Goal: Task Accomplishment & Management: Manage account settings

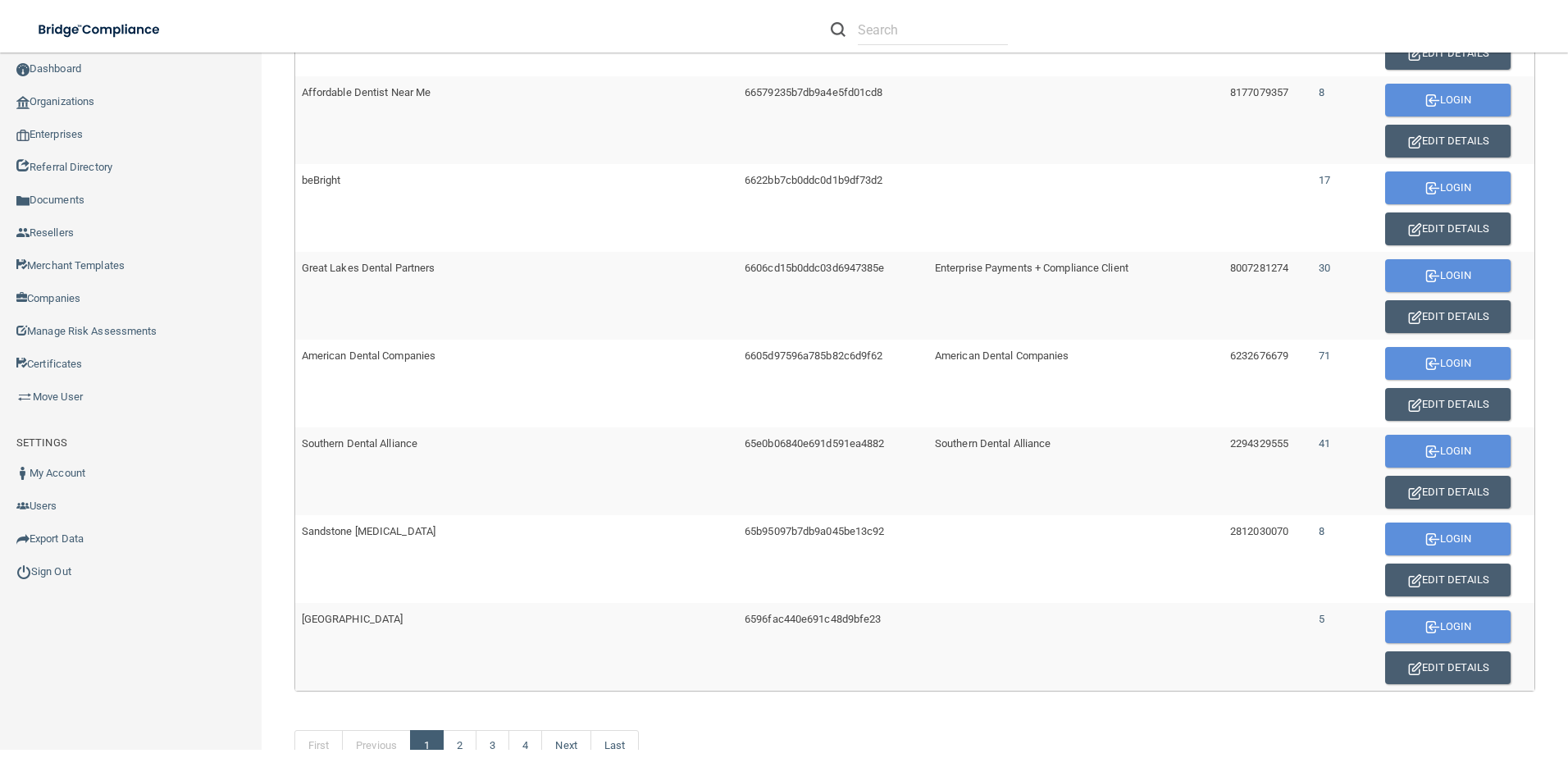
scroll to position [738, 0]
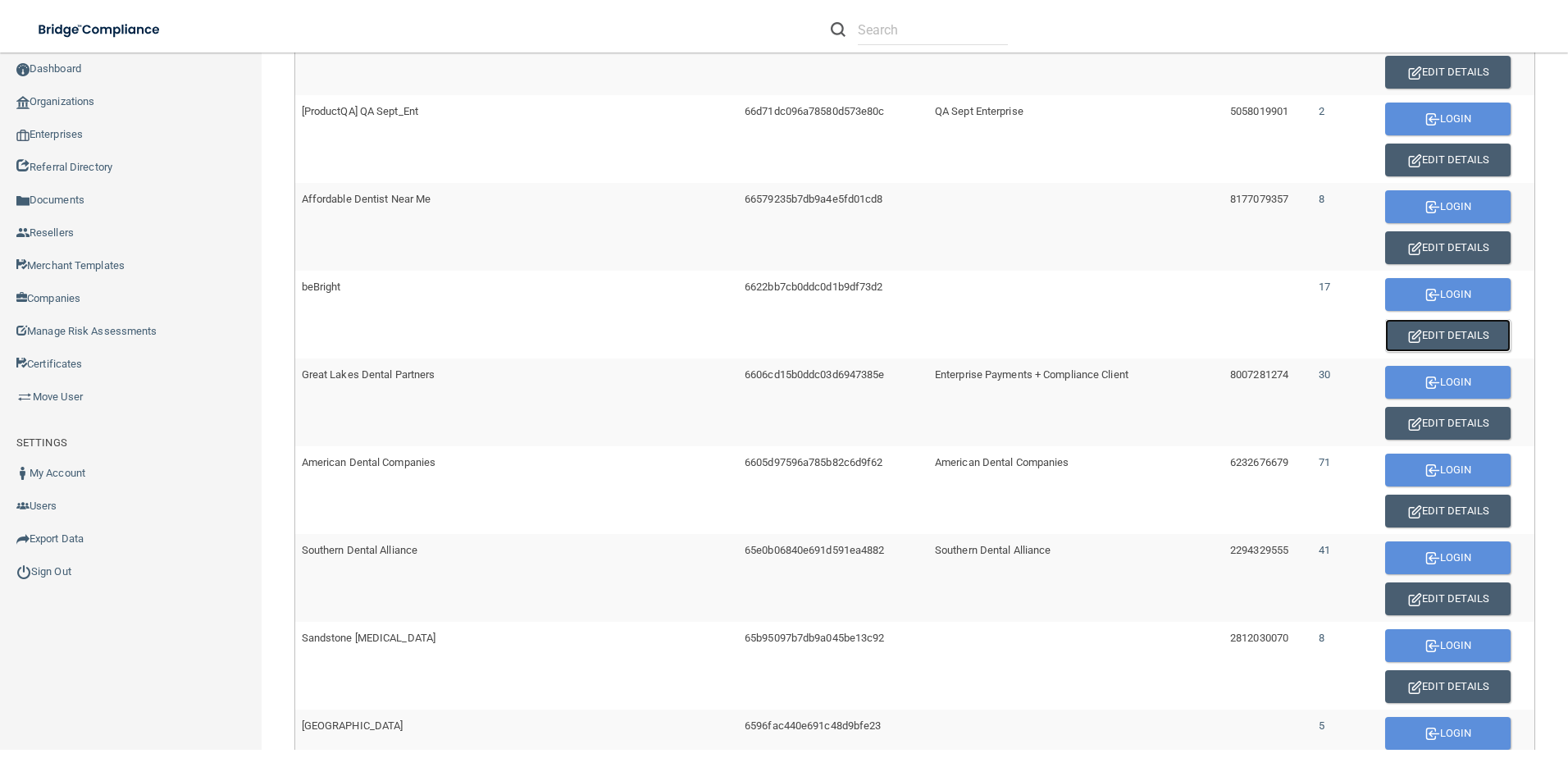
click at [1433, 329] on button "Edit Details" at bounding box center [1448, 336] width 126 height 33
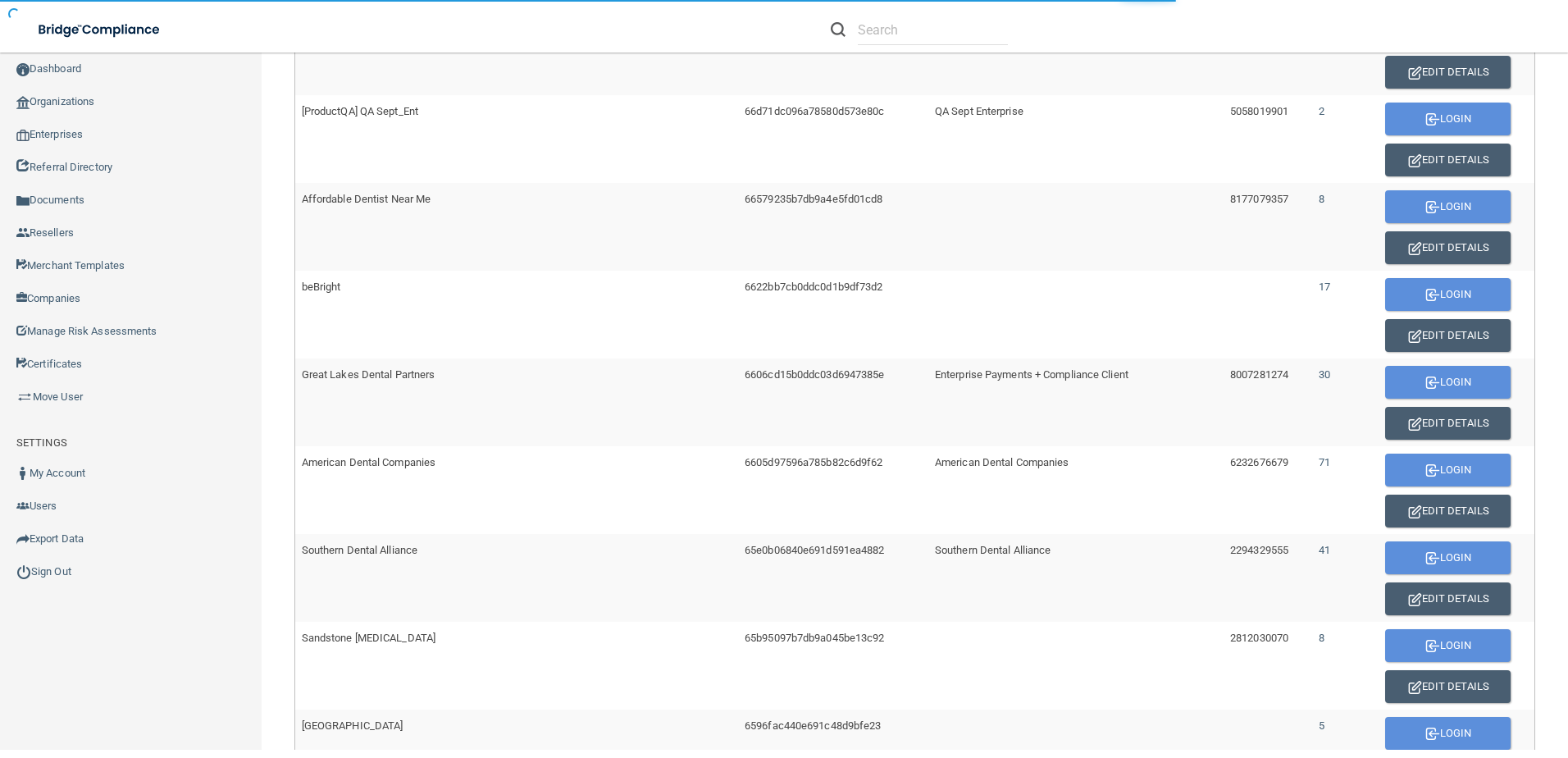
scroll to position [397, 0]
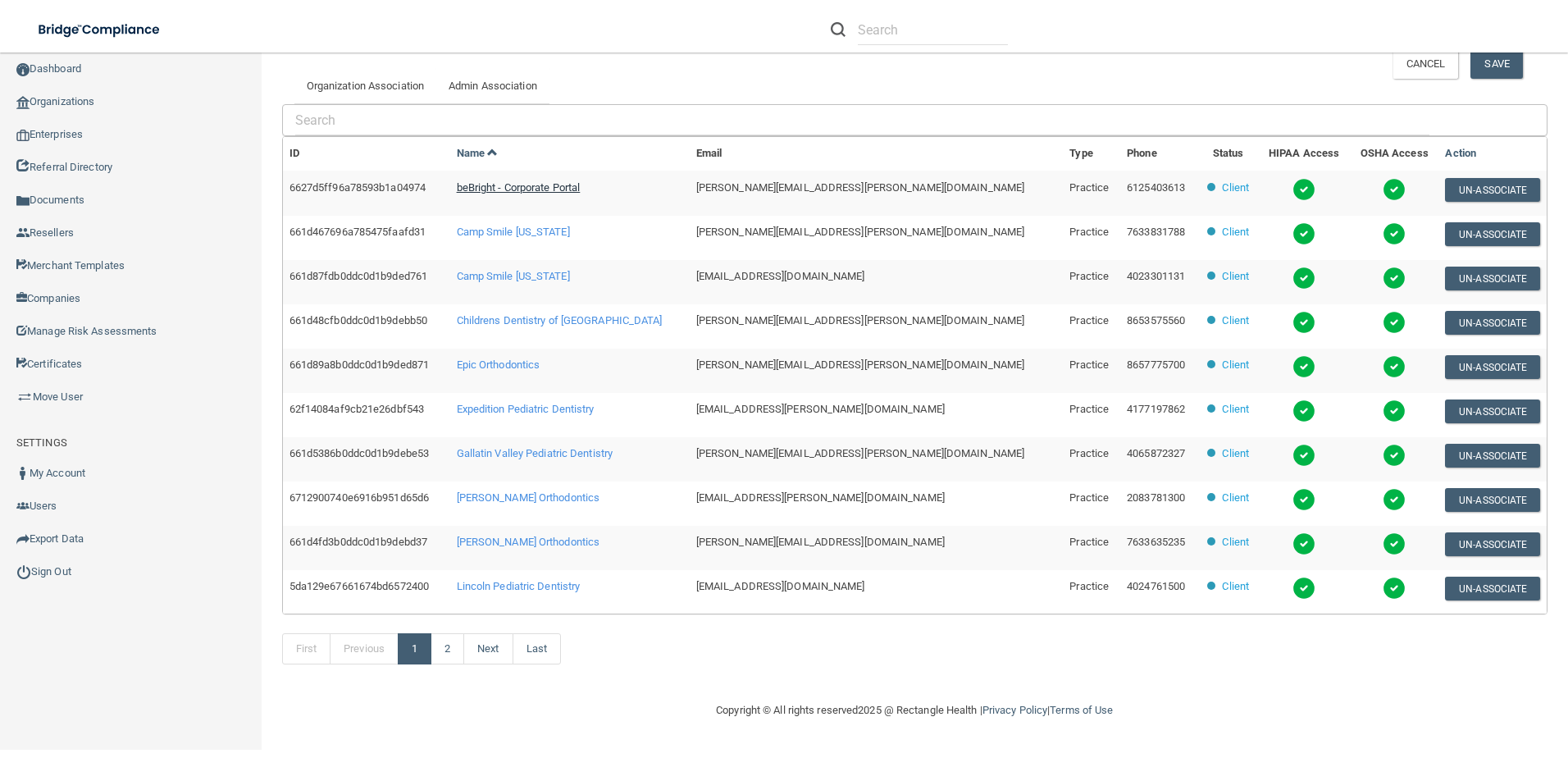
click at [532, 189] on span "beBright - Corporate Portal" at bounding box center [519, 188] width 124 height 12
click at [70, 398] on link "Move User" at bounding box center [131, 397] width 262 height 33
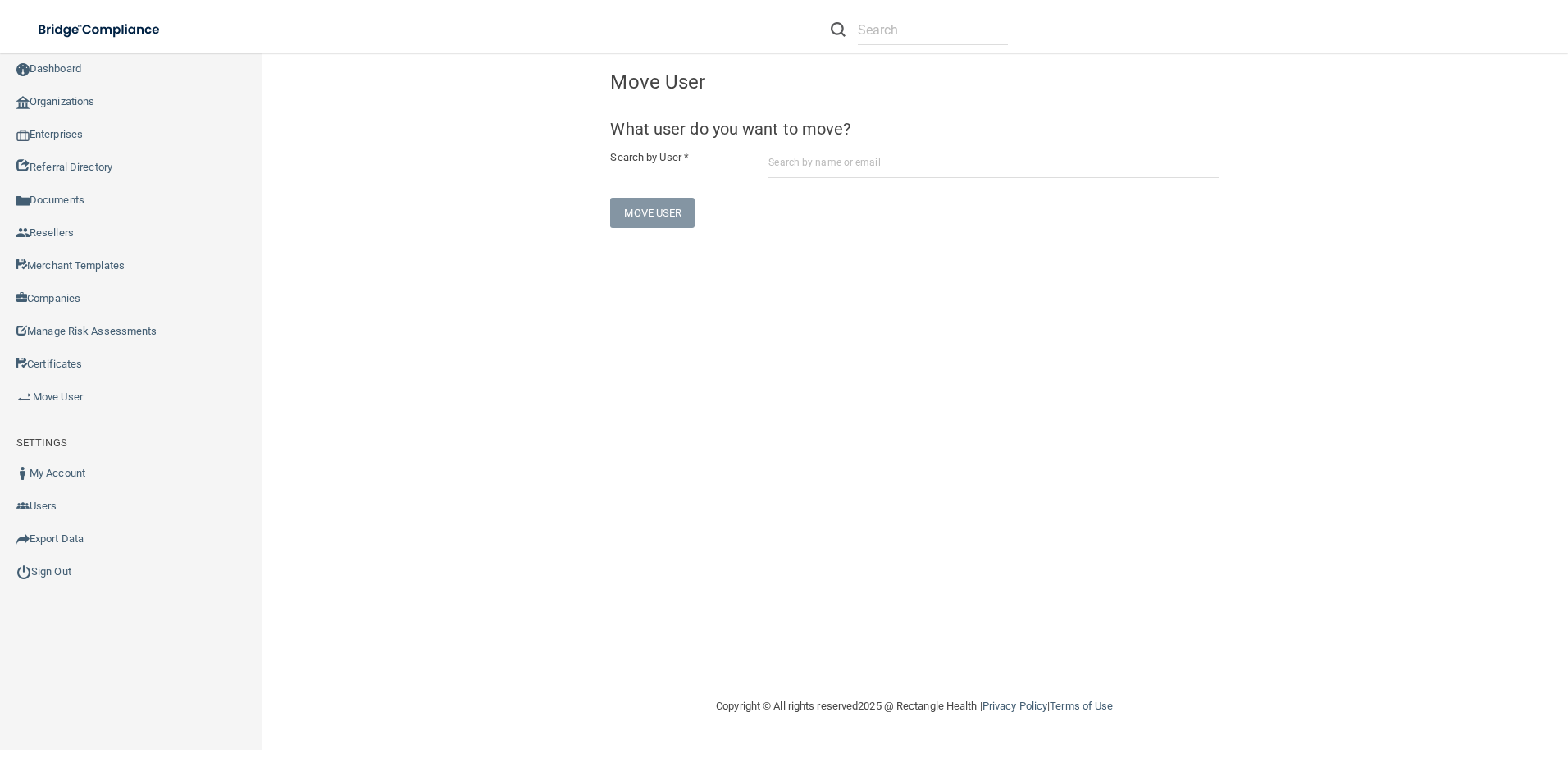
click at [904, 178] on form "What user do you want to move? Search by User * Move User" at bounding box center [913, 173] width 608 height 108
click at [901, 174] on input "text" at bounding box center [993, 163] width 450 height 30
paste input "[PERSON_NAME][EMAIL_ADDRESS][PERSON_NAME][DOMAIN_NAME]"
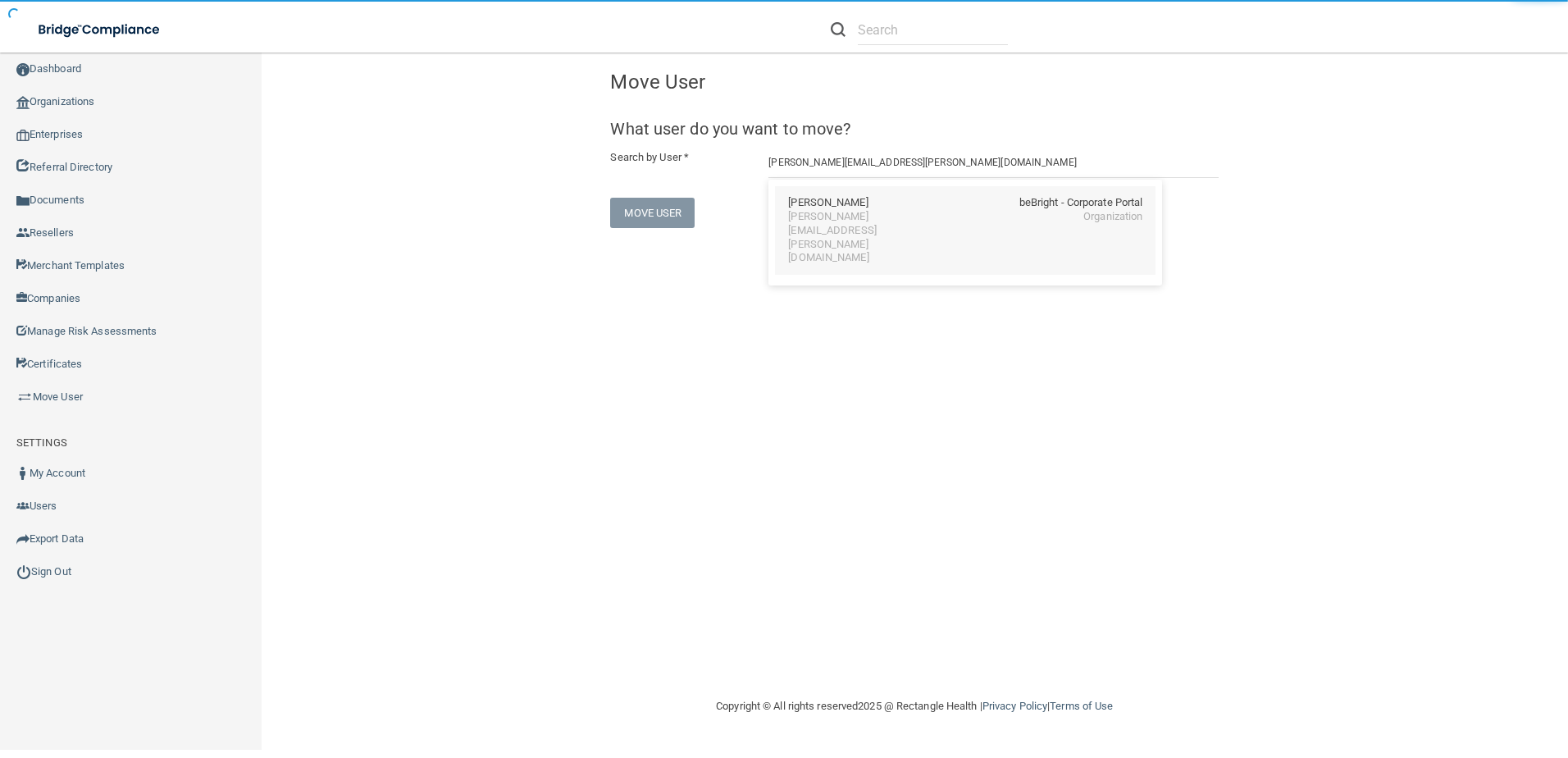
click at [864, 197] on div "Bobbi Lyn Augustyn" at bounding box center [827, 203] width 79 height 14
type input "Bobbi Lyn Augustyn"
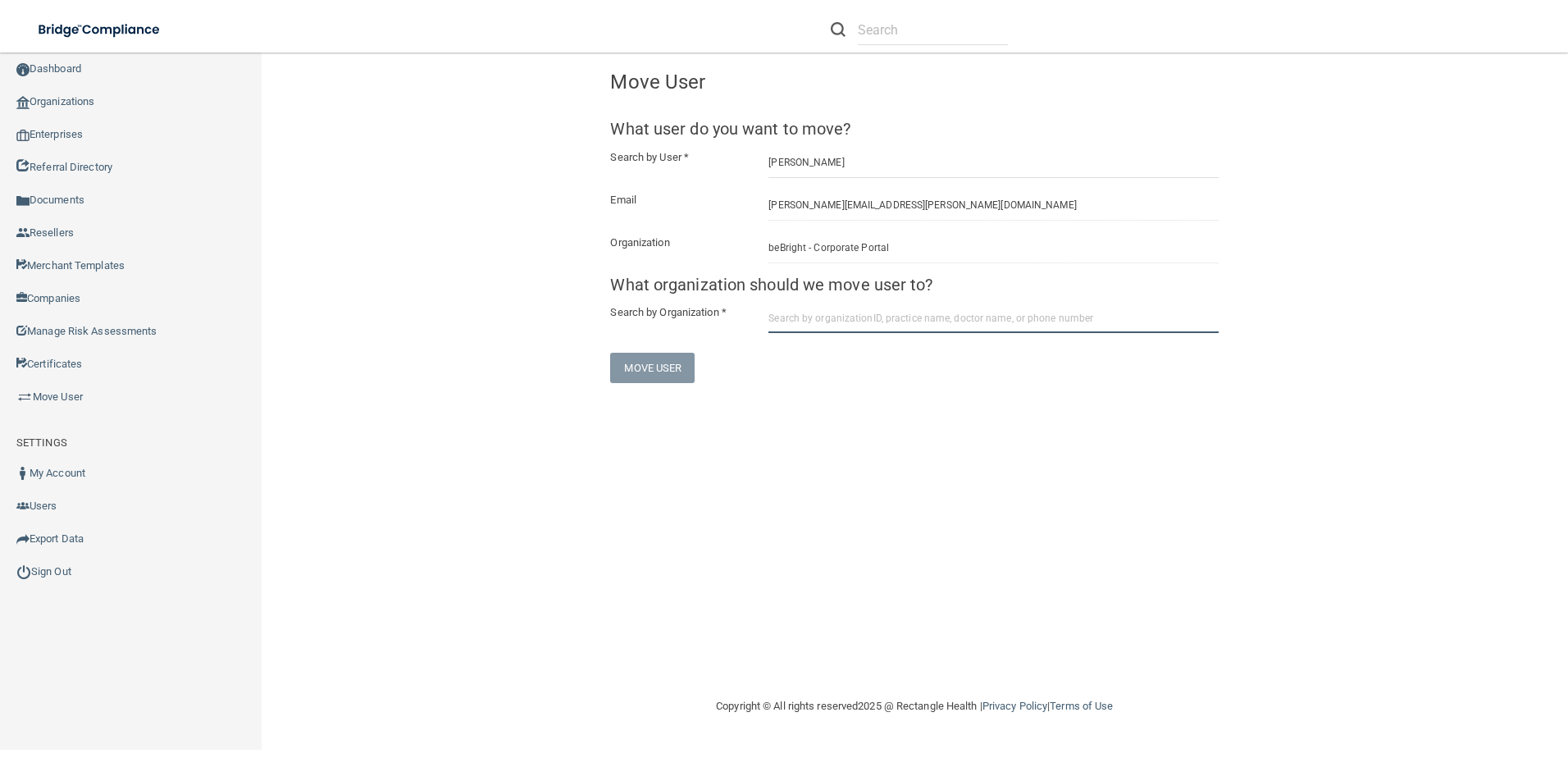
click at [827, 320] on input "text" at bounding box center [993, 317] width 450 height 30
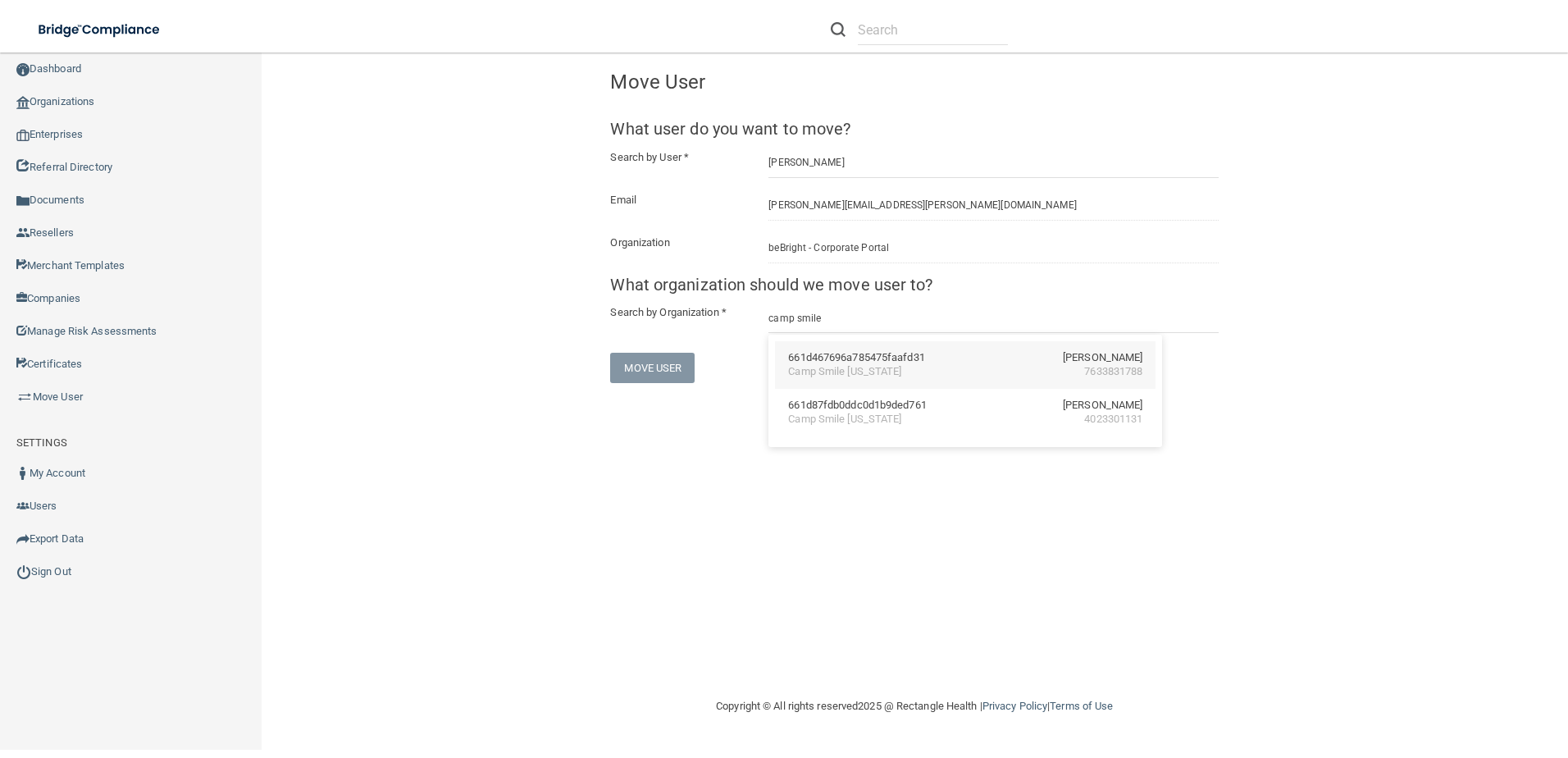
click at [833, 357] on div "661d467696a785475faafd31" at bounding box center [856, 358] width 136 height 14
type input "Camp Smile Minnesota"
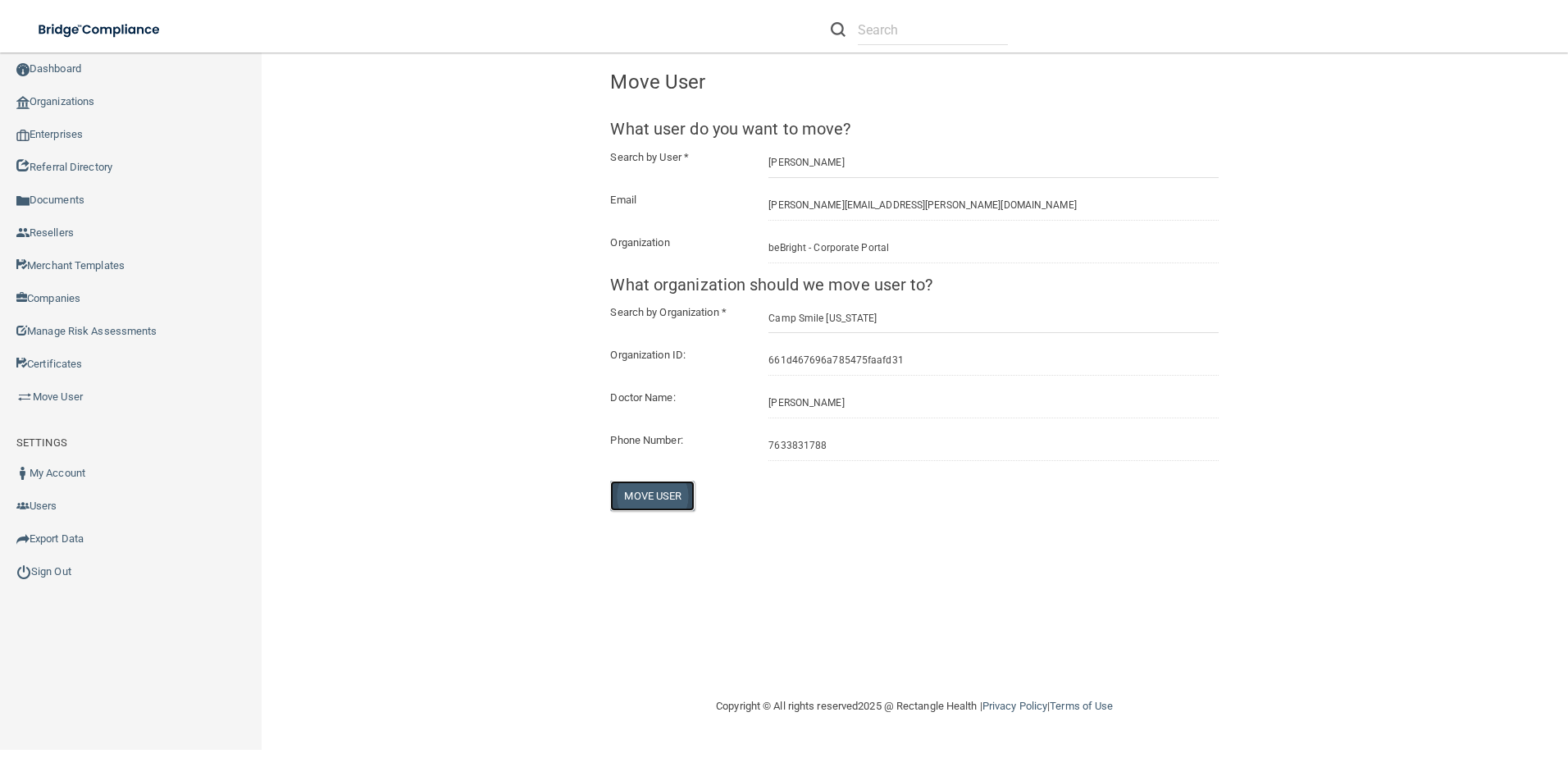
click at [665, 499] on button "Move User" at bounding box center [652, 496] width 84 height 30
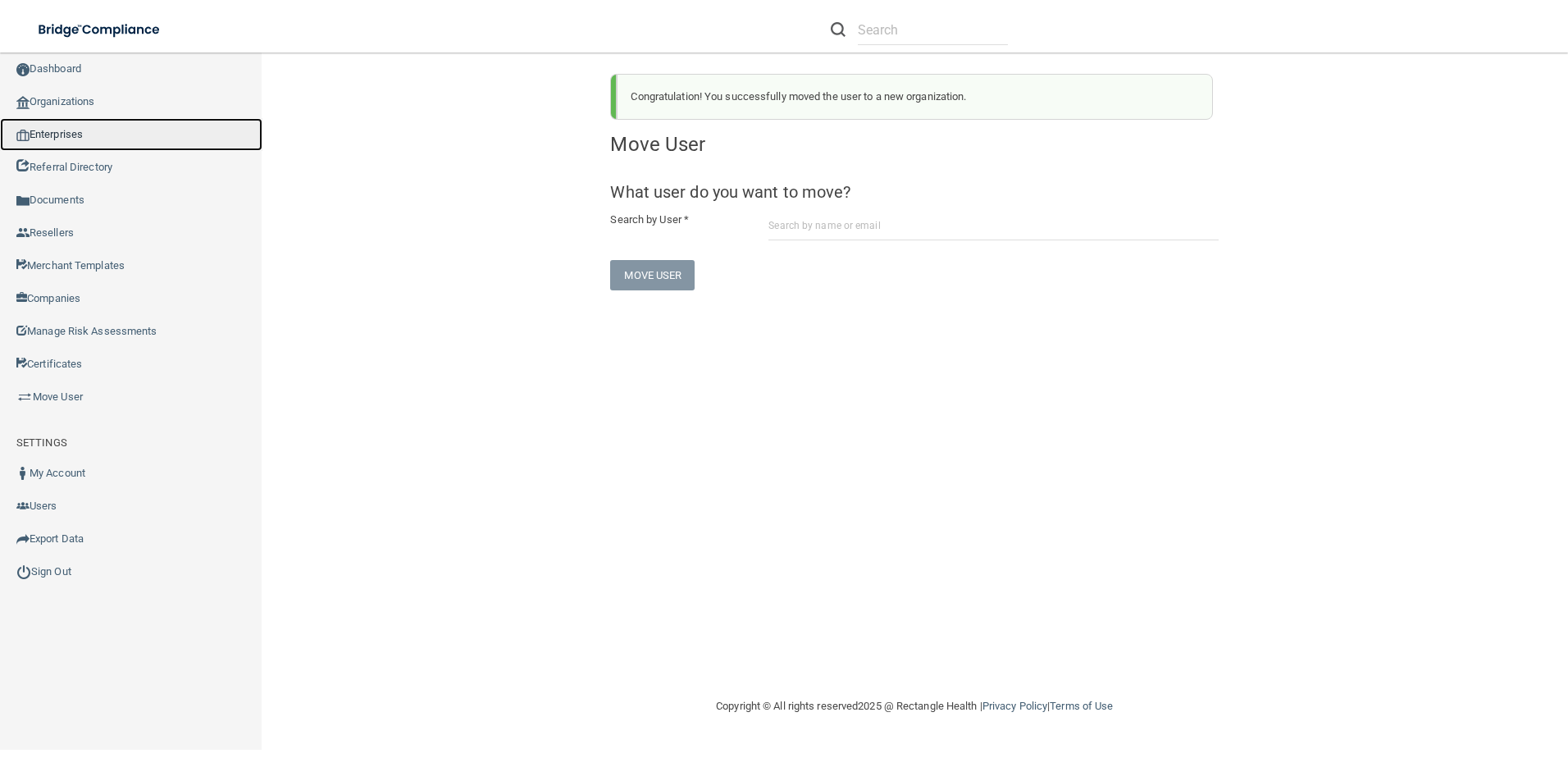
click at [91, 128] on link "Enterprises" at bounding box center [131, 134] width 262 height 33
click at [83, 114] on link "Organizations" at bounding box center [131, 102] width 262 height 33
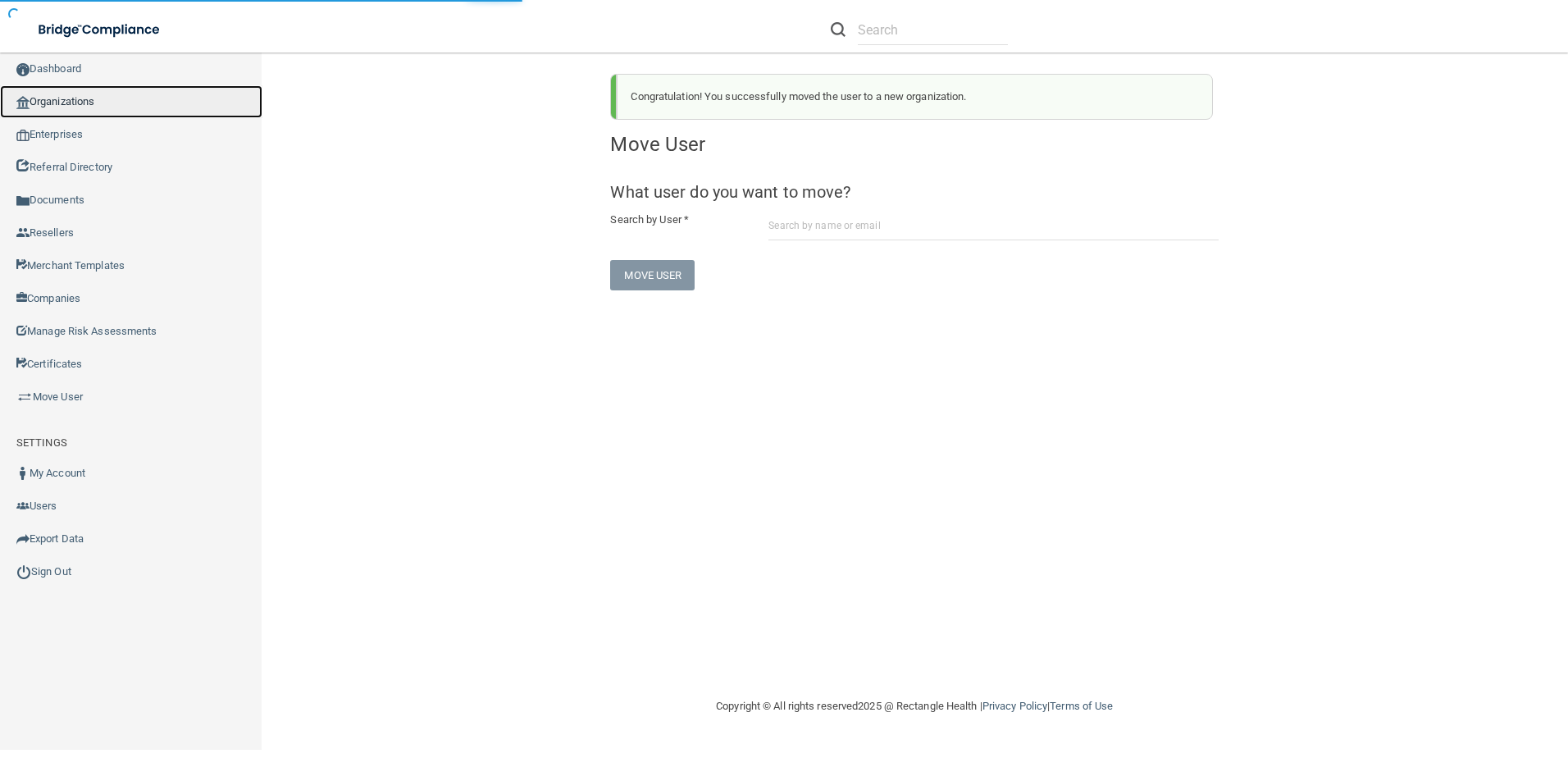
click at [83, 104] on link "Organizations" at bounding box center [131, 102] width 262 height 33
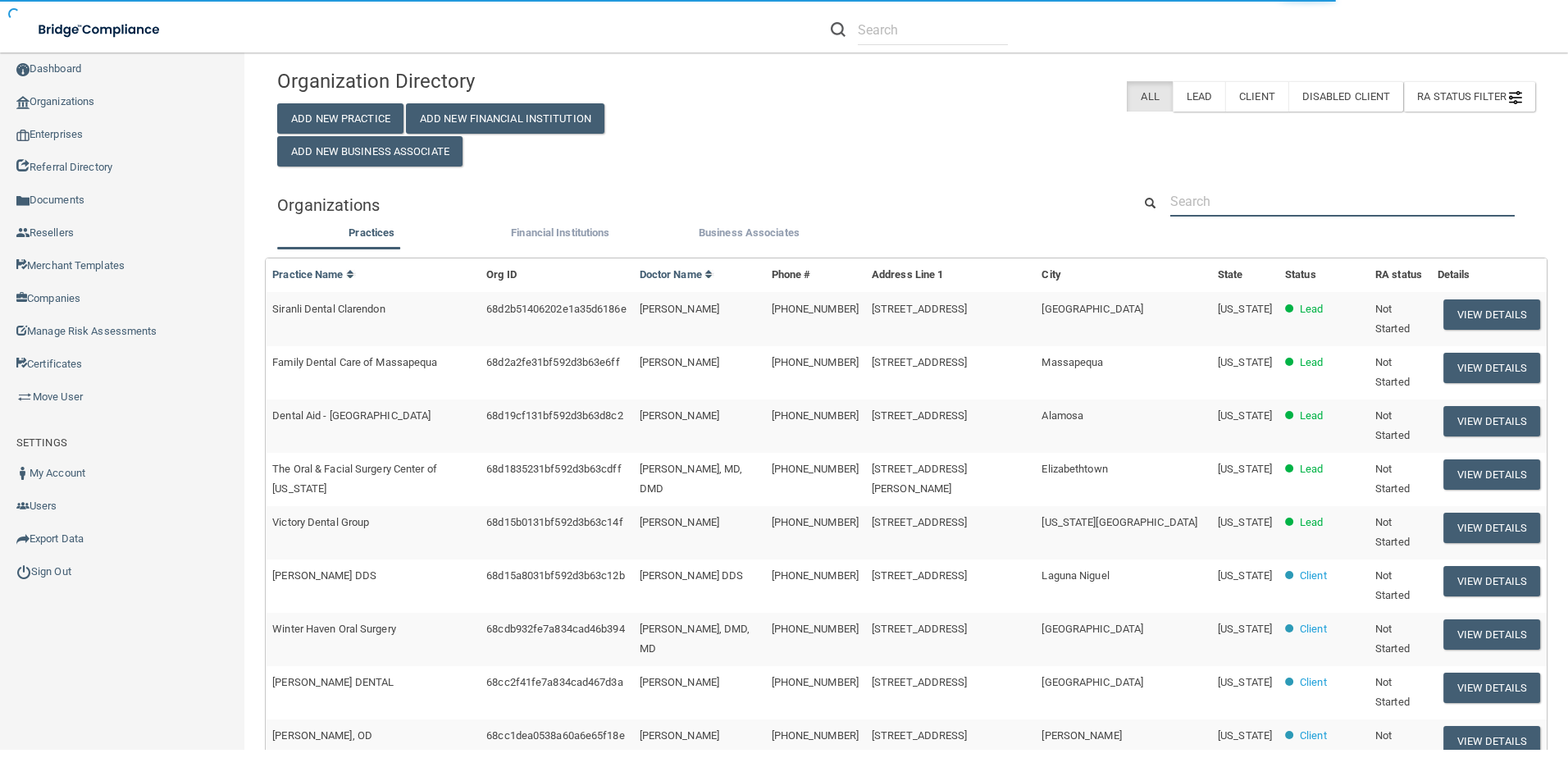
click at [1269, 195] on input "text" at bounding box center [1342, 200] width 344 height 30
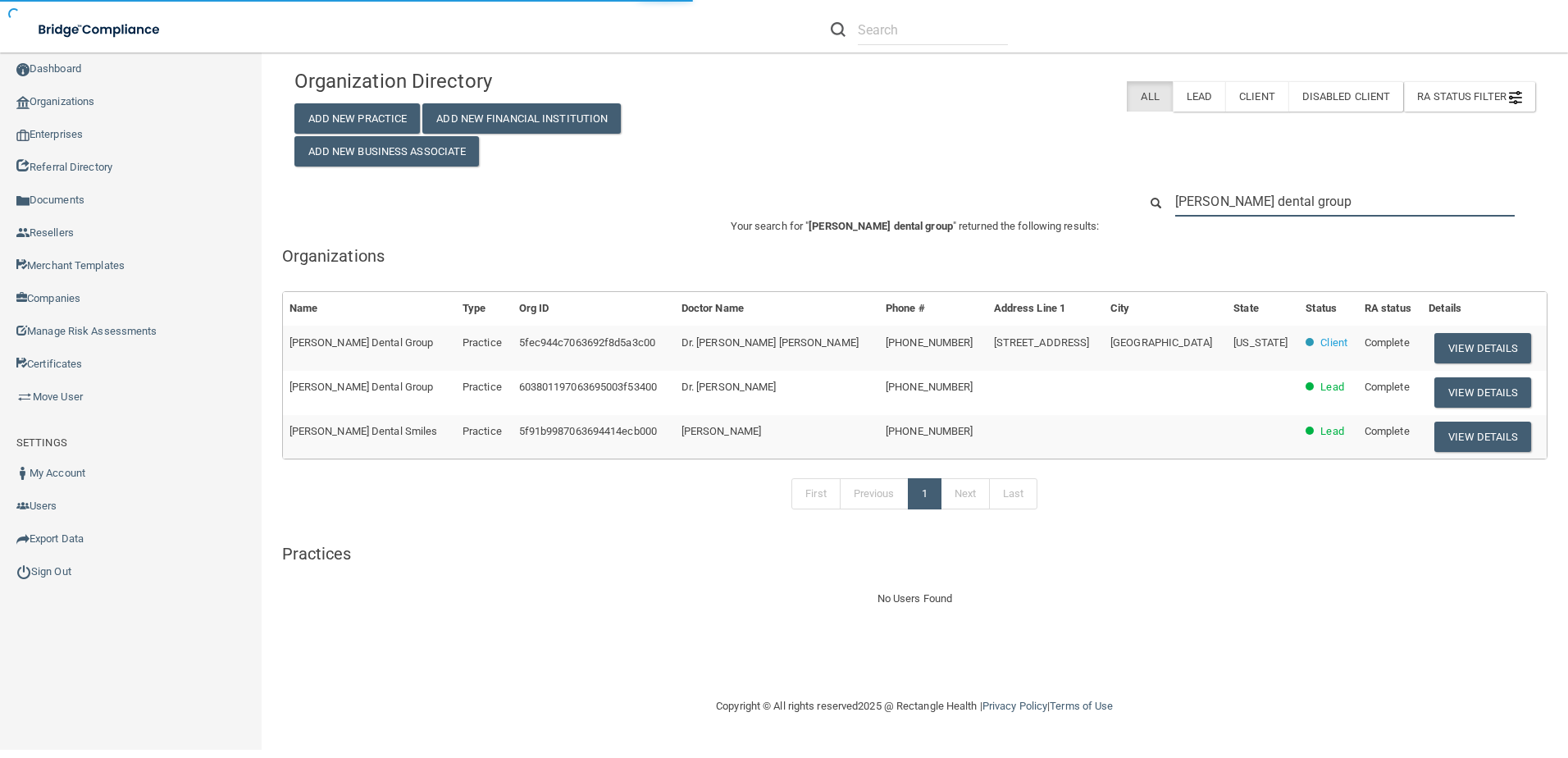
drag, startPoint x: 1304, startPoint y: 200, endPoint x: 1170, endPoint y: 201, distance: 134.0
click at [1170, 201] on div "gilbert dental group" at bounding box center [1344, 200] width 364 height 30
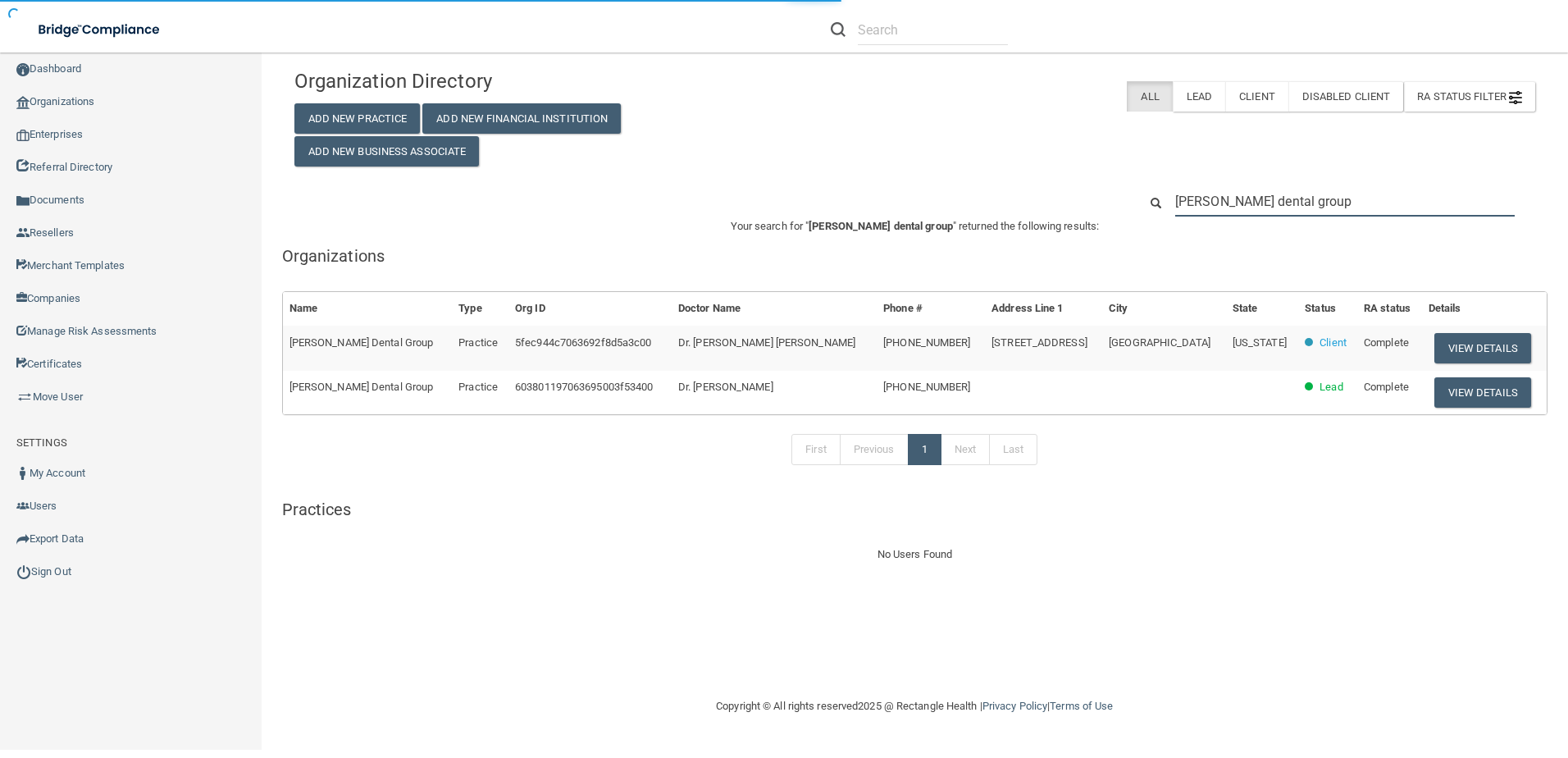
type input "gilbert dental group"
click at [889, 131] on div "Organization Directory Add New Practice Add New Financial Institution Add New B…" at bounding box center [914, 114] width 1265 height 106
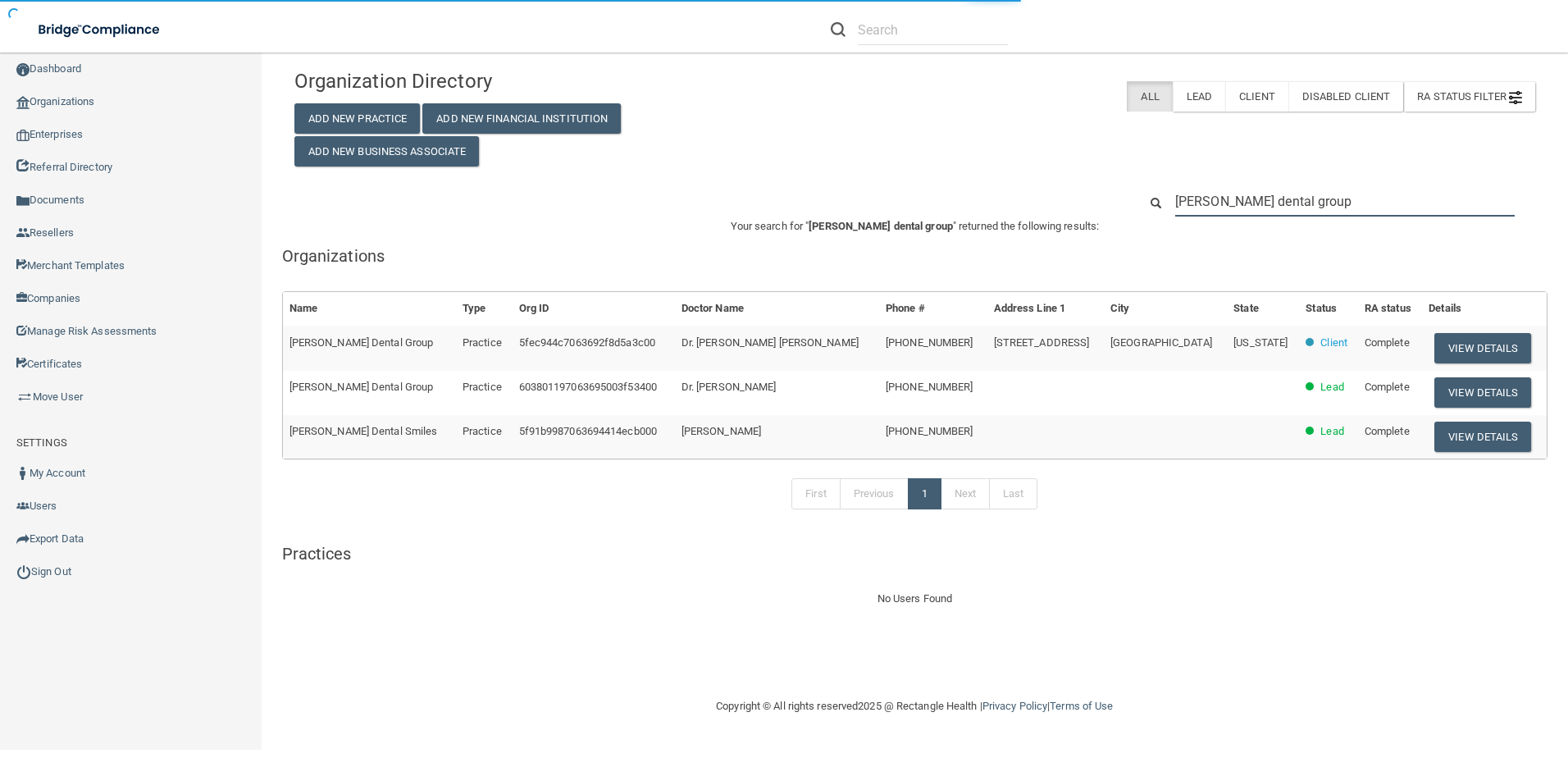
click at [1366, 201] on input "gilbert dental group" at bounding box center [1344, 200] width 340 height 30
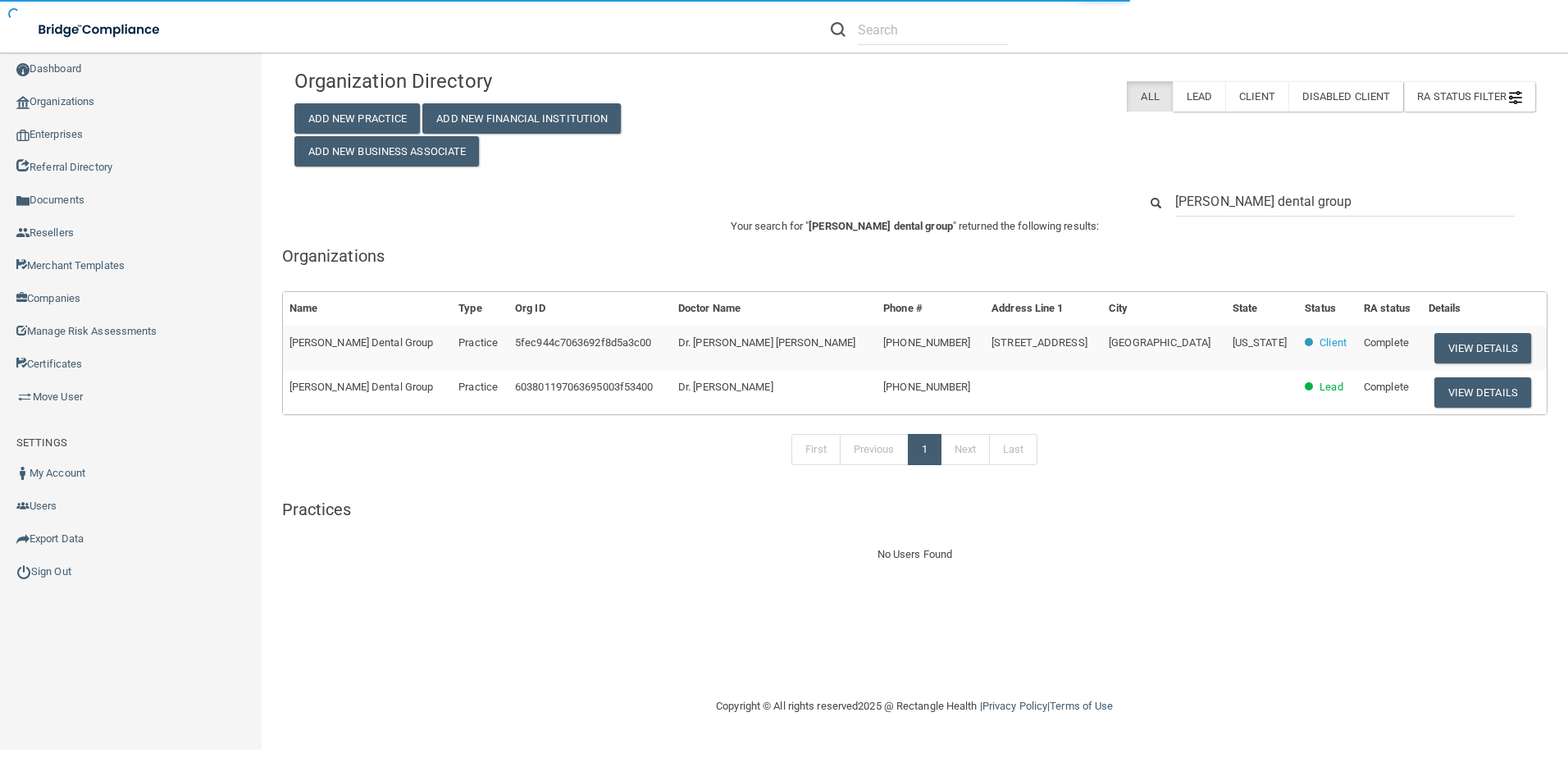
click at [1477, 393] on div "Organization Directory Add New Practice Add New Financial Institution Add New B…" at bounding box center [914, 371] width 1240 height 619
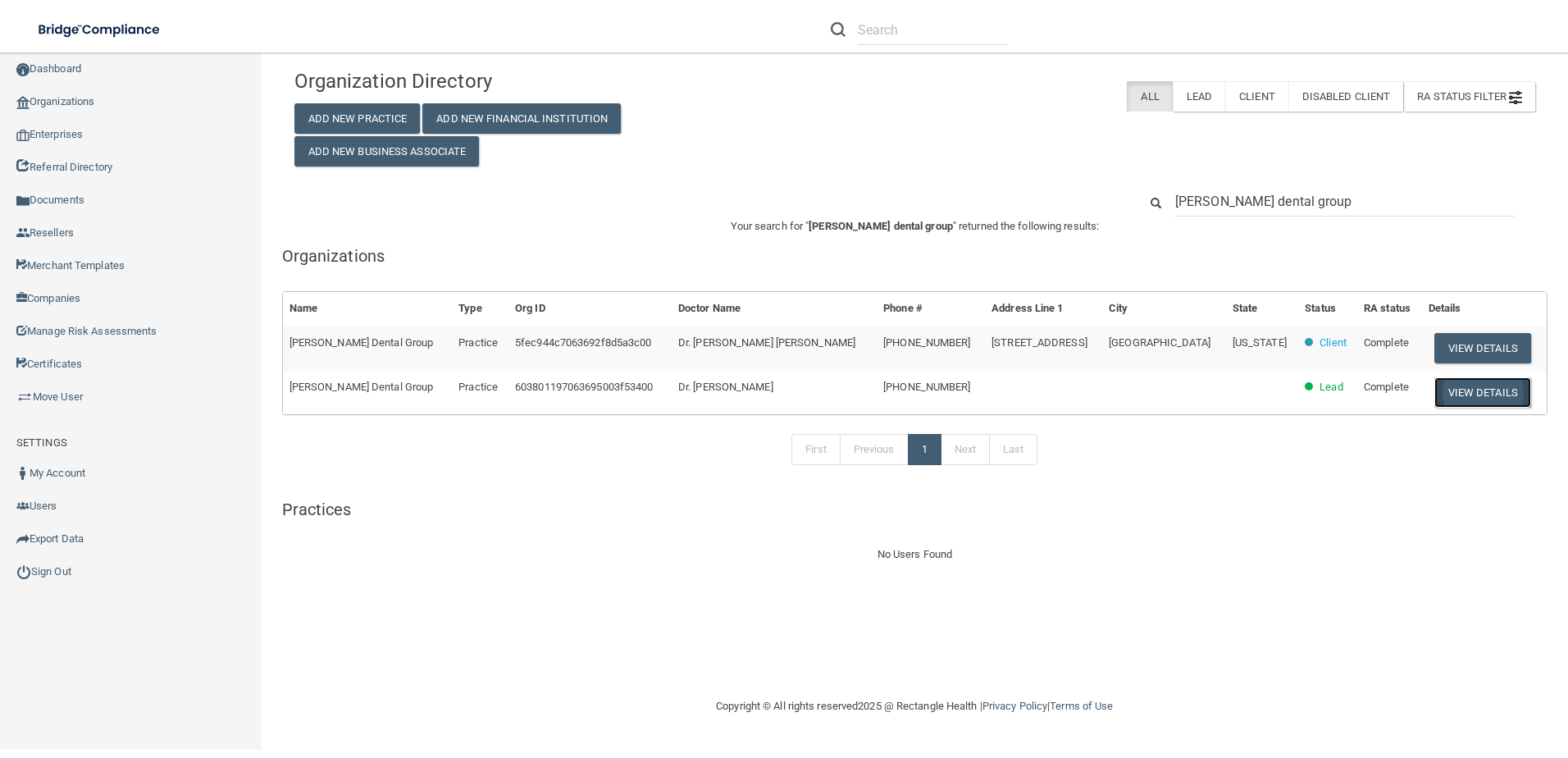
click at [1468, 391] on button "View Details" at bounding box center [1482, 392] width 96 height 30
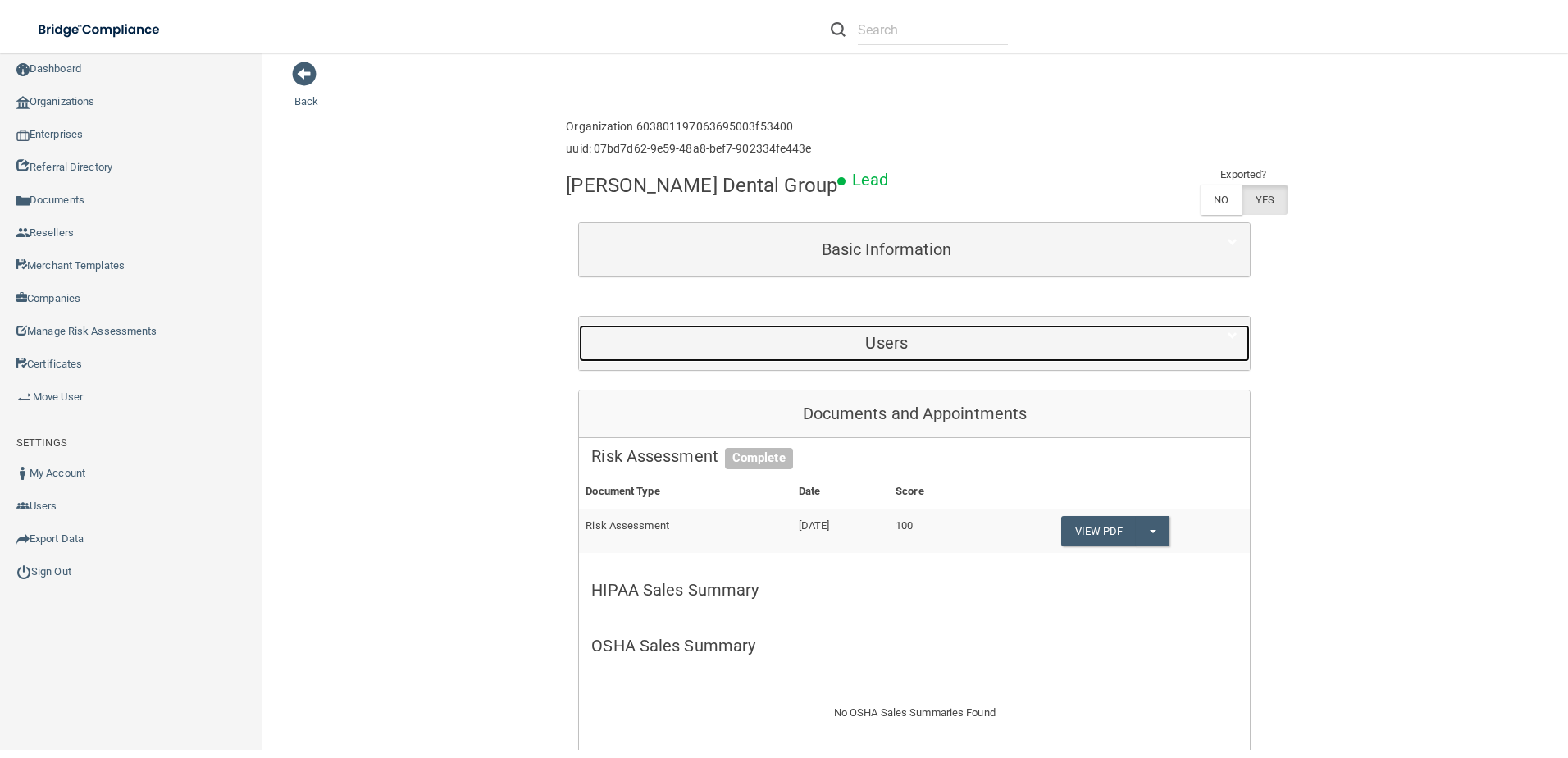
click at [1036, 331] on div "Users" at bounding box center [886, 343] width 615 height 37
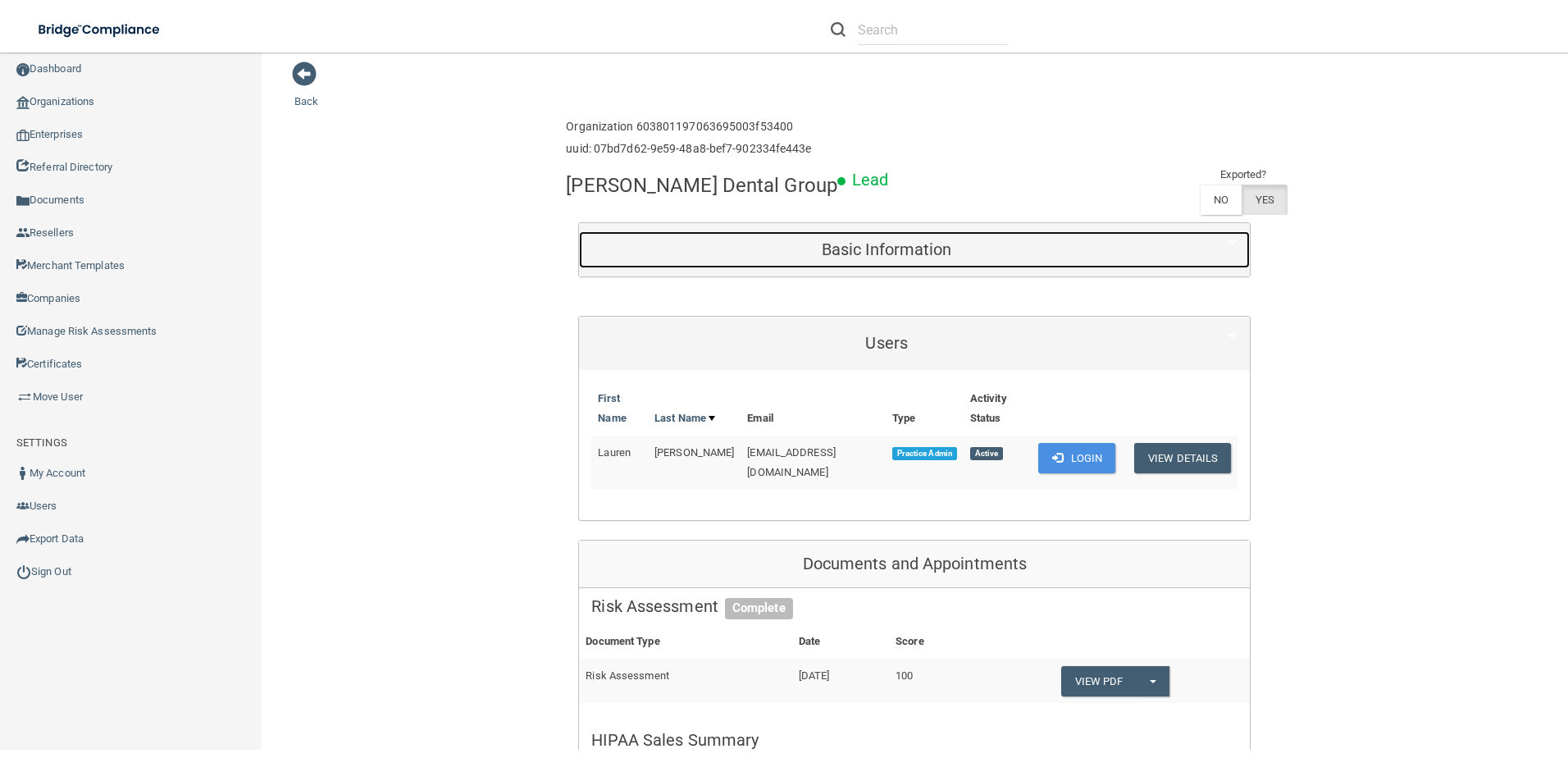
click at [1213, 251] on div "Basic Information" at bounding box center [914, 250] width 671 height 37
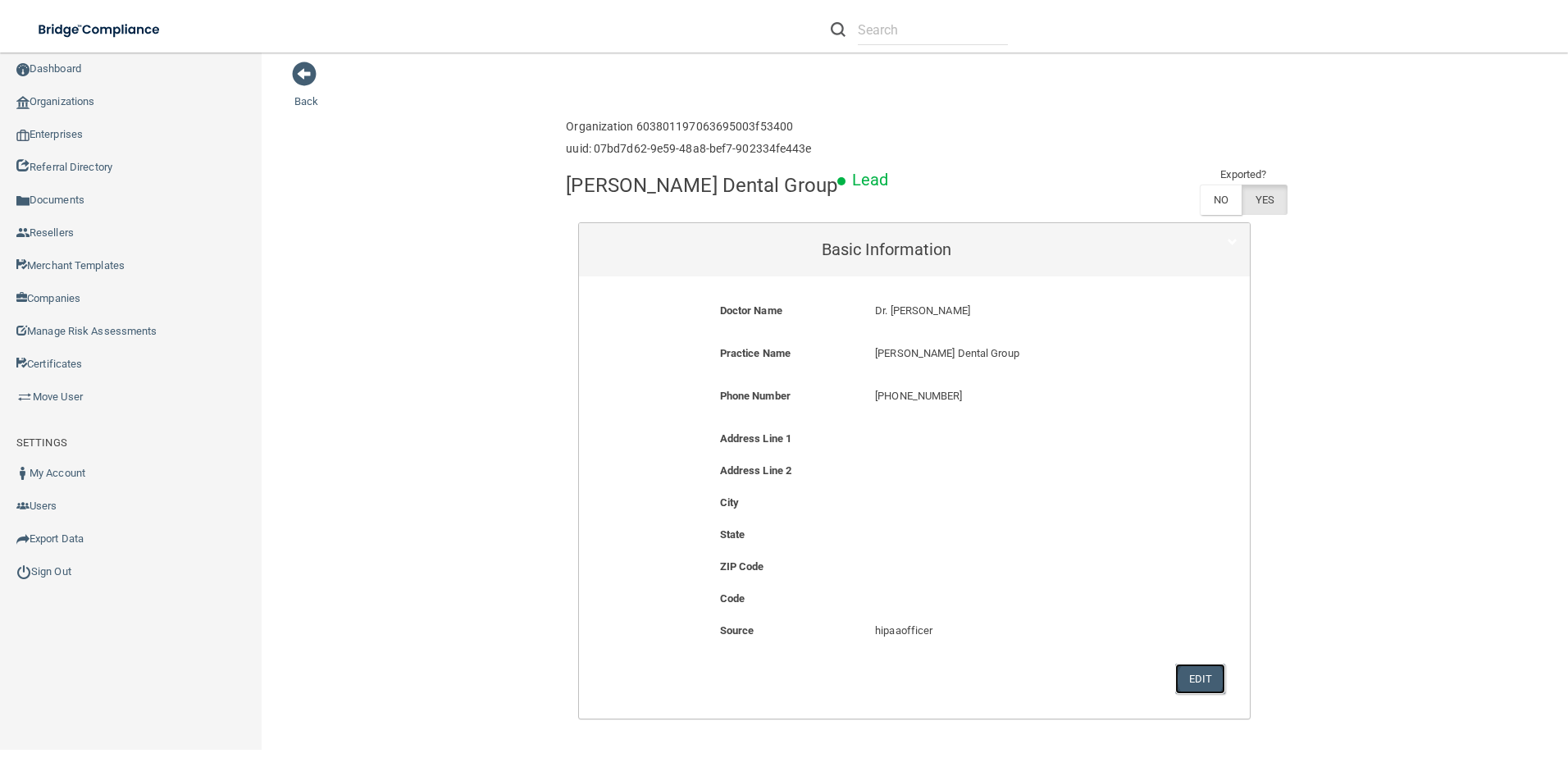
click at [1208, 681] on button "Edit" at bounding box center [1200, 678] width 50 height 30
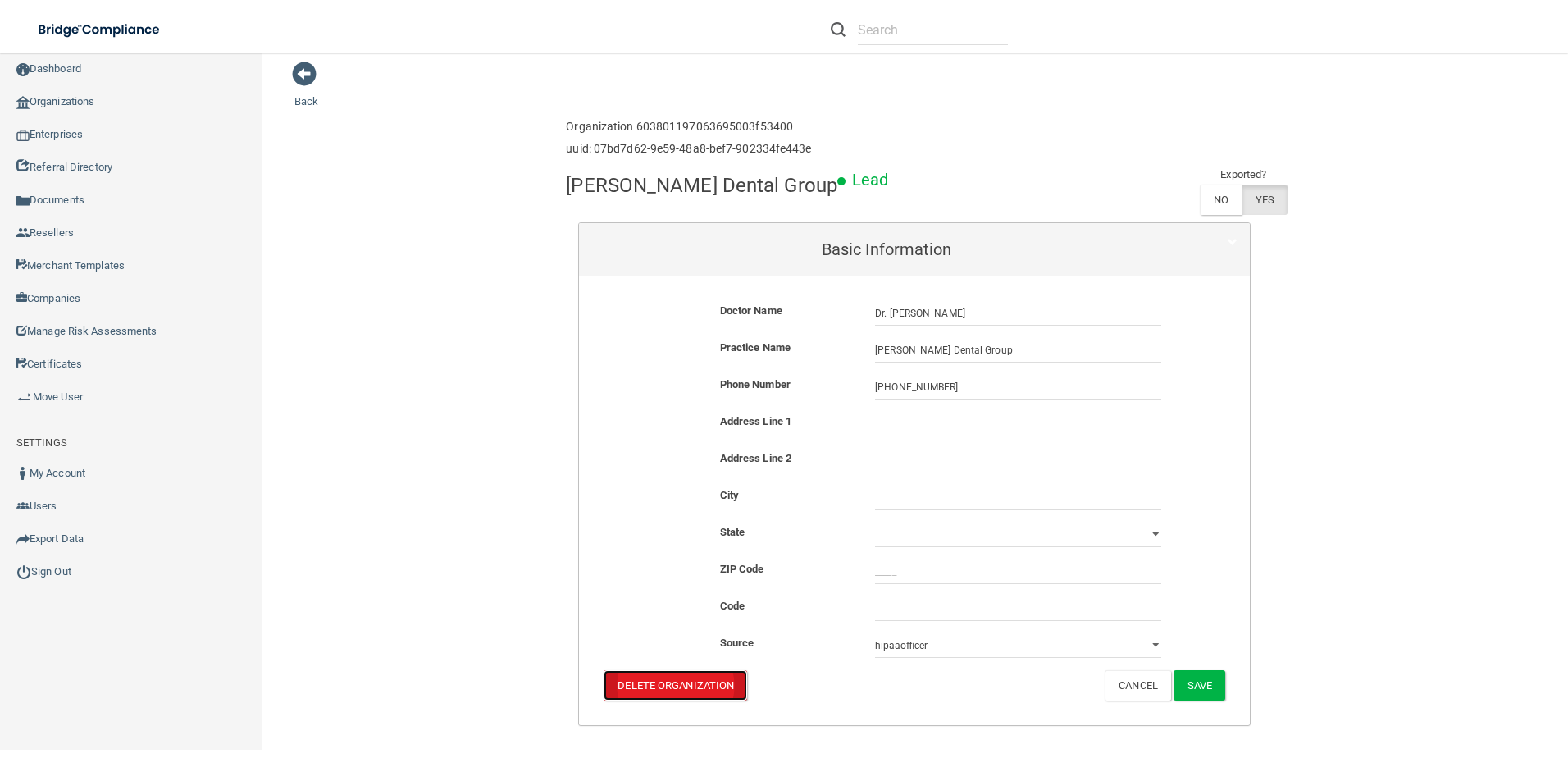
click at [682, 684] on button "Delete Organization" at bounding box center [675, 685] width 144 height 30
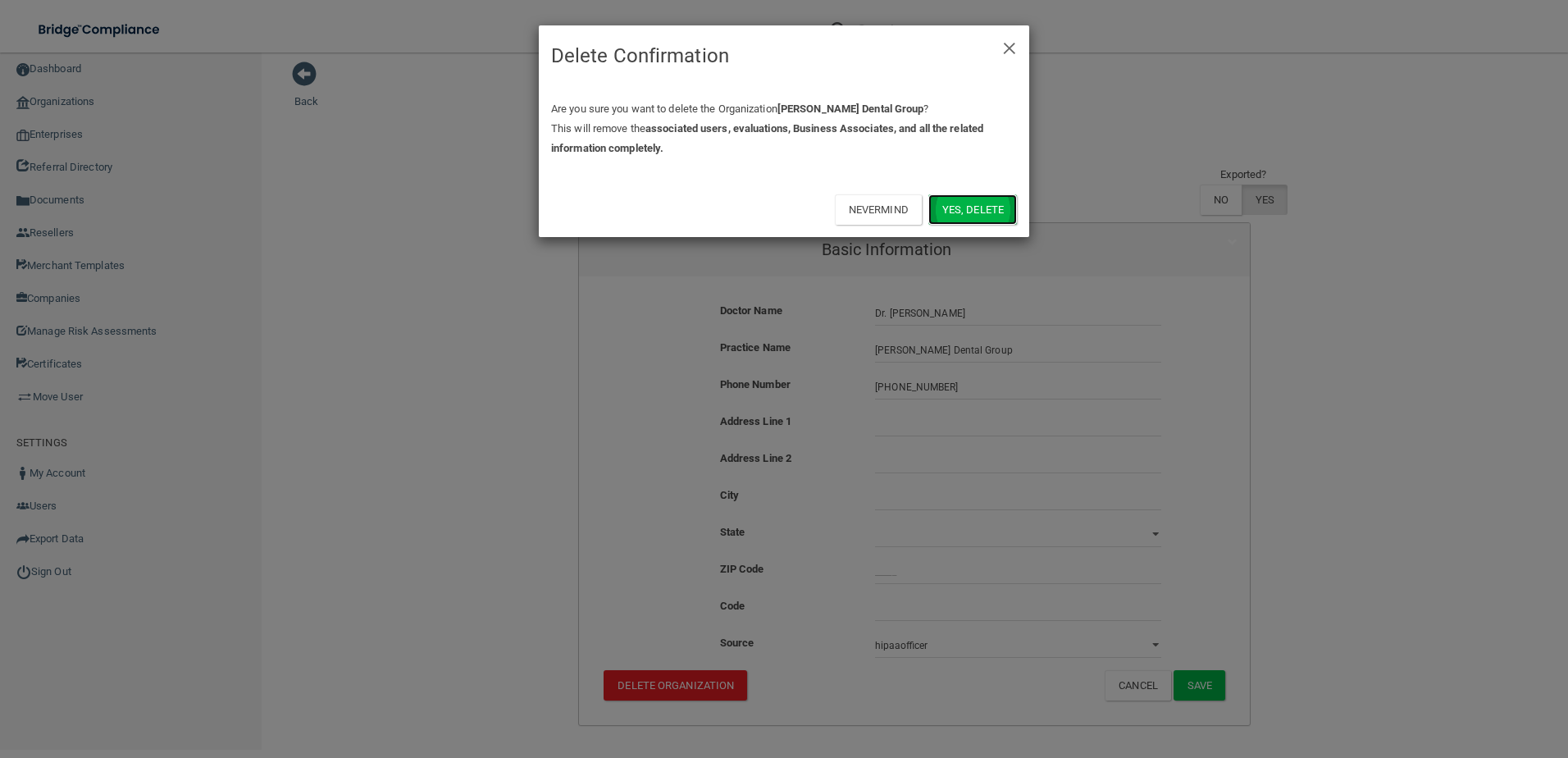
click at [991, 206] on button "Yes, delete" at bounding box center [972, 209] width 89 height 30
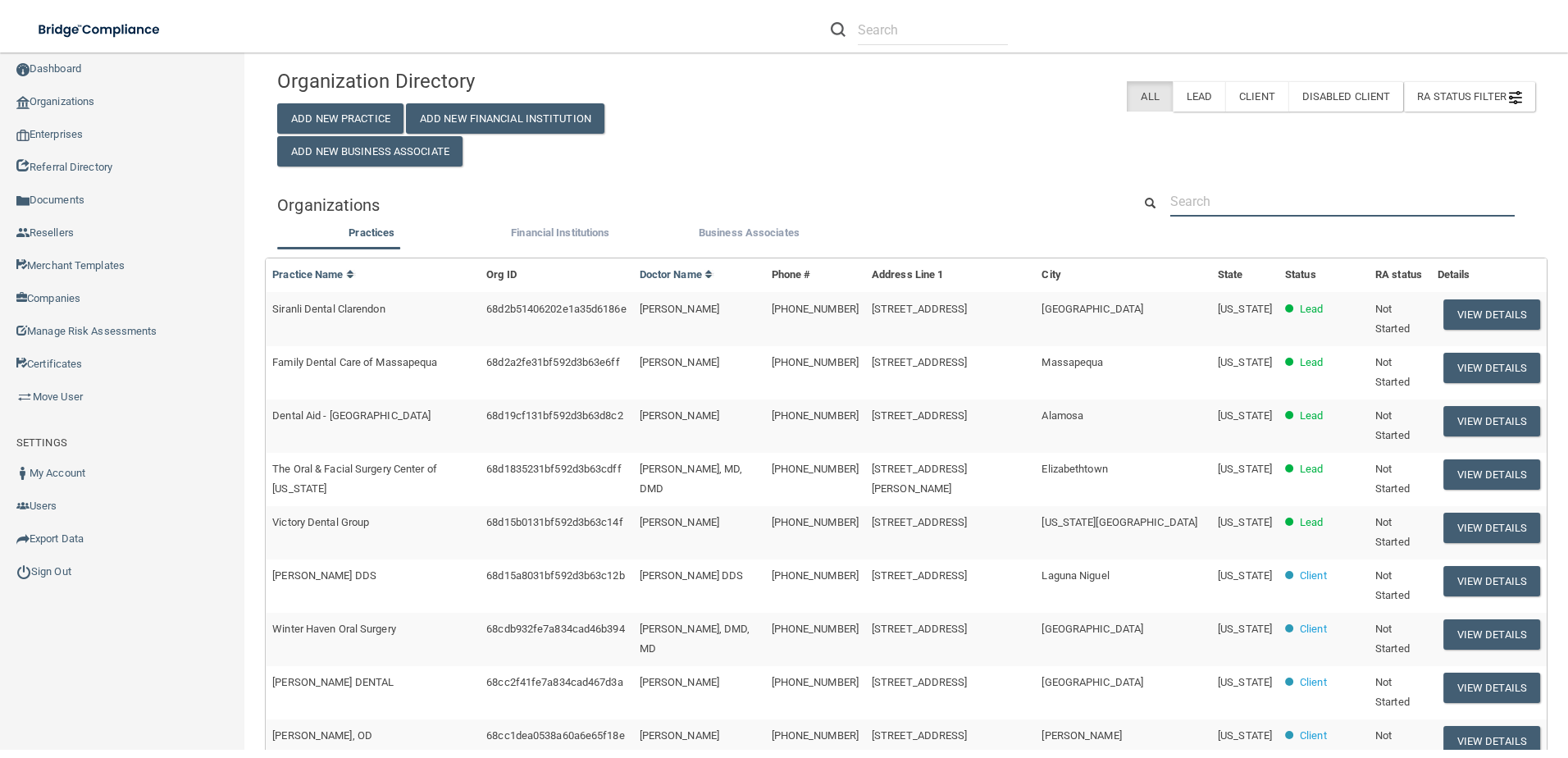
click at [1306, 201] on input "text" at bounding box center [1342, 200] width 344 height 30
paste input "gilbert dental group"
type input "gilbert dental group"
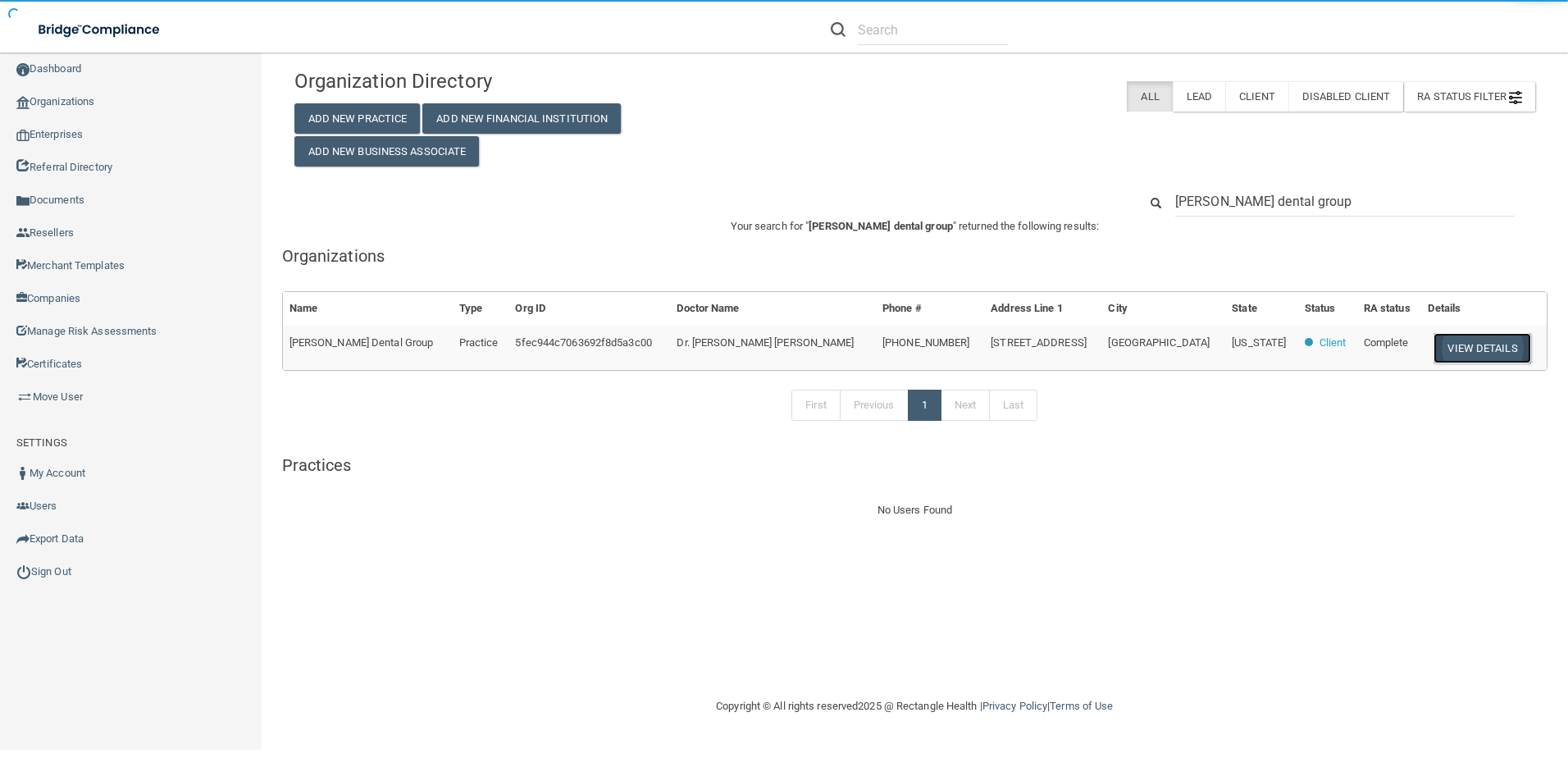
click at [1461, 350] on button "View Details" at bounding box center [1481, 348] width 96 height 30
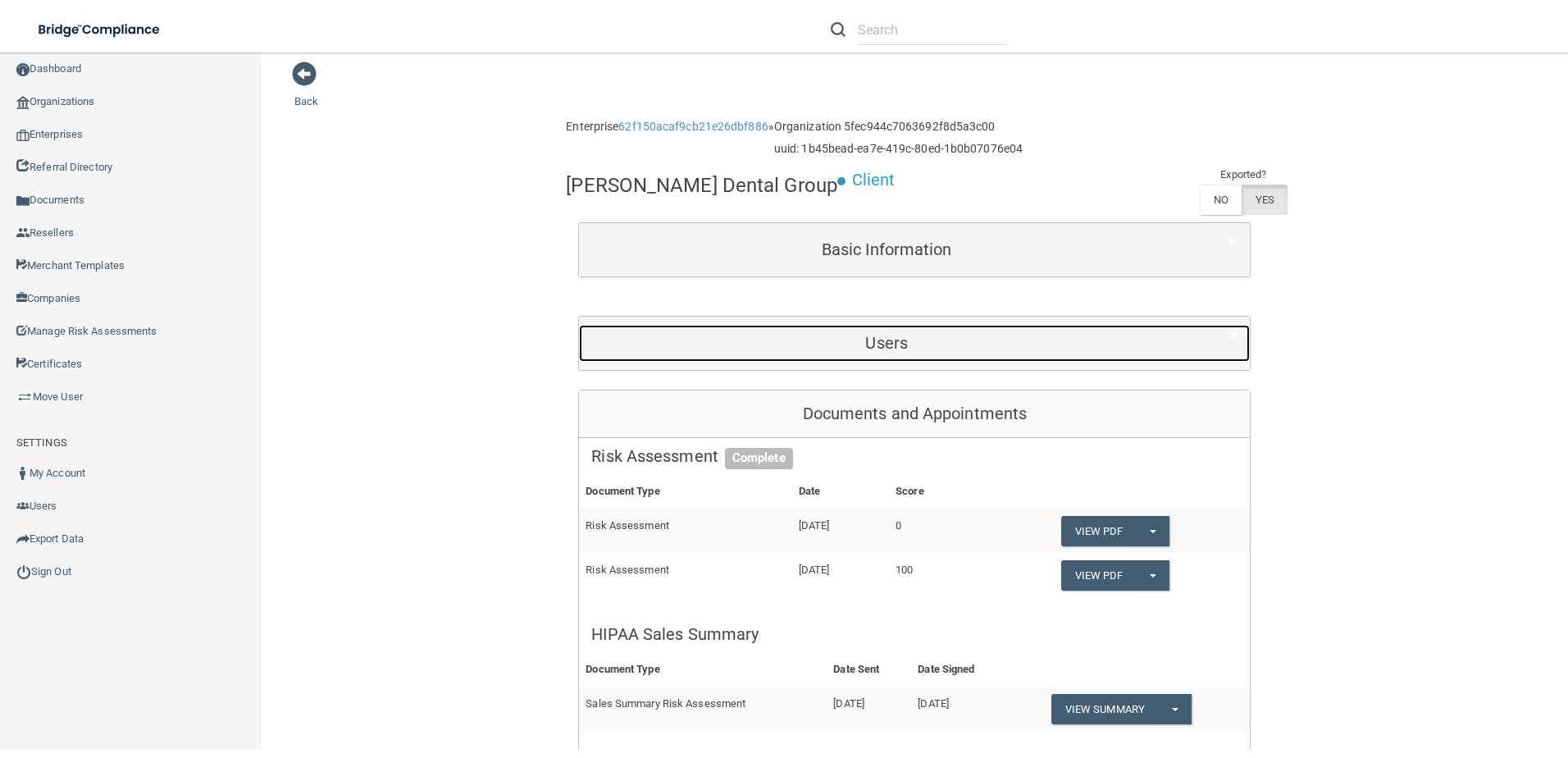
click at [819, 336] on h5 "Users" at bounding box center [886, 342] width 590 height 18
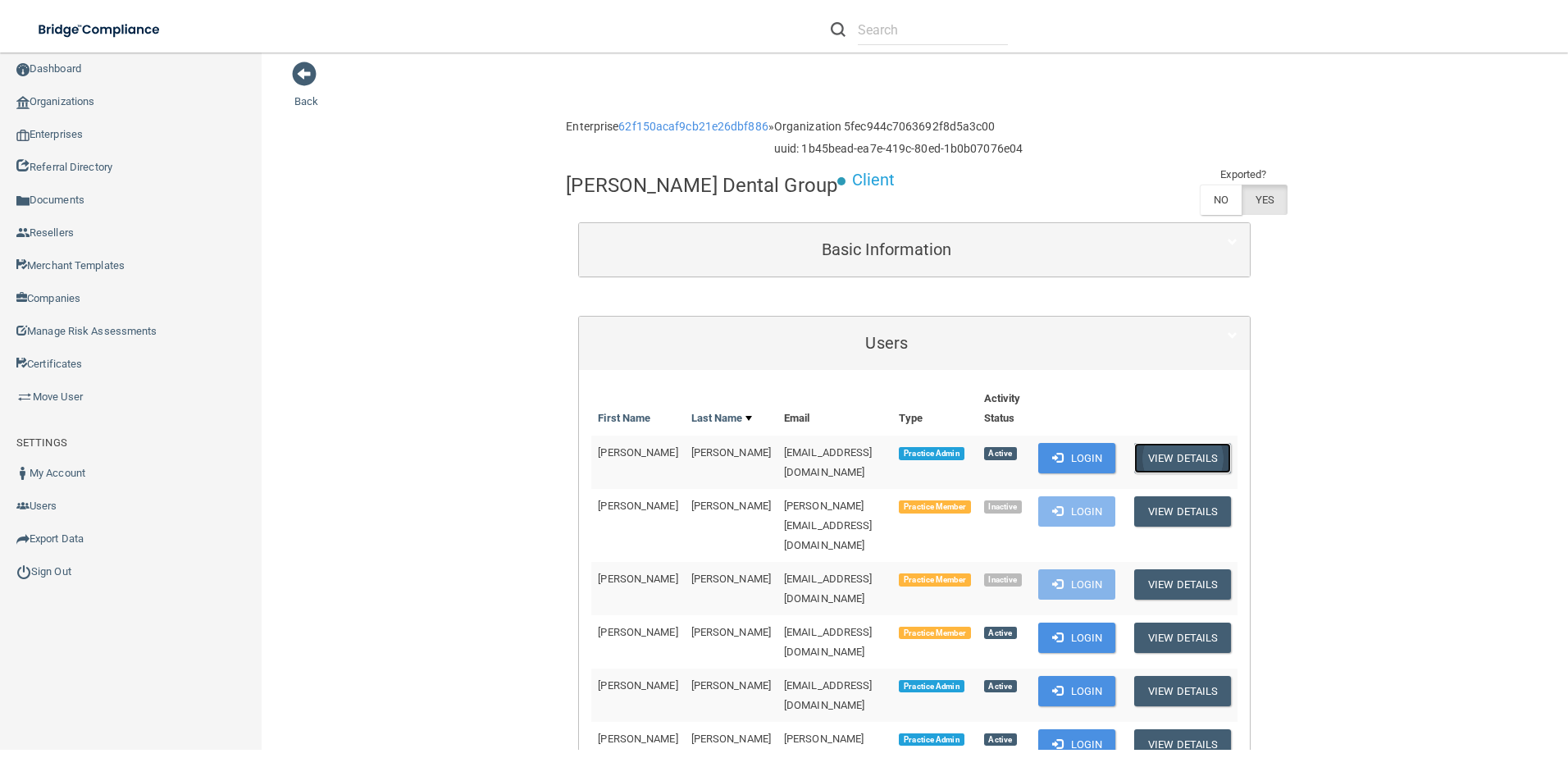
click at [1168, 458] on button "View Details" at bounding box center [1183, 458] width 96 height 30
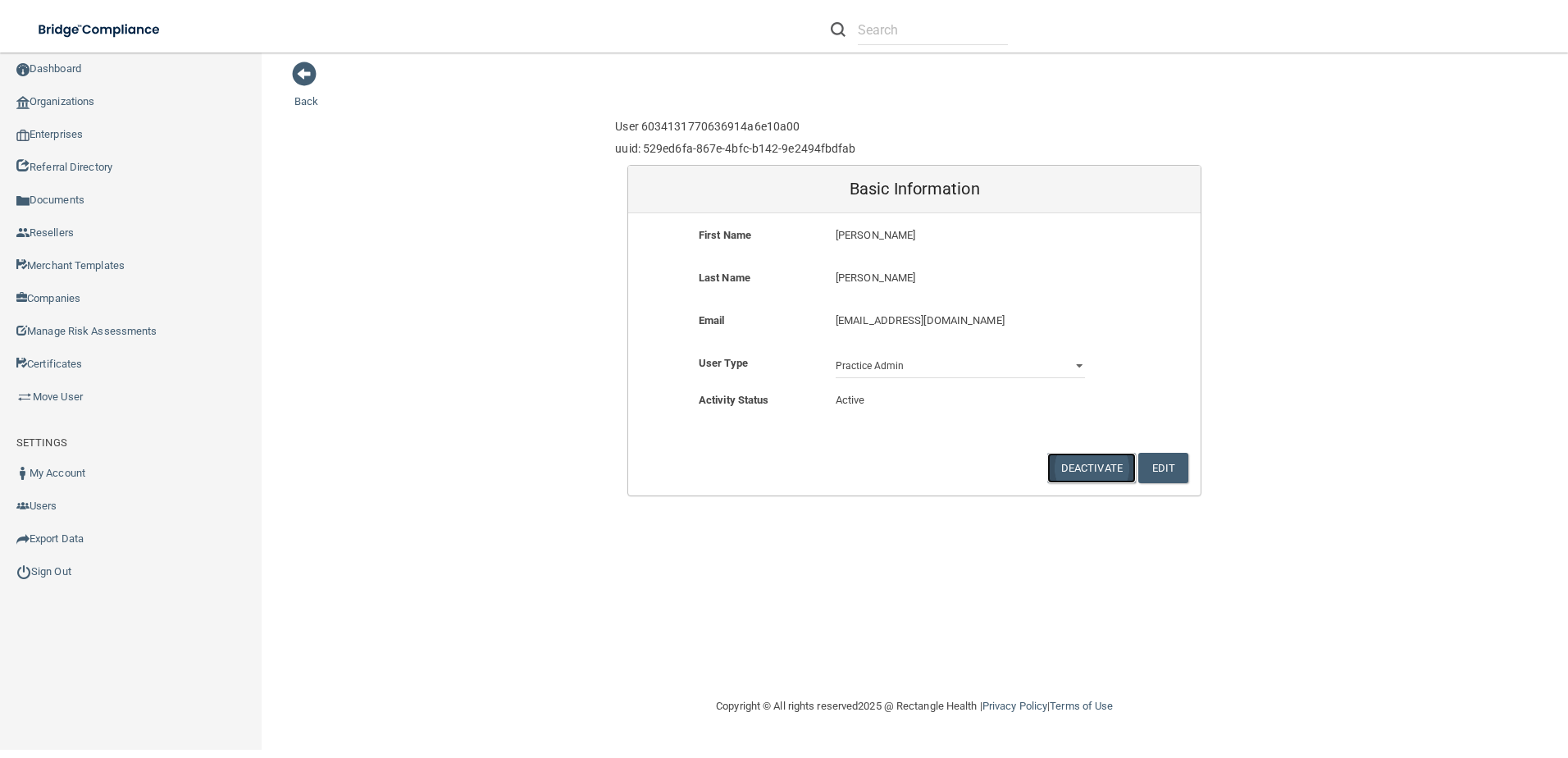
click at [1104, 469] on button "Deactivate" at bounding box center [1091, 467] width 89 height 30
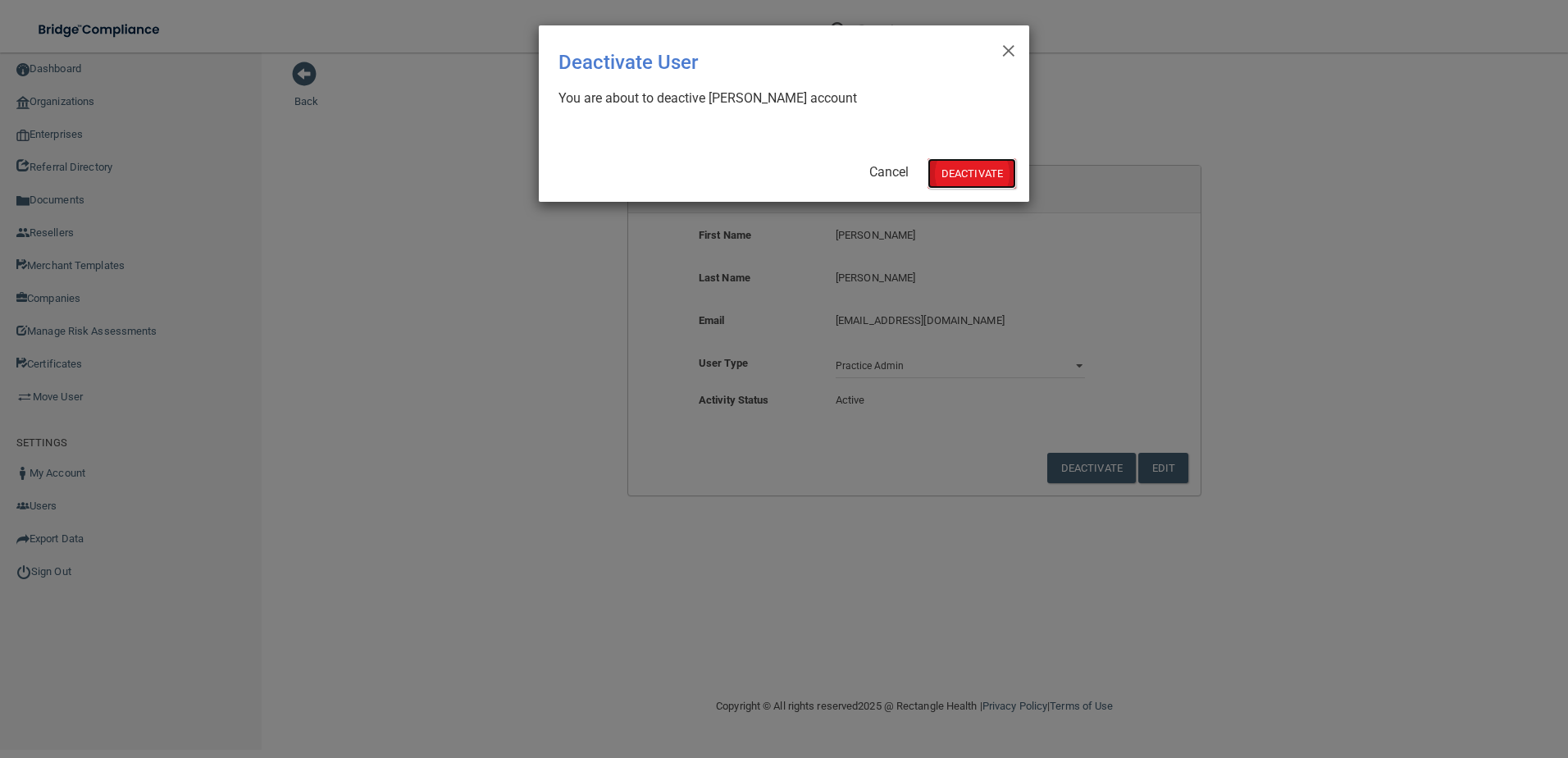
click at [977, 167] on button "Deactivate" at bounding box center [971, 173] width 89 height 30
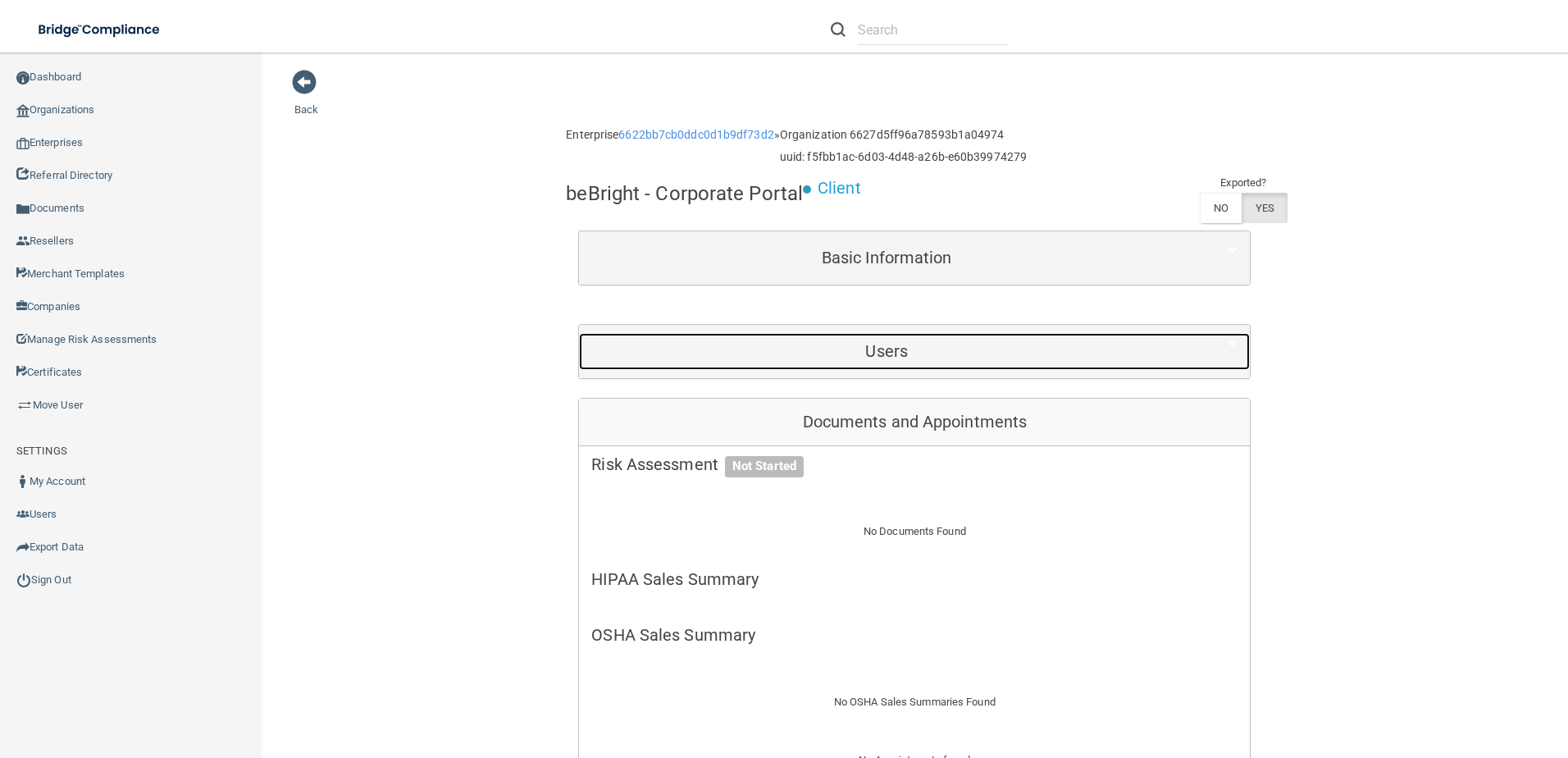
click at [835, 349] on h5 "Users" at bounding box center [886, 351] width 590 height 18
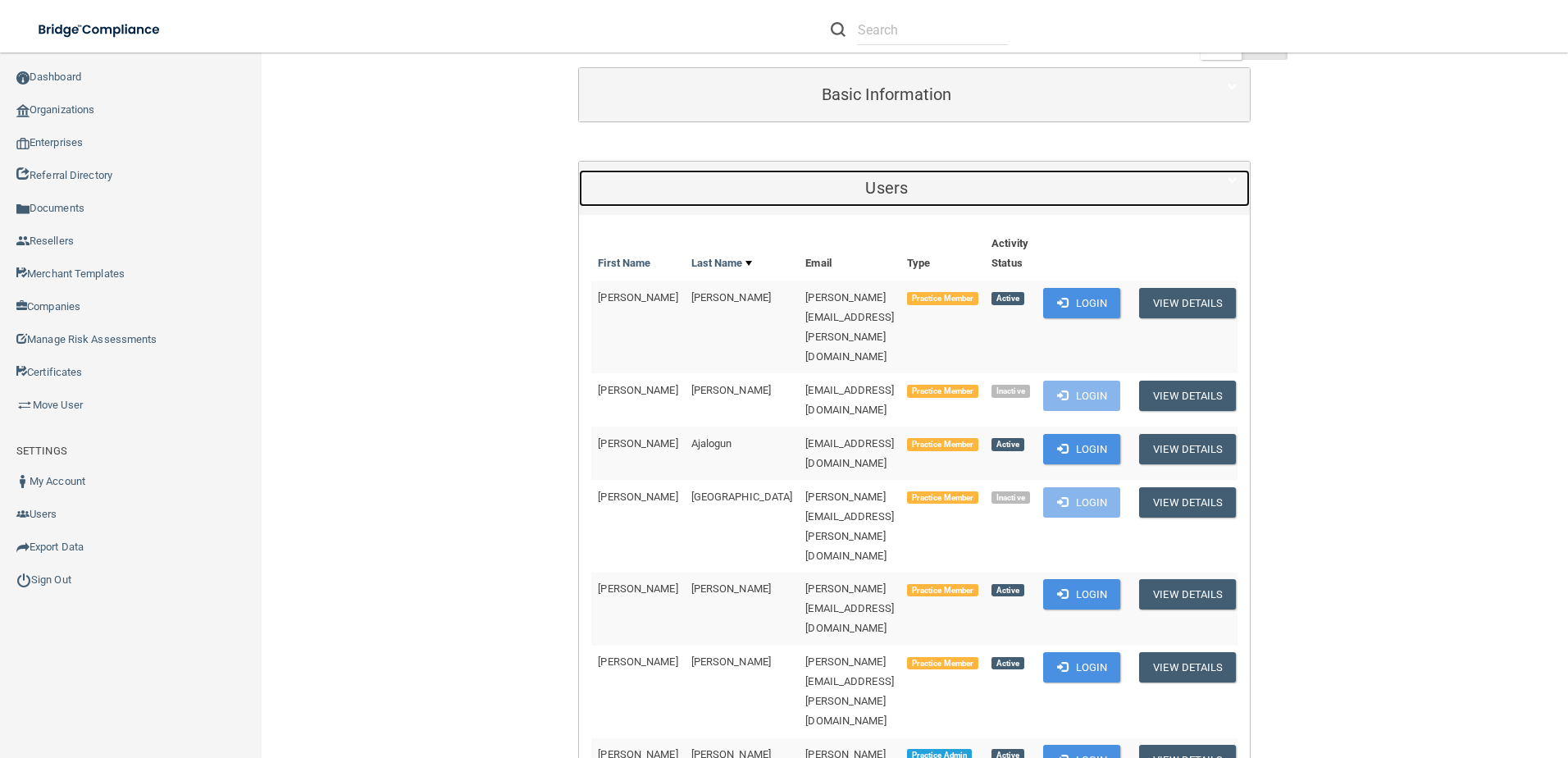
scroll to position [246, 0]
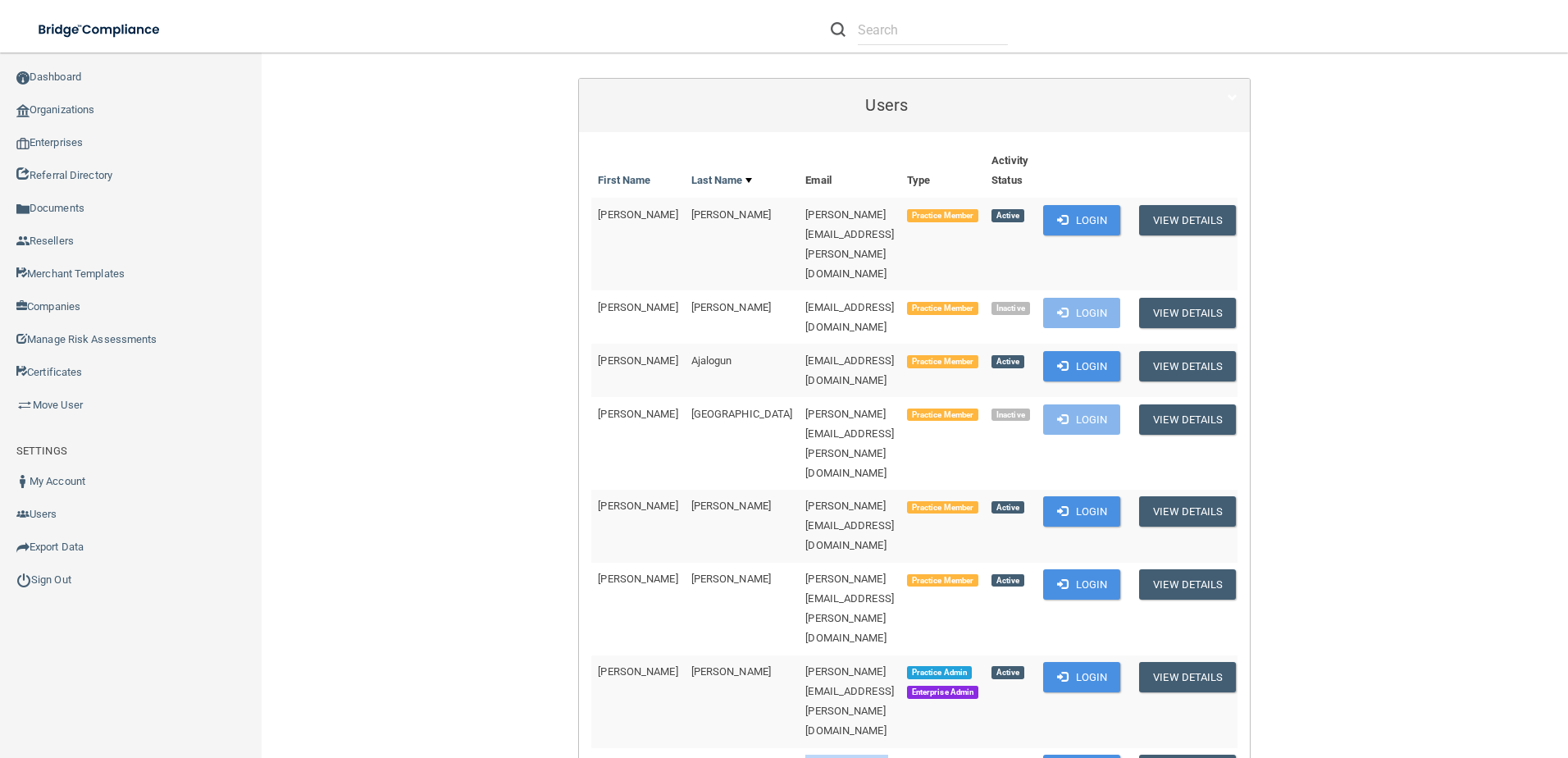
drag, startPoint x: 905, startPoint y: 552, endPoint x: 724, endPoint y: 557, distance: 181.1
drag, startPoint x: 724, startPoint y: 557, endPoint x: 744, endPoint y: 550, distance: 21.2
copy span "bobbi.augustyn@bebright.com"
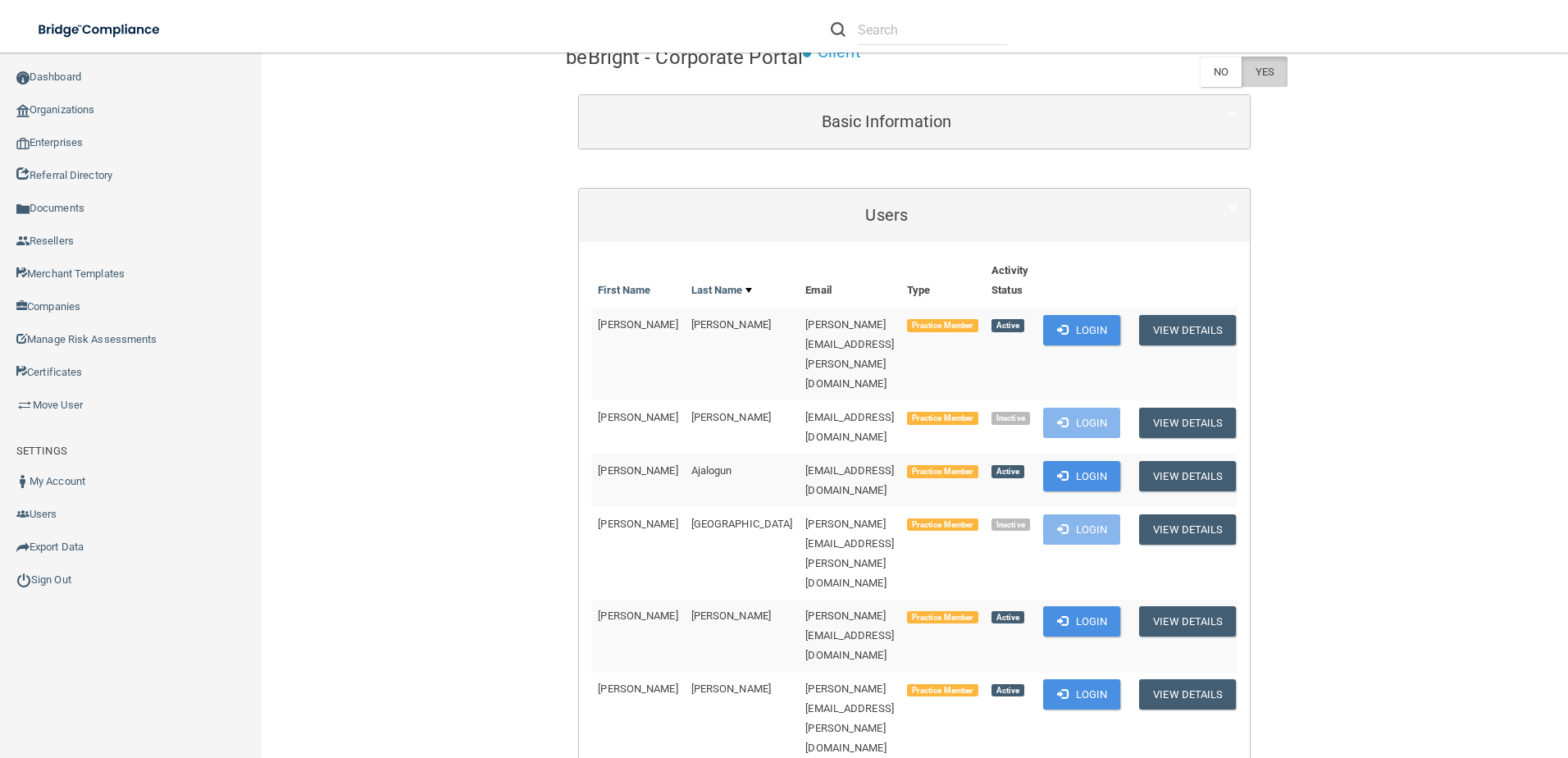
scroll to position [0, 0]
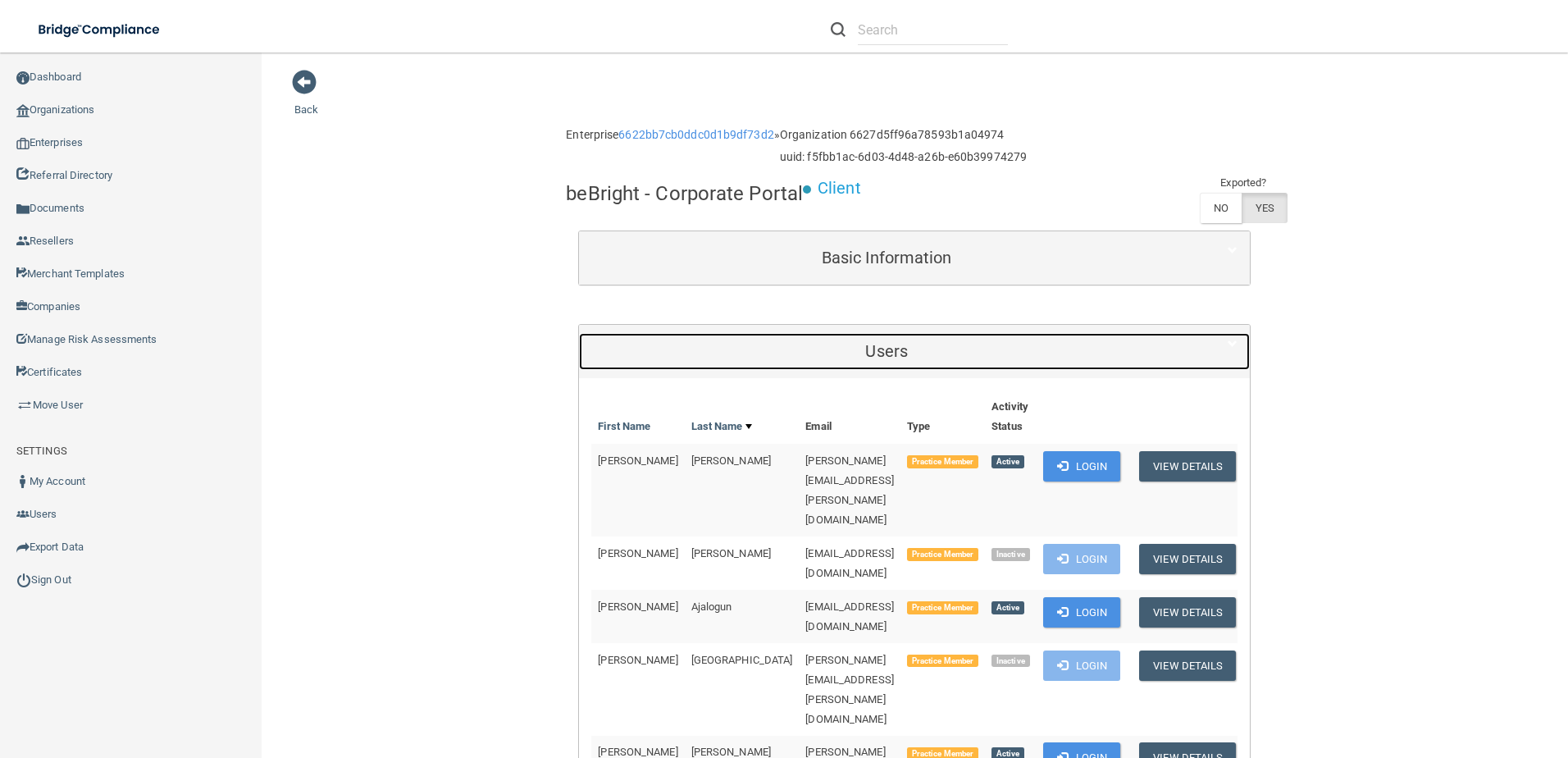
click at [913, 341] on div "Users" at bounding box center [886, 351] width 615 height 37
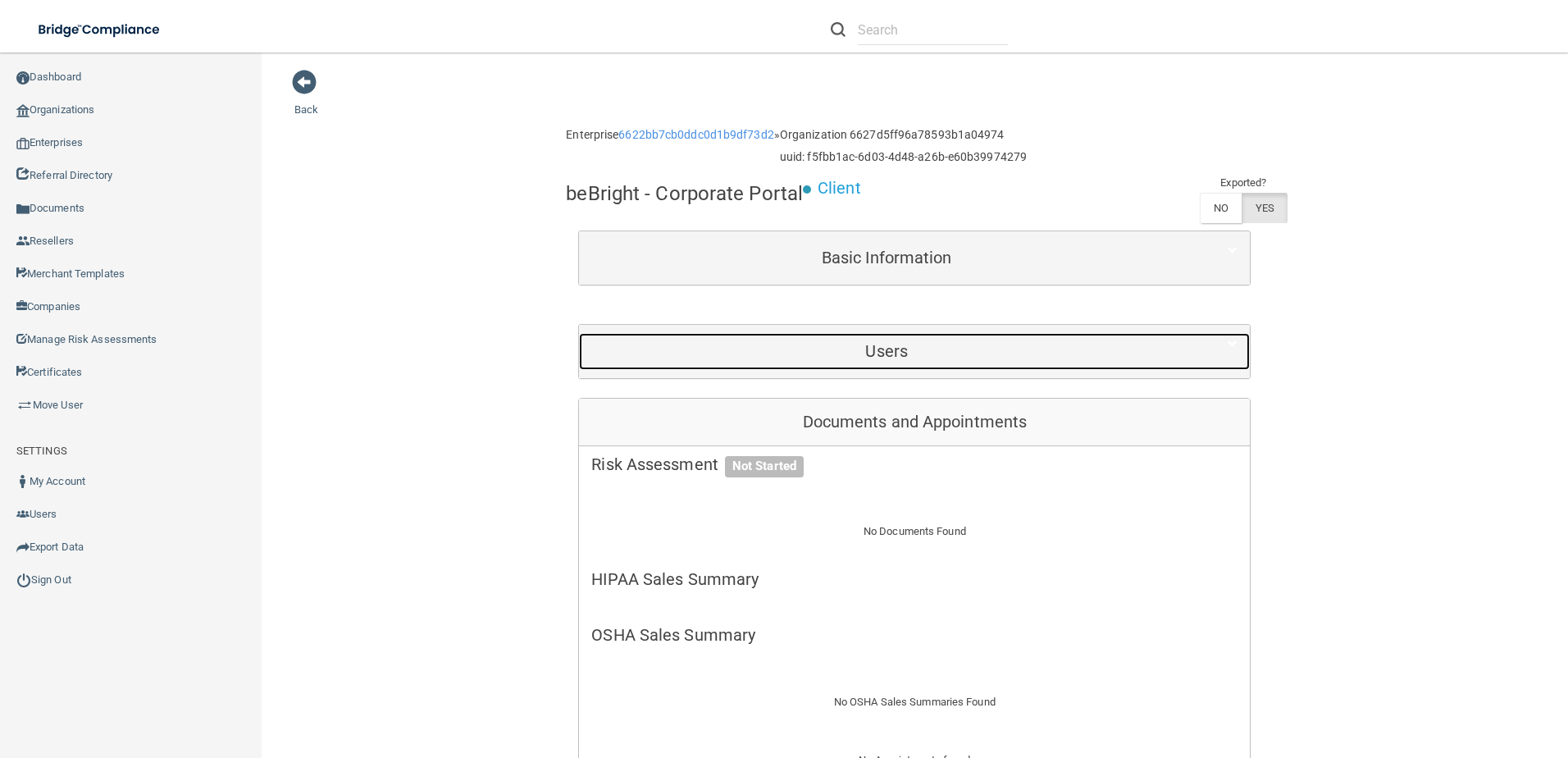
click at [910, 353] on h5 "Users" at bounding box center [886, 351] width 590 height 18
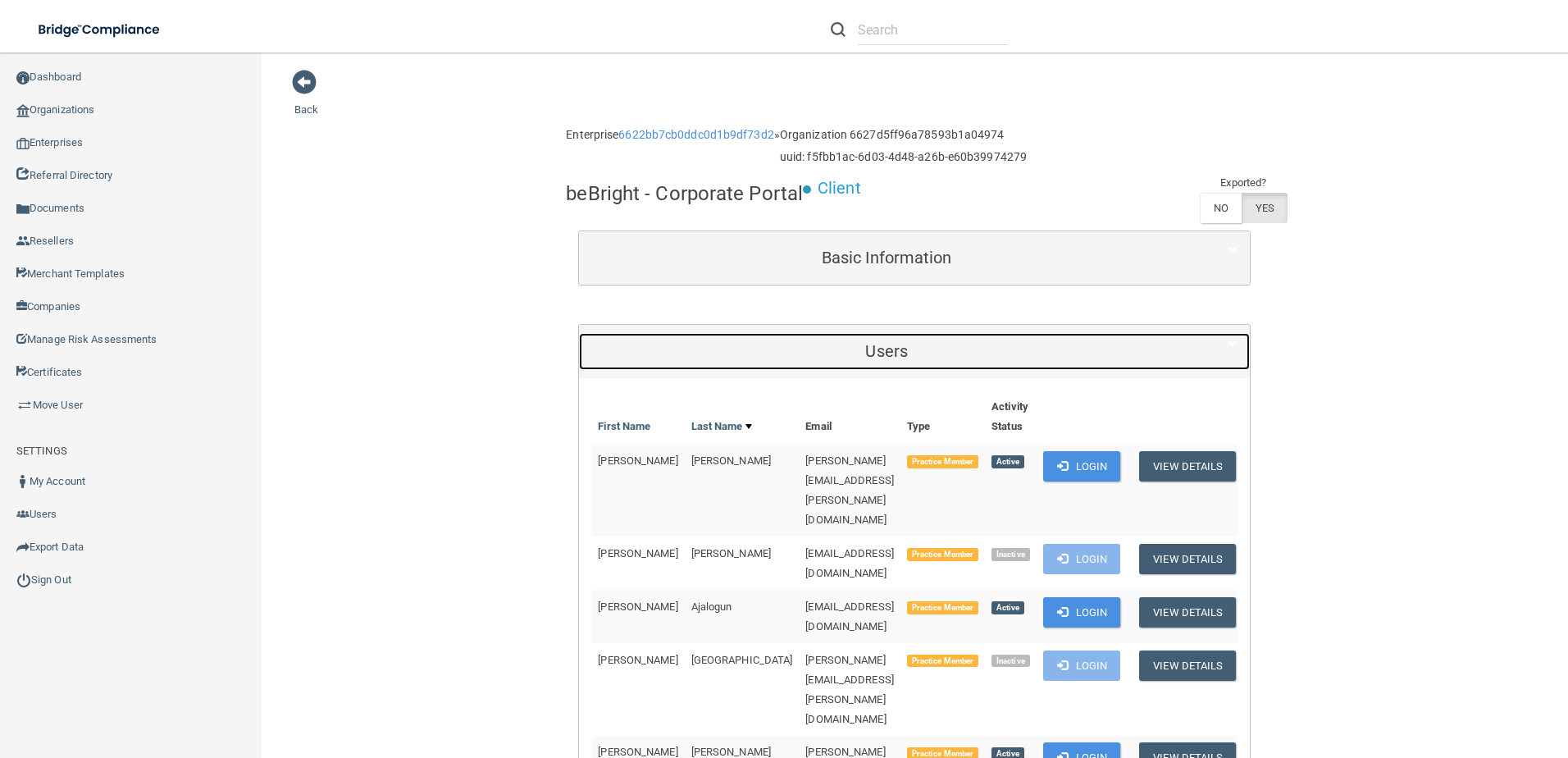
click at [910, 345] on h5 "Users" at bounding box center [886, 351] width 590 height 18
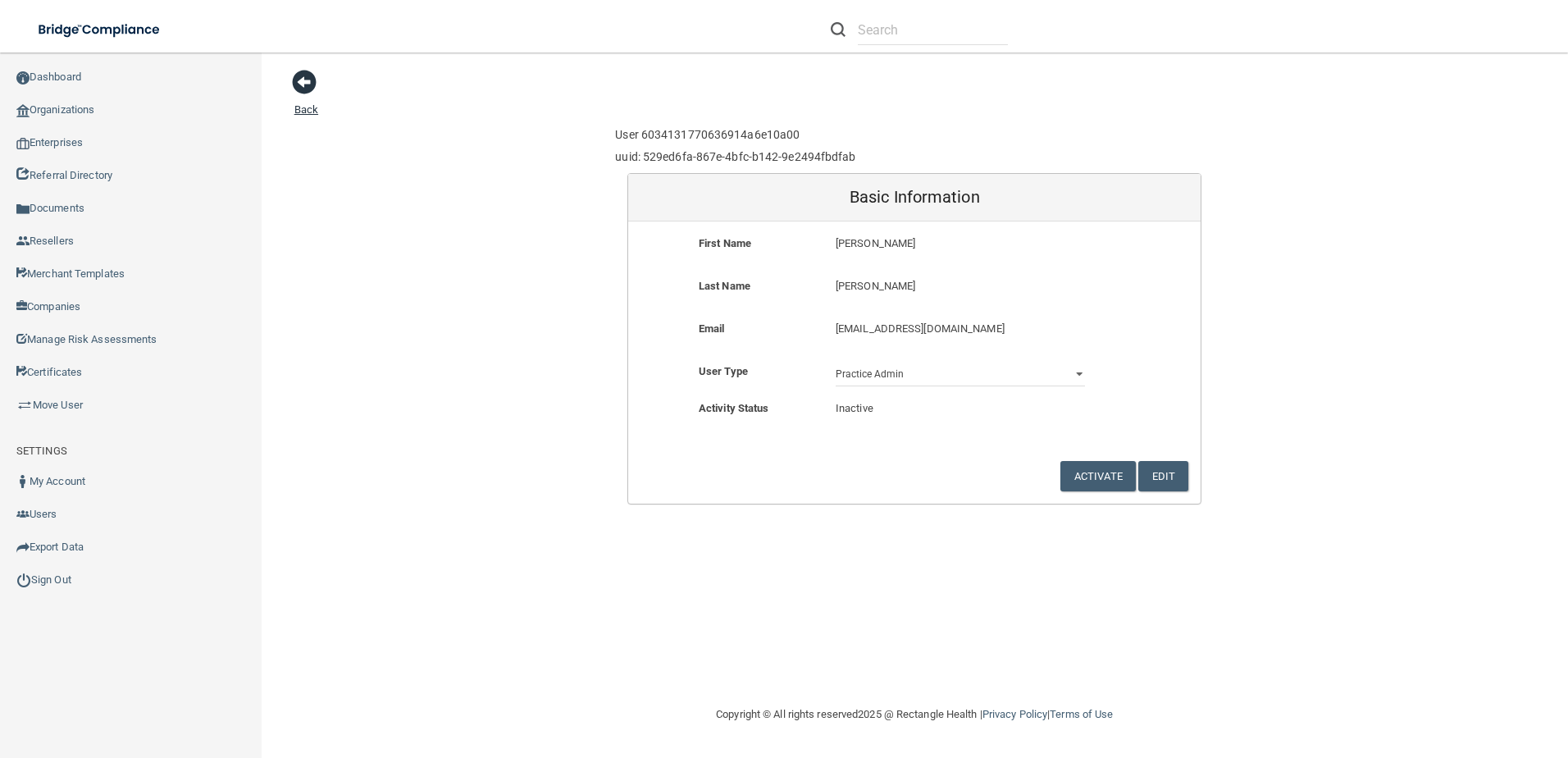
click at [299, 88] on span at bounding box center [304, 82] width 25 height 25
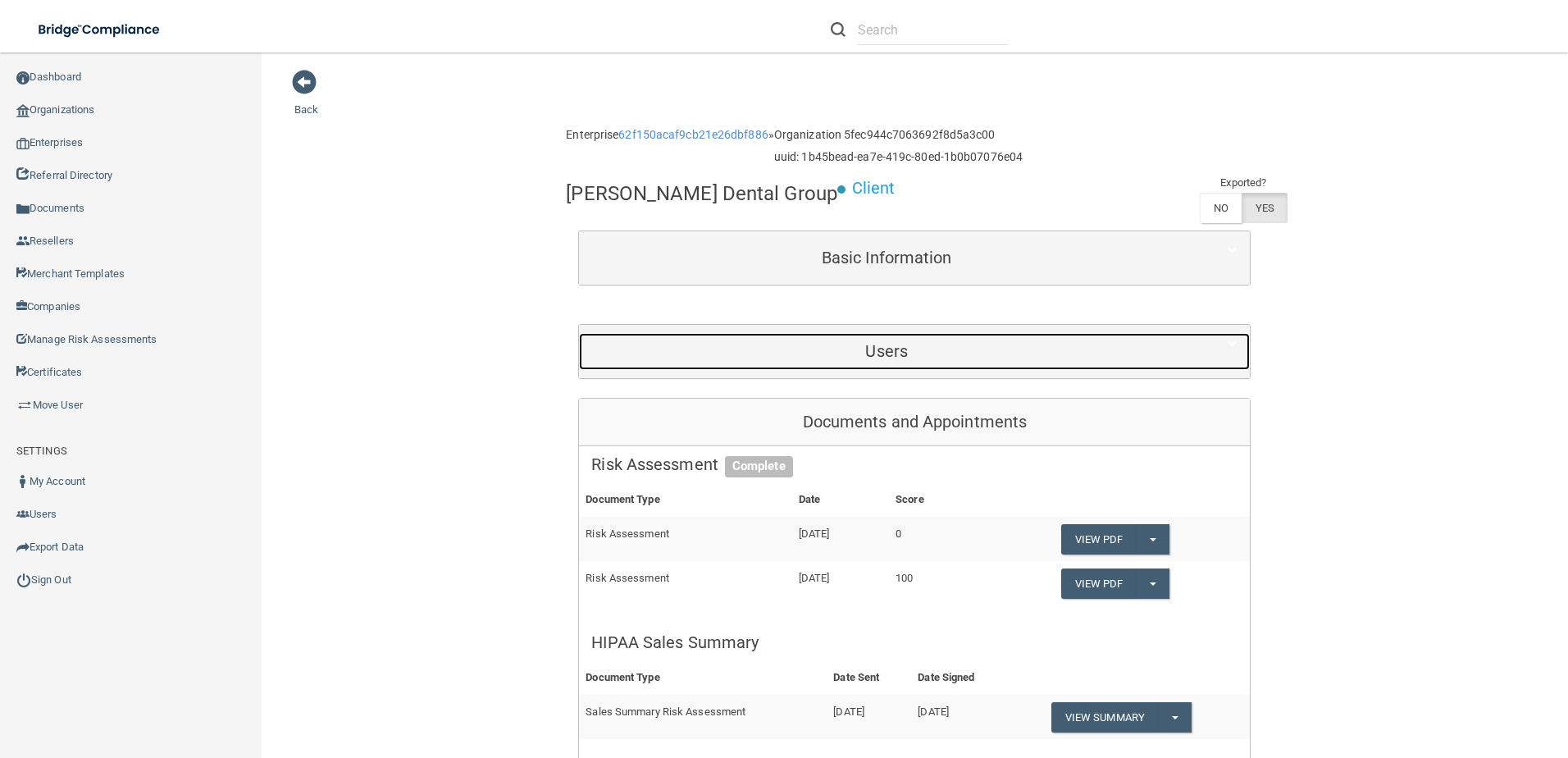
click at [1037, 353] on h5 "Users" at bounding box center [886, 351] width 590 height 18
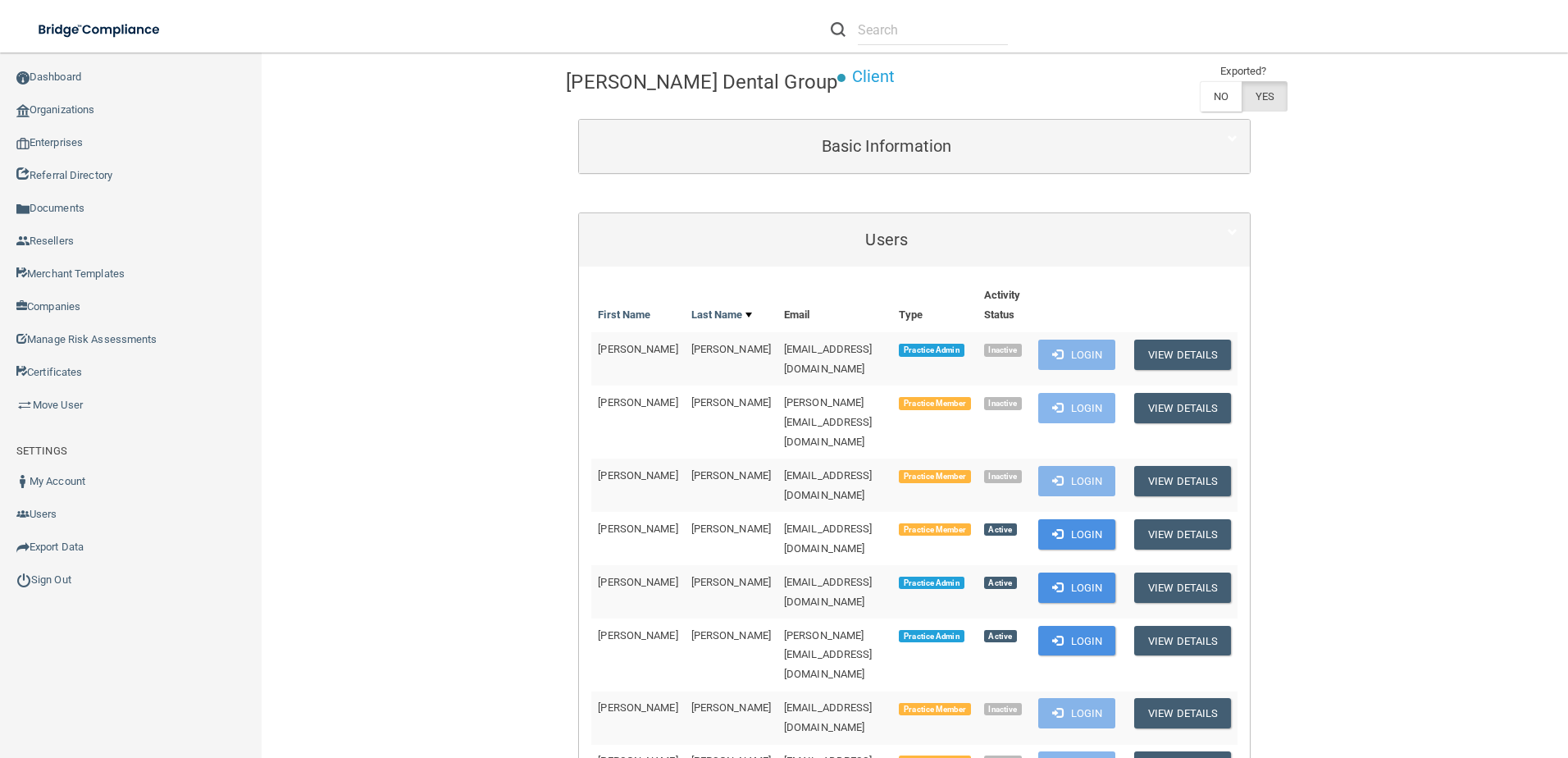
scroll to position [410, 0]
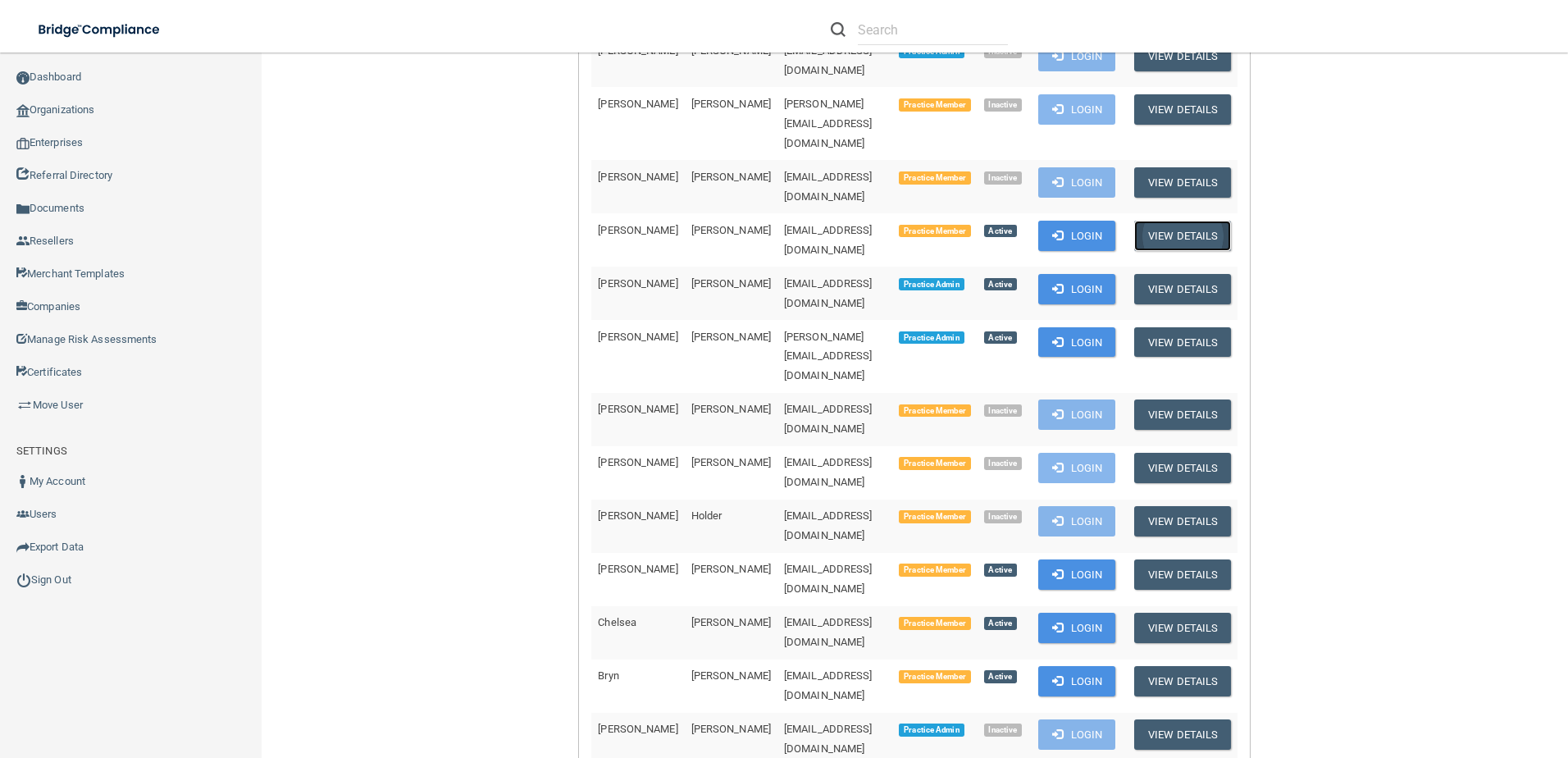
click at [1169, 220] on button "View Details" at bounding box center [1183, 235] width 96 height 30
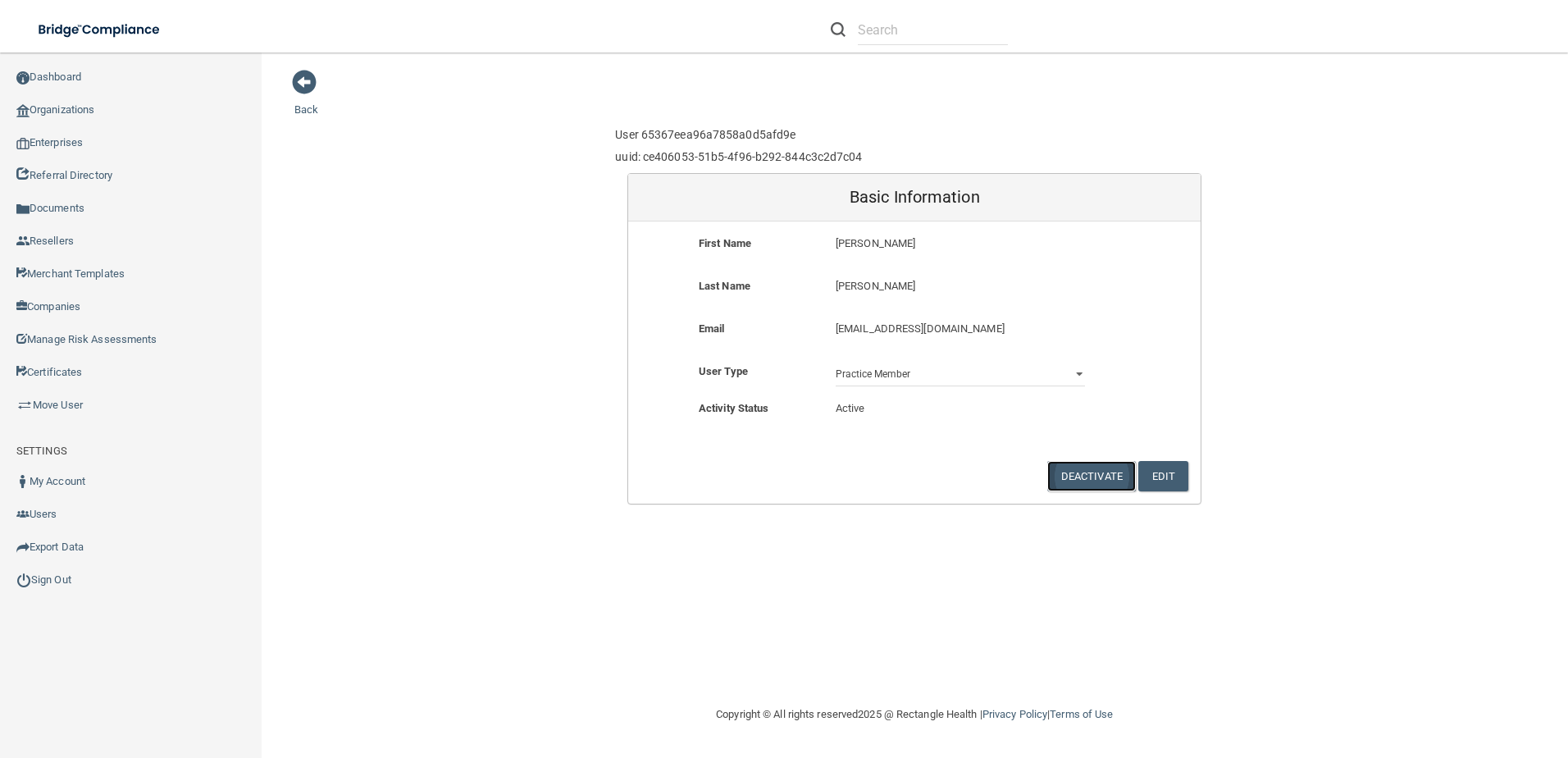
click at [1081, 468] on button "Deactivate" at bounding box center [1091, 476] width 89 height 30
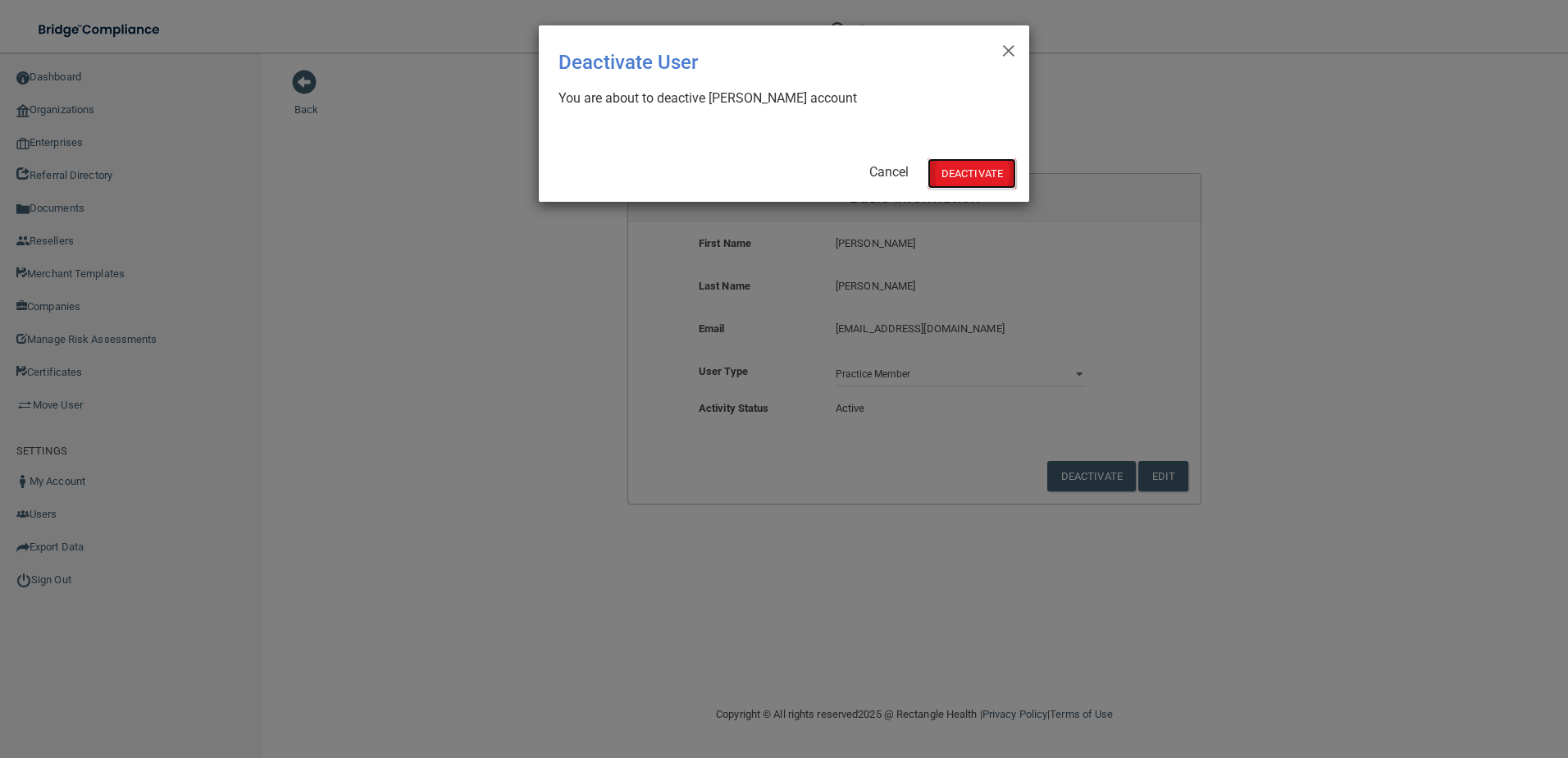
click at [989, 177] on button "Deactivate" at bounding box center [971, 173] width 89 height 30
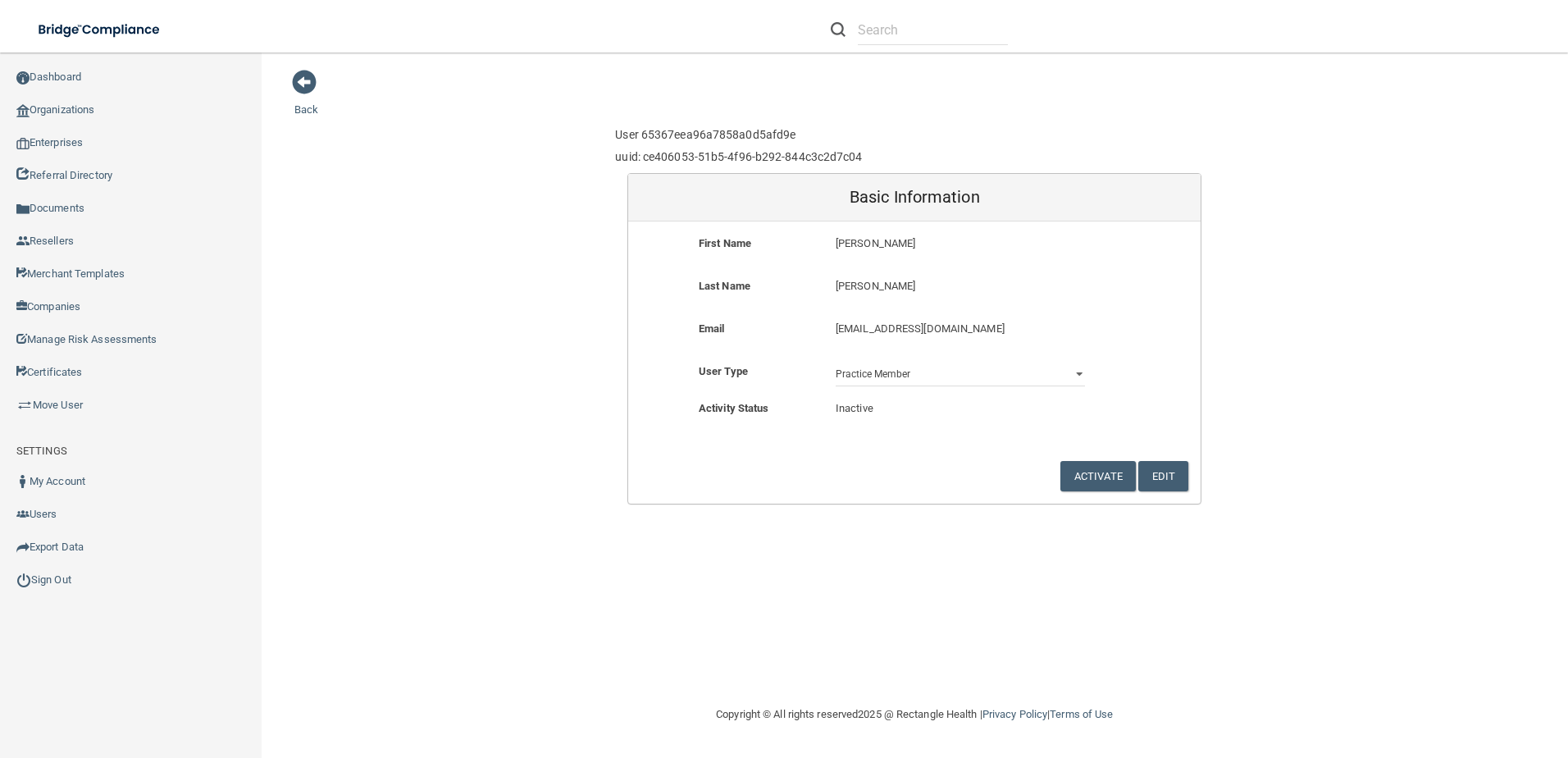
click at [317, 84] on div "Back User 65367eea96a7858a0d5afd9e uuid: ce406053-51b5-4f96-b292-844c3c2d7c04 B…" at bounding box center [914, 287] width 1240 height 435
click at [304, 79] on span at bounding box center [304, 82] width 25 height 25
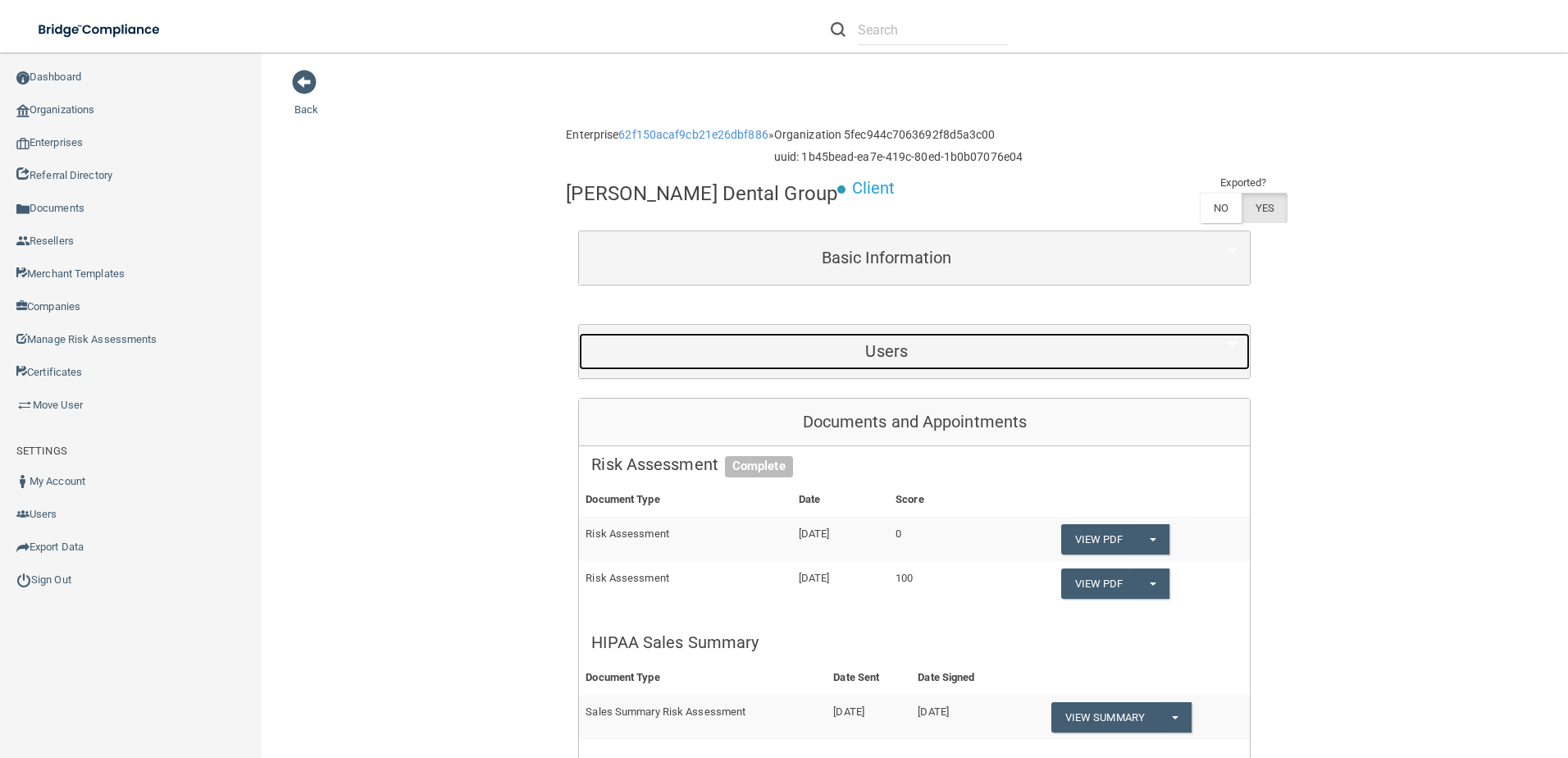
click at [954, 341] on div "Users" at bounding box center [886, 351] width 615 height 37
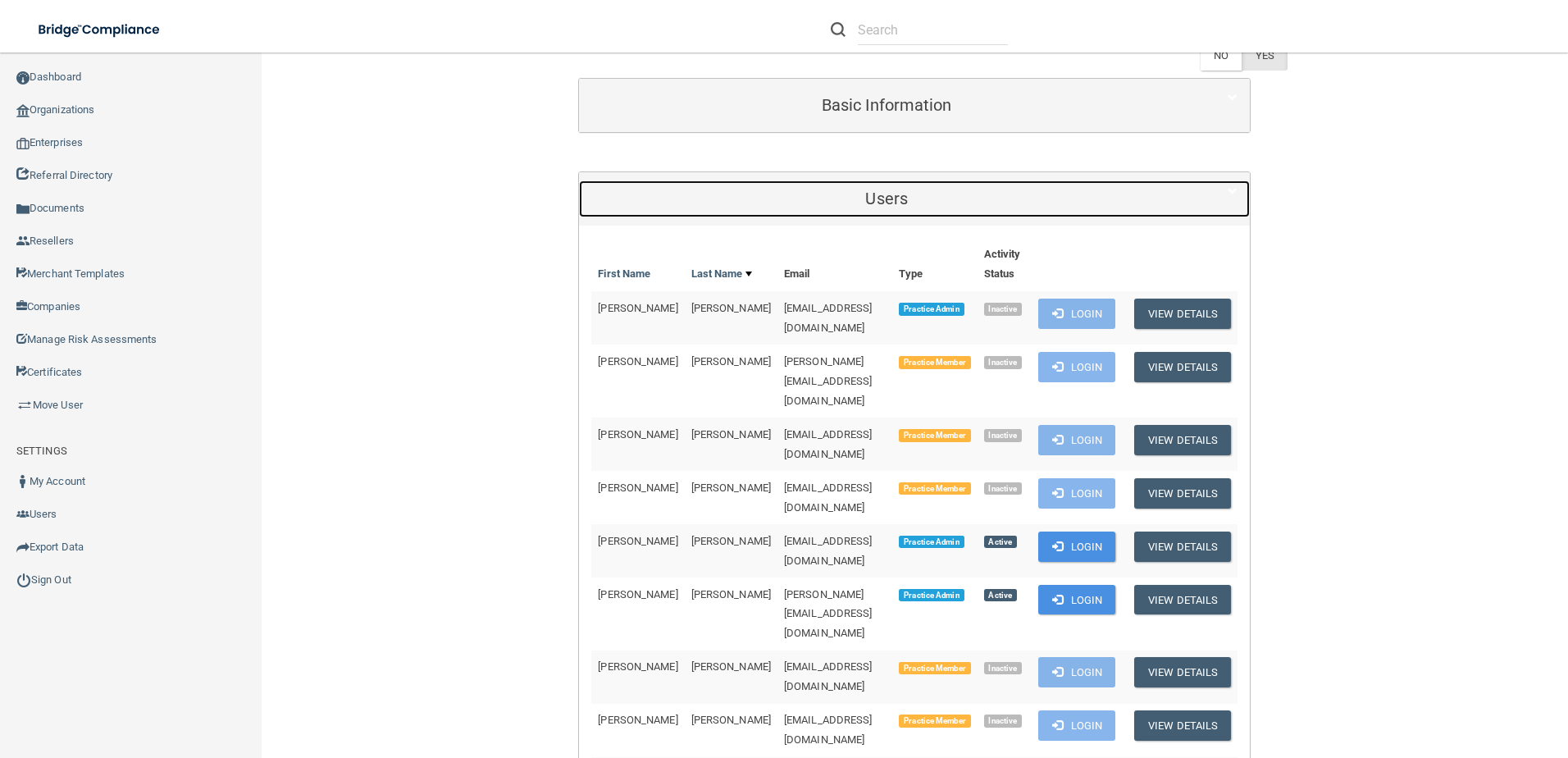
scroll to position [328, 0]
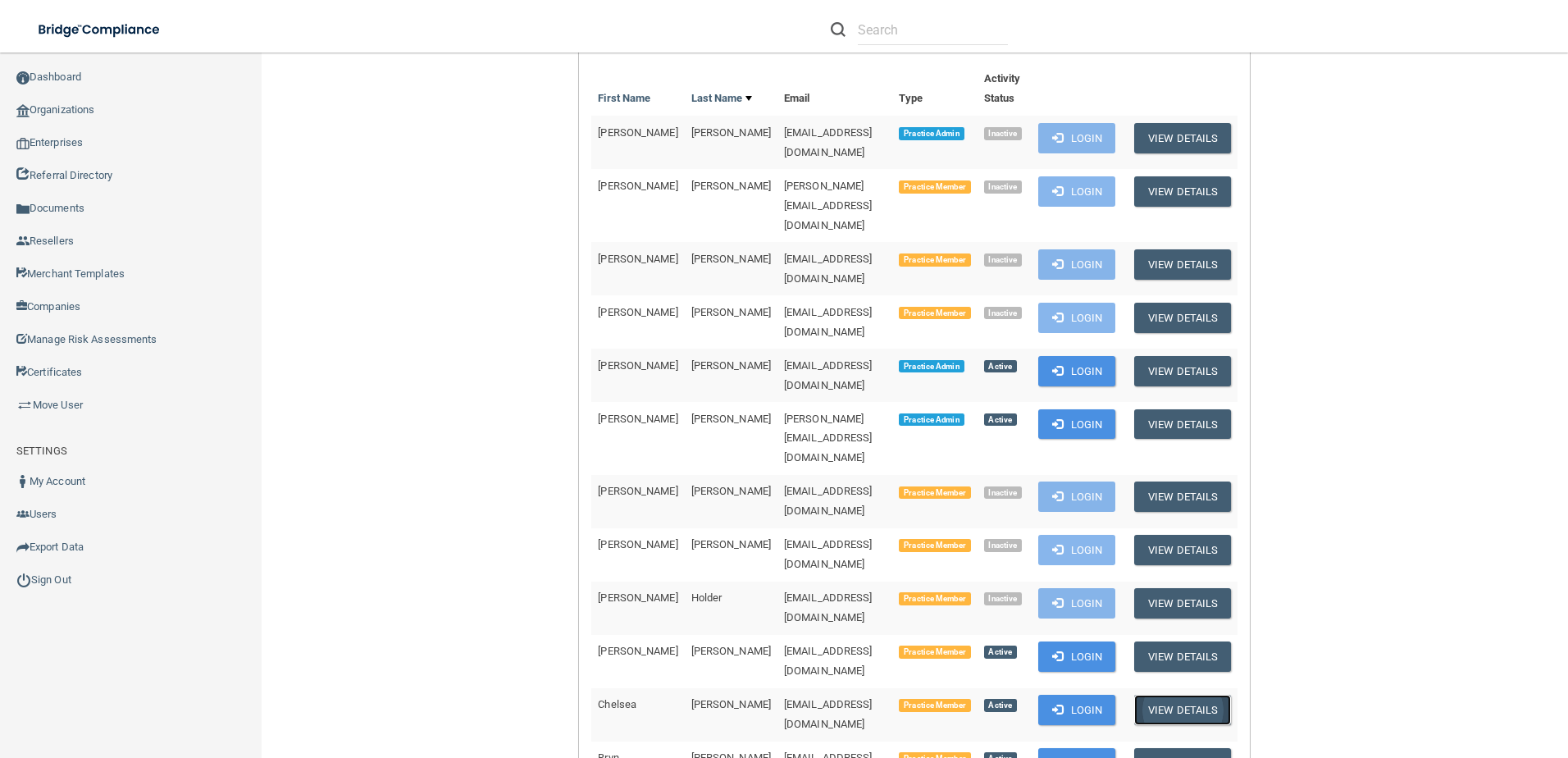
click at [1169, 695] on button "View Details" at bounding box center [1183, 710] width 96 height 30
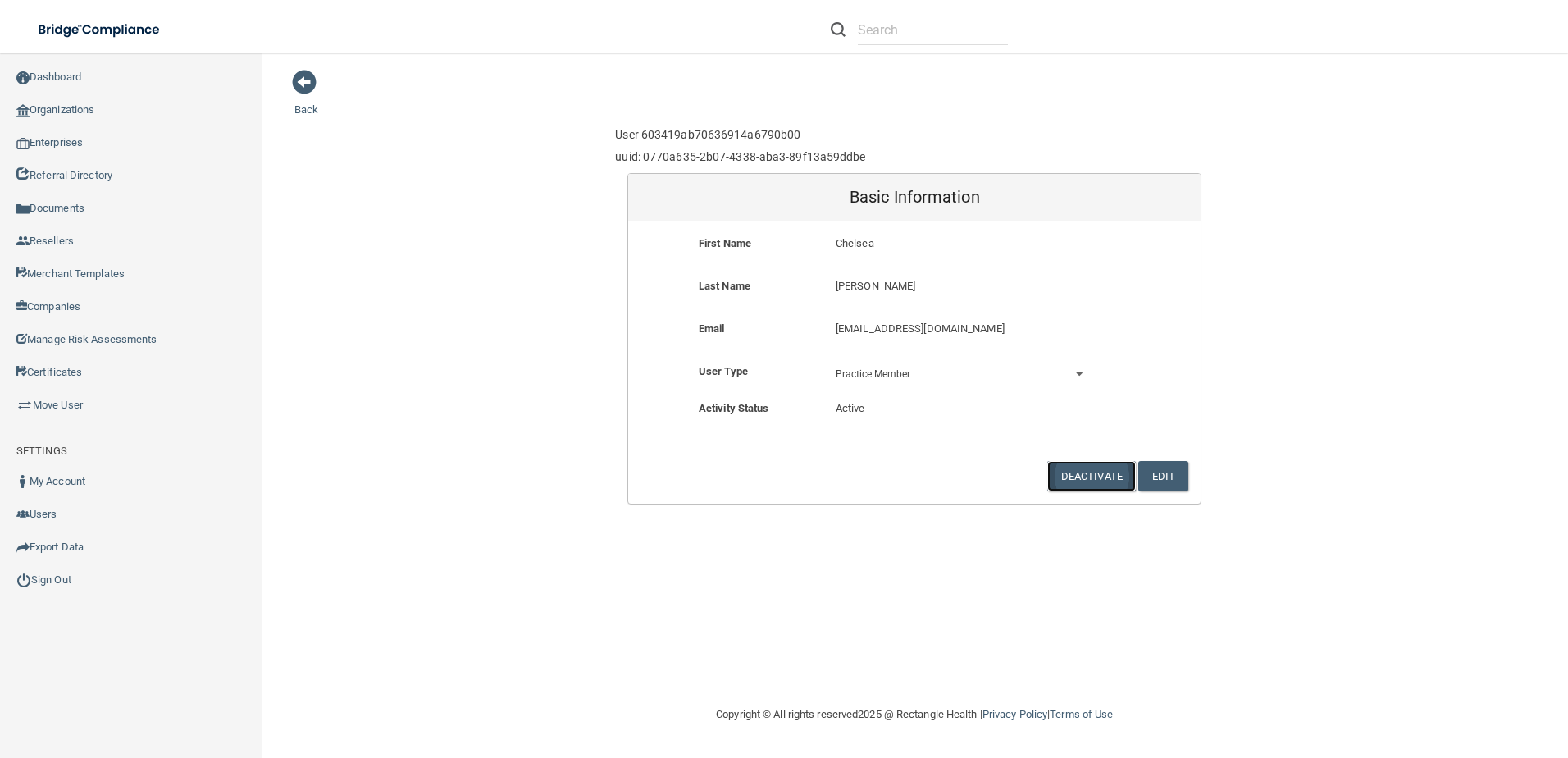
click at [1085, 480] on button "Deactivate" at bounding box center [1091, 476] width 89 height 30
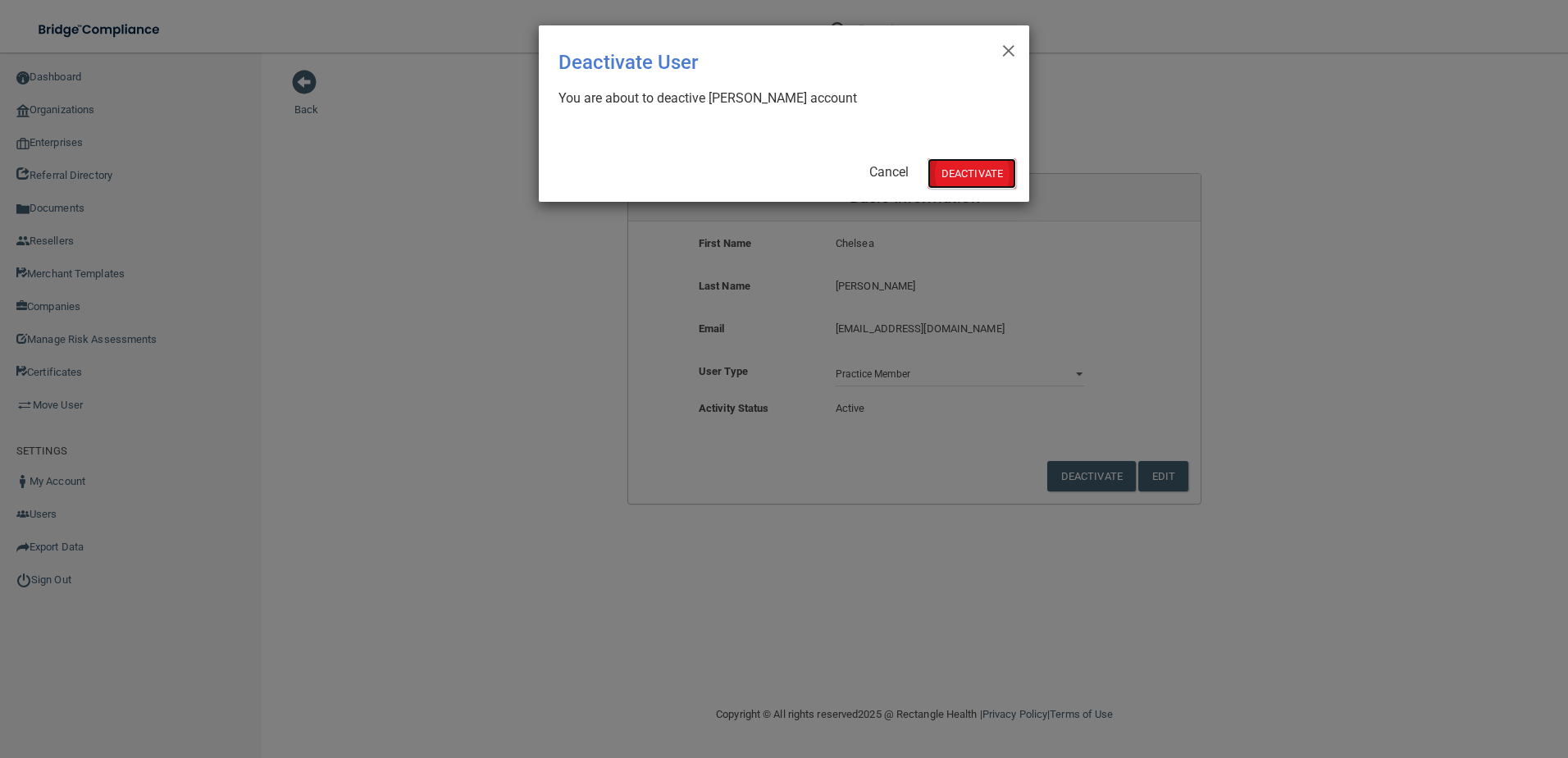
click at [975, 169] on button "Deactivate" at bounding box center [971, 173] width 89 height 30
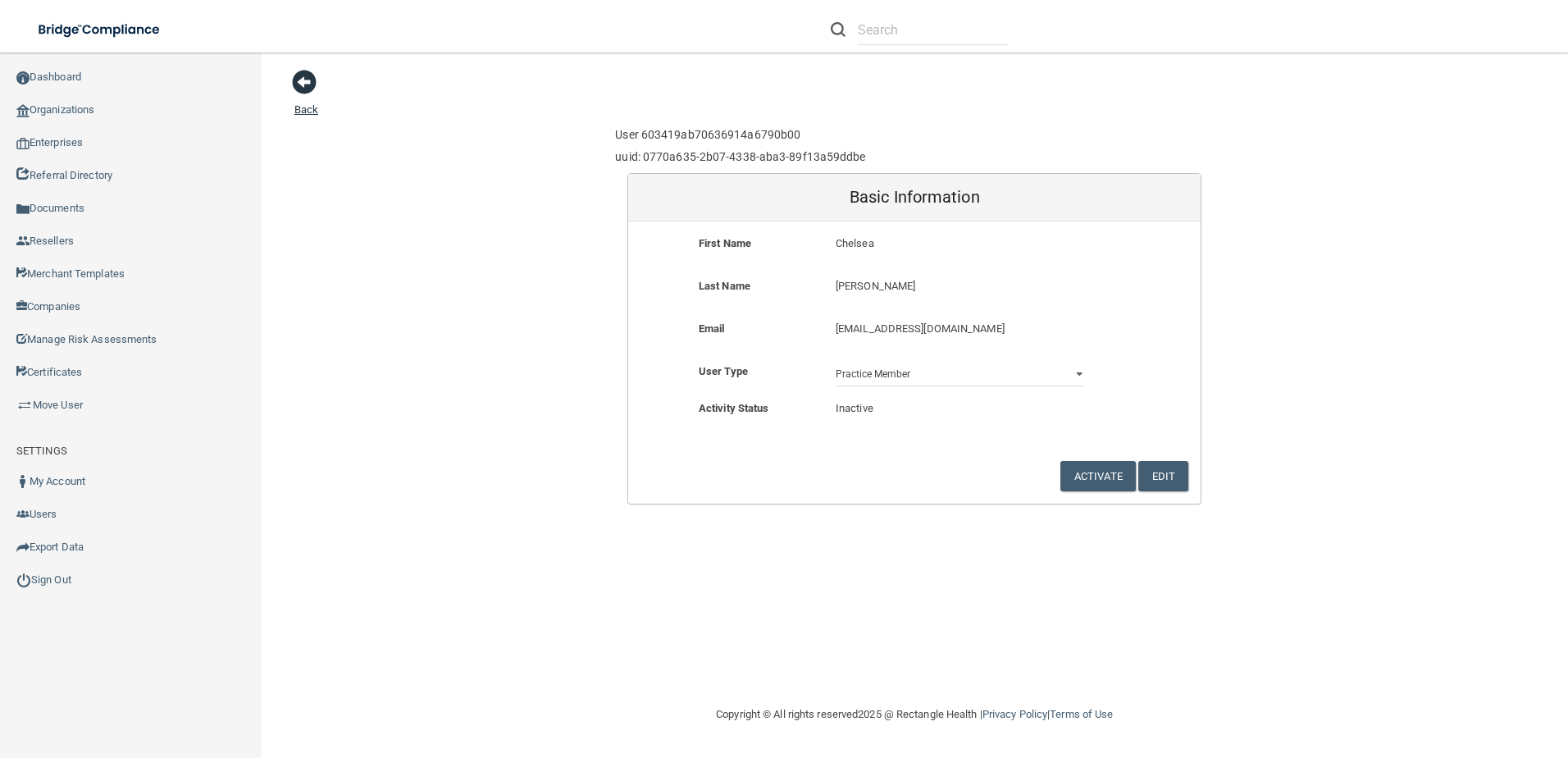
click at [298, 84] on span at bounding box center [304, 82] width 25 height 25
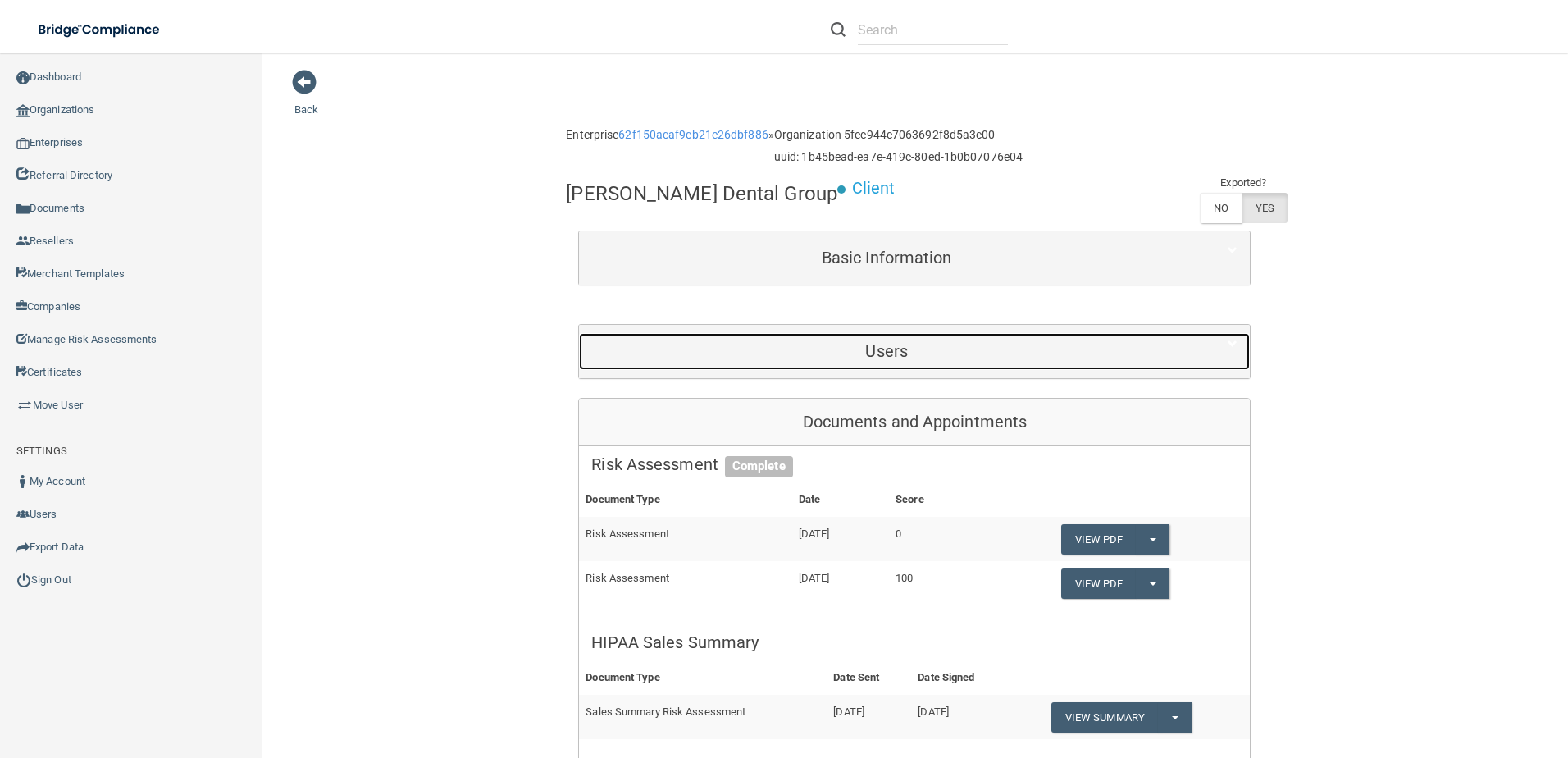
click at [1041, 365] on div "Users" at bounding box center [886, 351] width 615 height 37
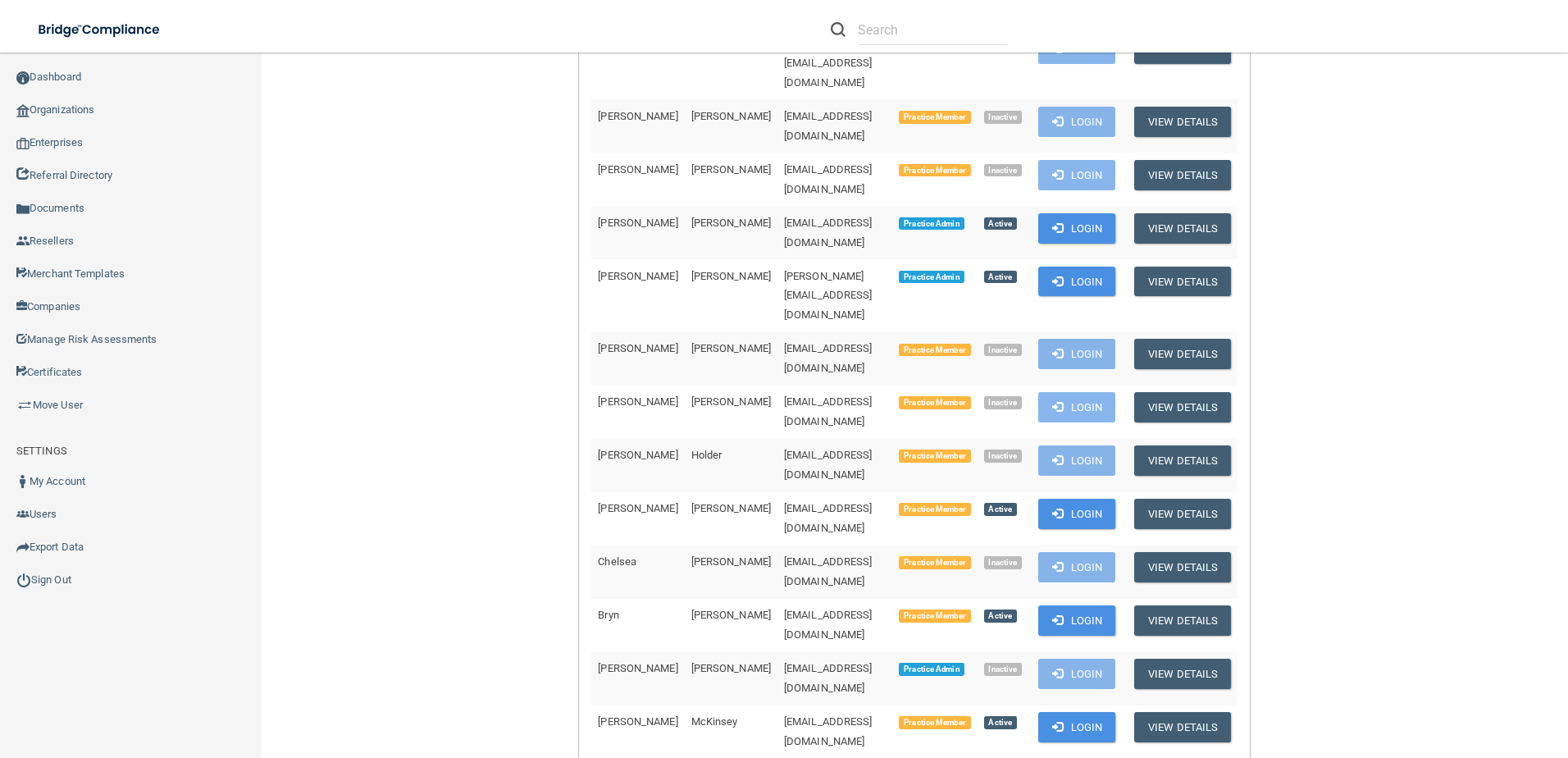
scroll to position [492, 0]
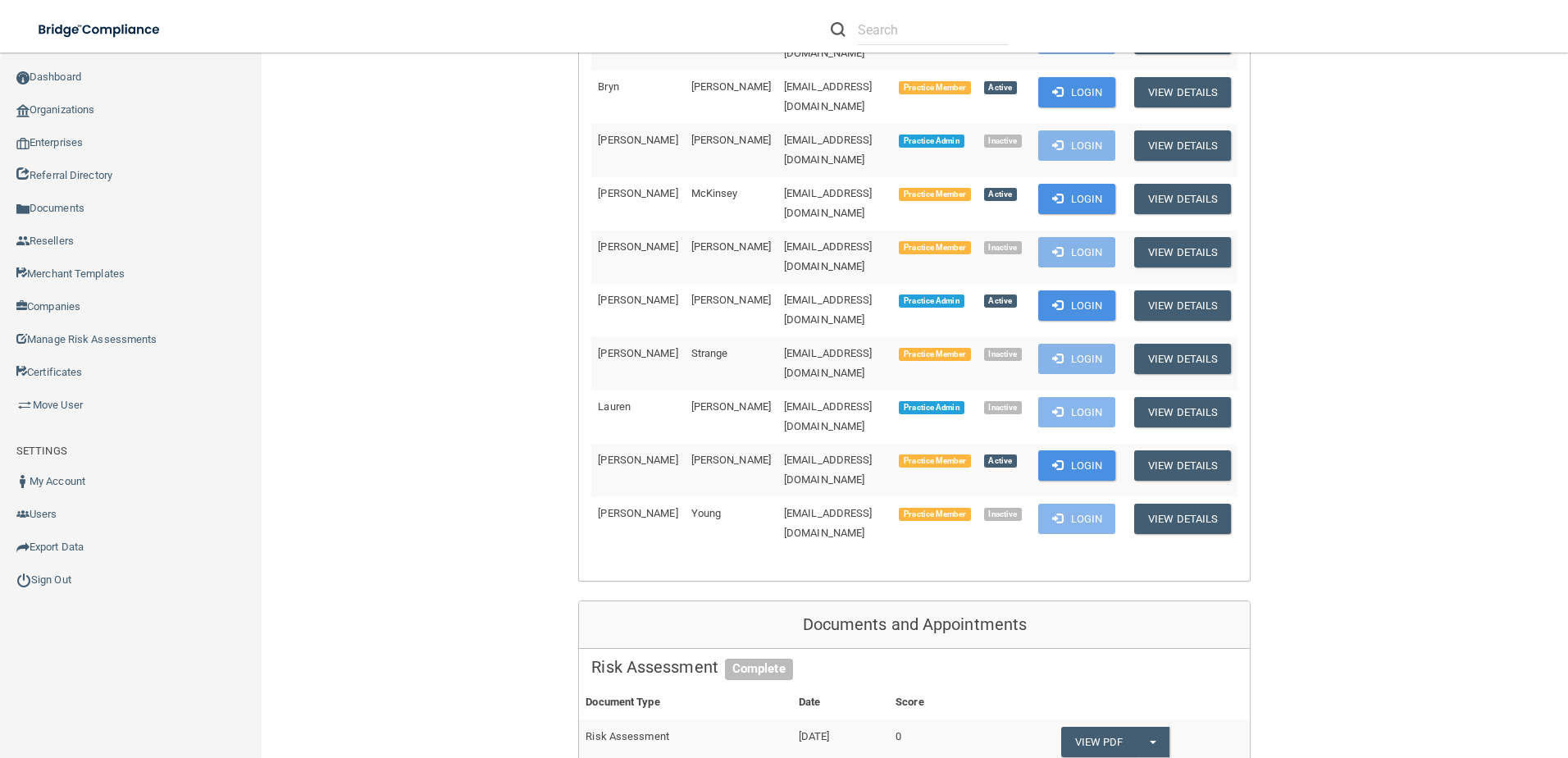
click at [413, 299] on div "Back Enterprise 62f150acaf9cb21e26dbf886 » Organization 5fec944c7063692f8d5a3c0…" at bounding box center [914, 583] width 1240 height 3027
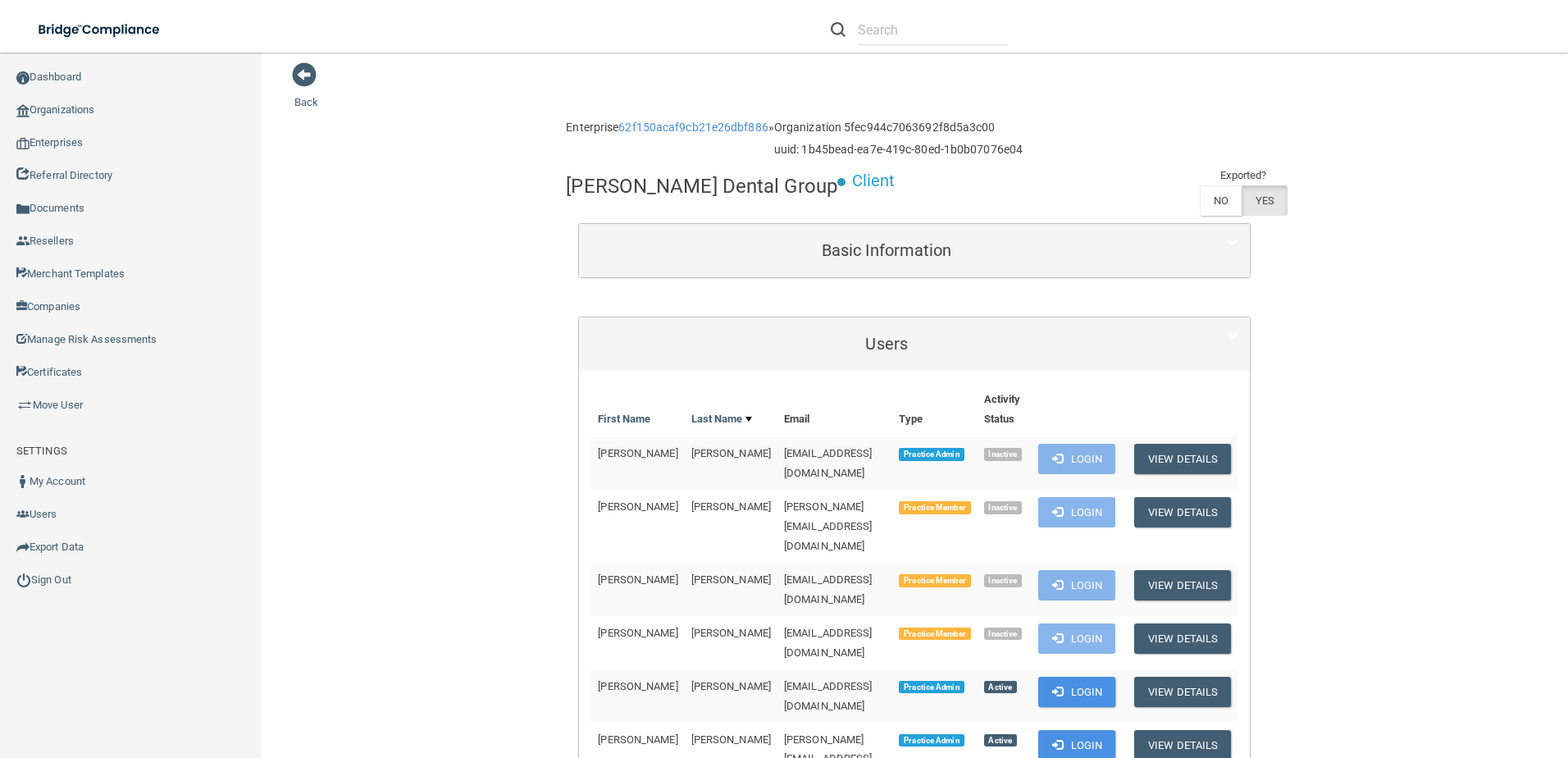
scroll to position [0, 0]
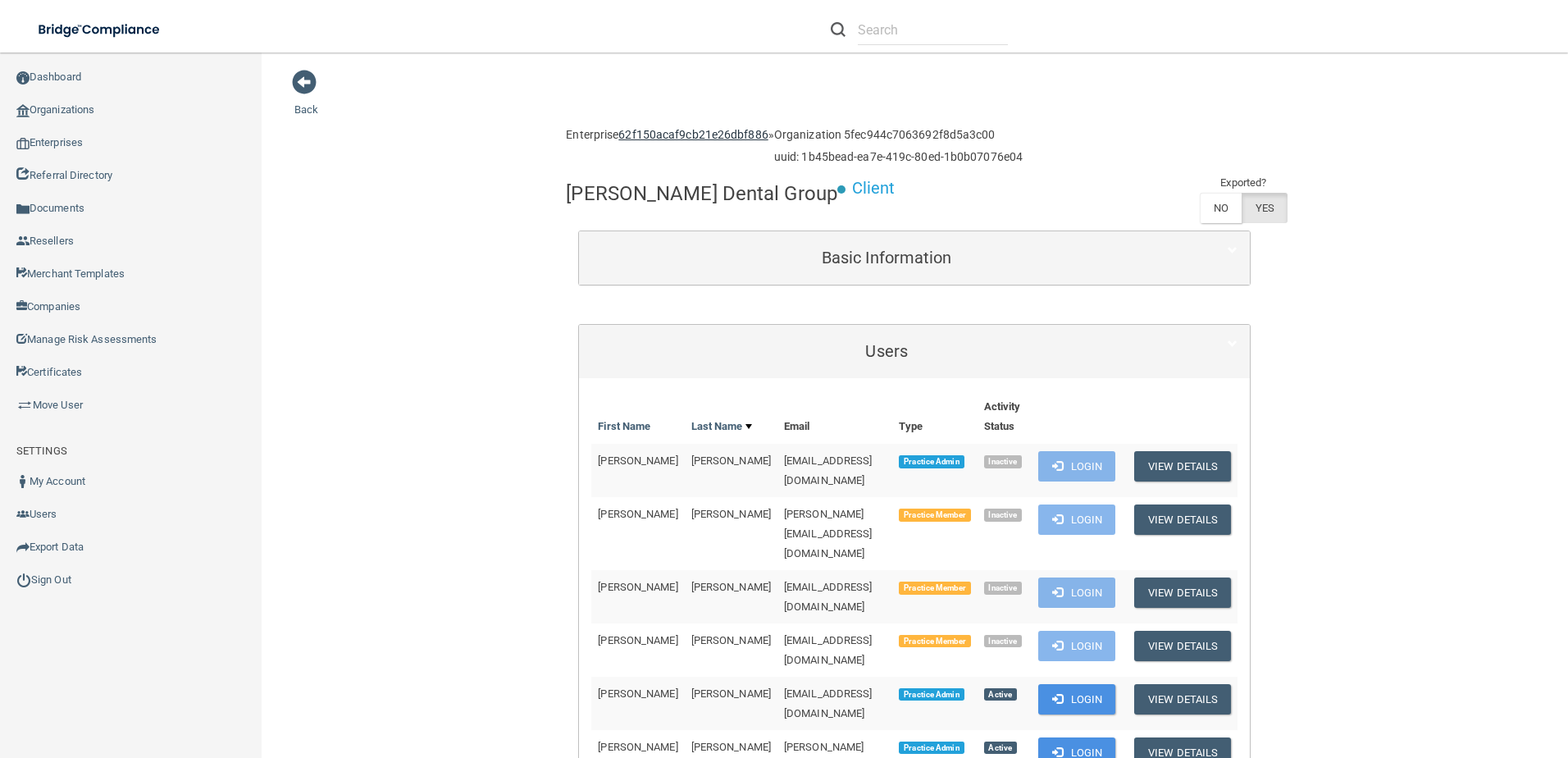
click at [692, 132] on link "62f150acaf9cb21e26dbf886" at bounding box center [693, 134] width 150 height 13
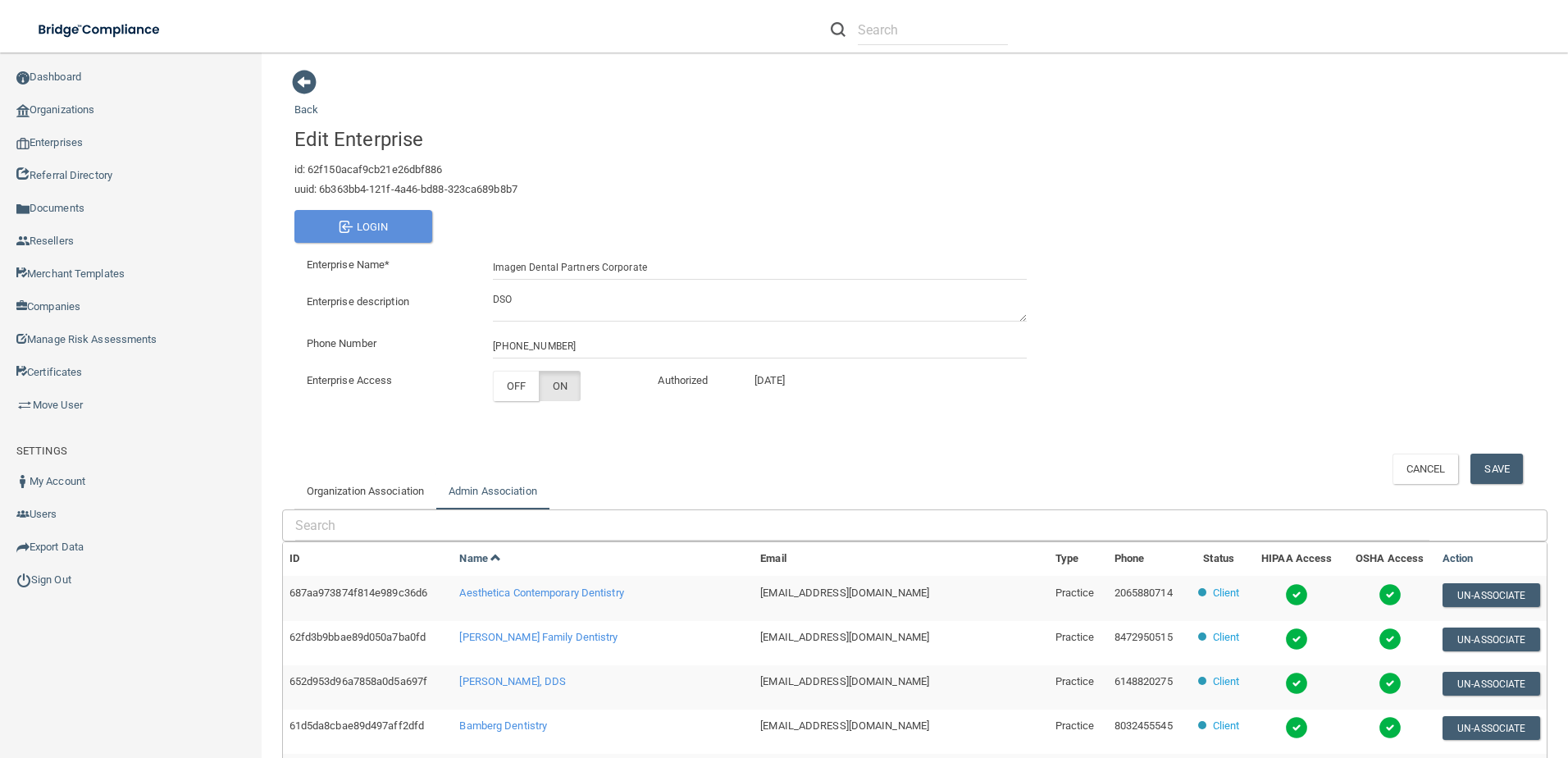
click at [489, 491] on link "Admin Association" at bounding box center [493, 491] width 114 height 36
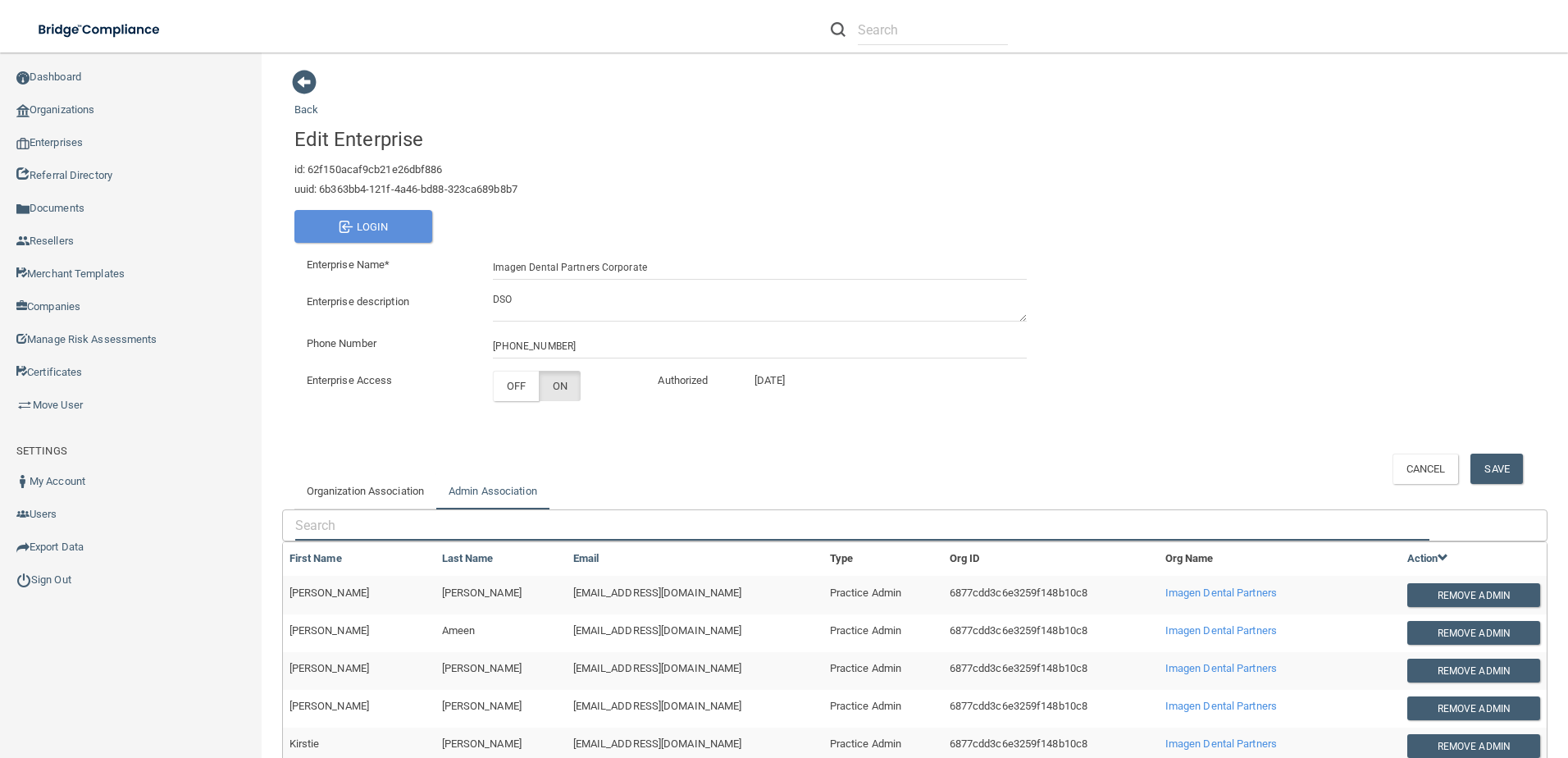
click at [431, 519] on input "text" at bounding box center [862, 525] width 1134 height 30
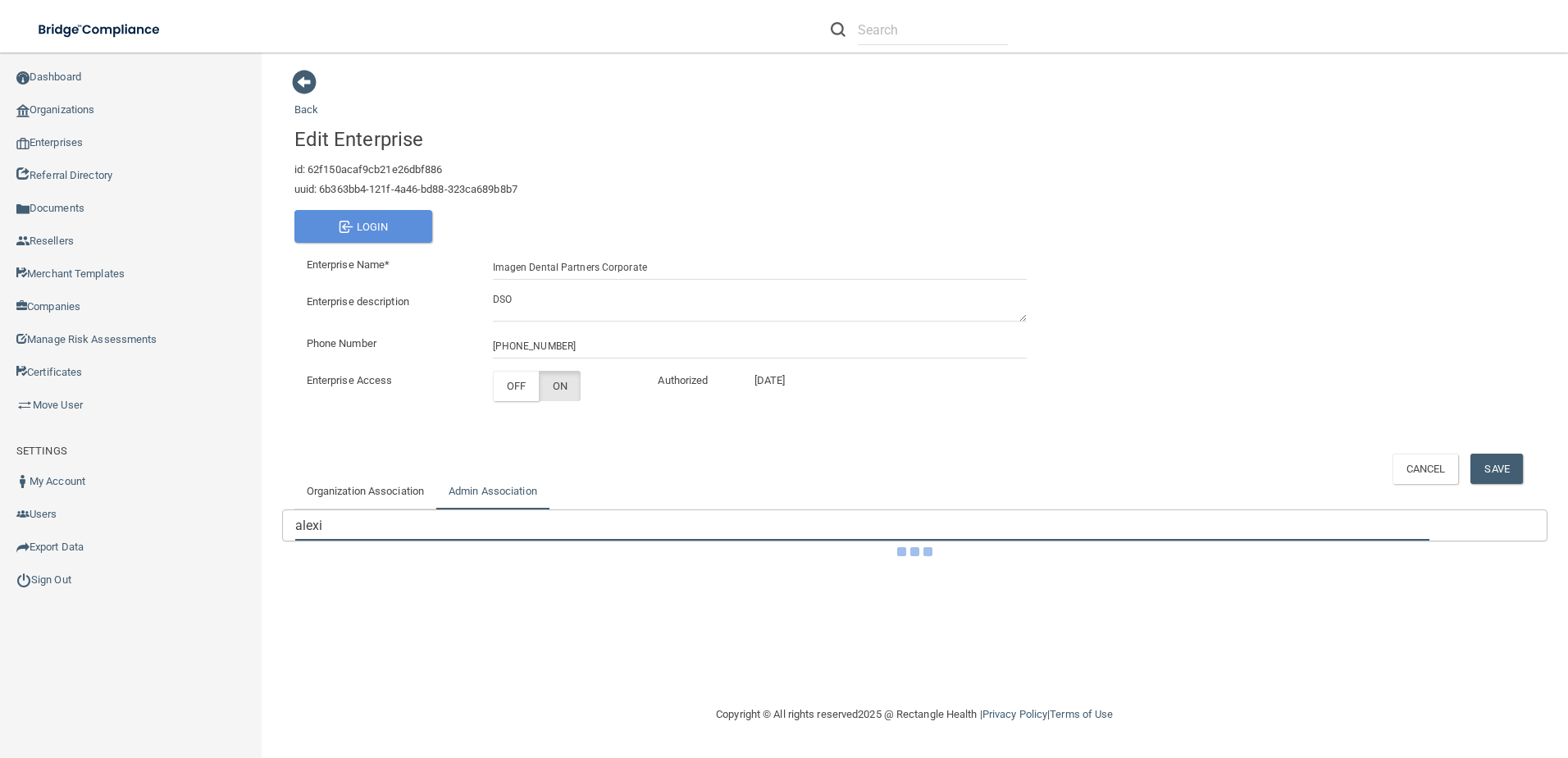
type input "[PERSON_NAME]"
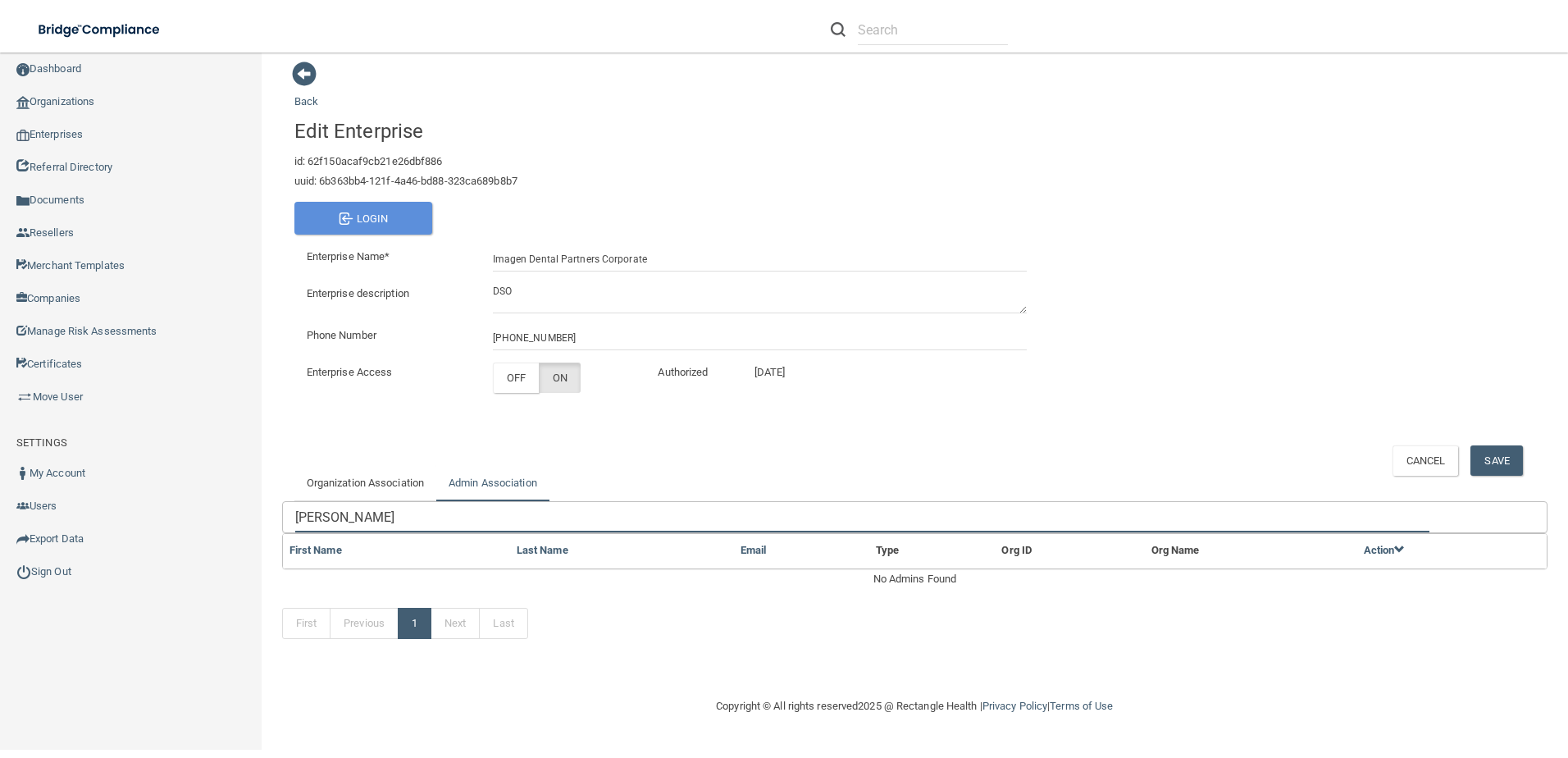
drag, startPoint x: 411, startPoint y: 516, endPoint x: 280, endPoint y: 513, distance: 131.0
click at [280, 513] on main "Back Success! × Error! Something went wrong! × Edit Enterprise id: 62f150acaf9c…" at bounding box center [914, 397] width 1307 height 706
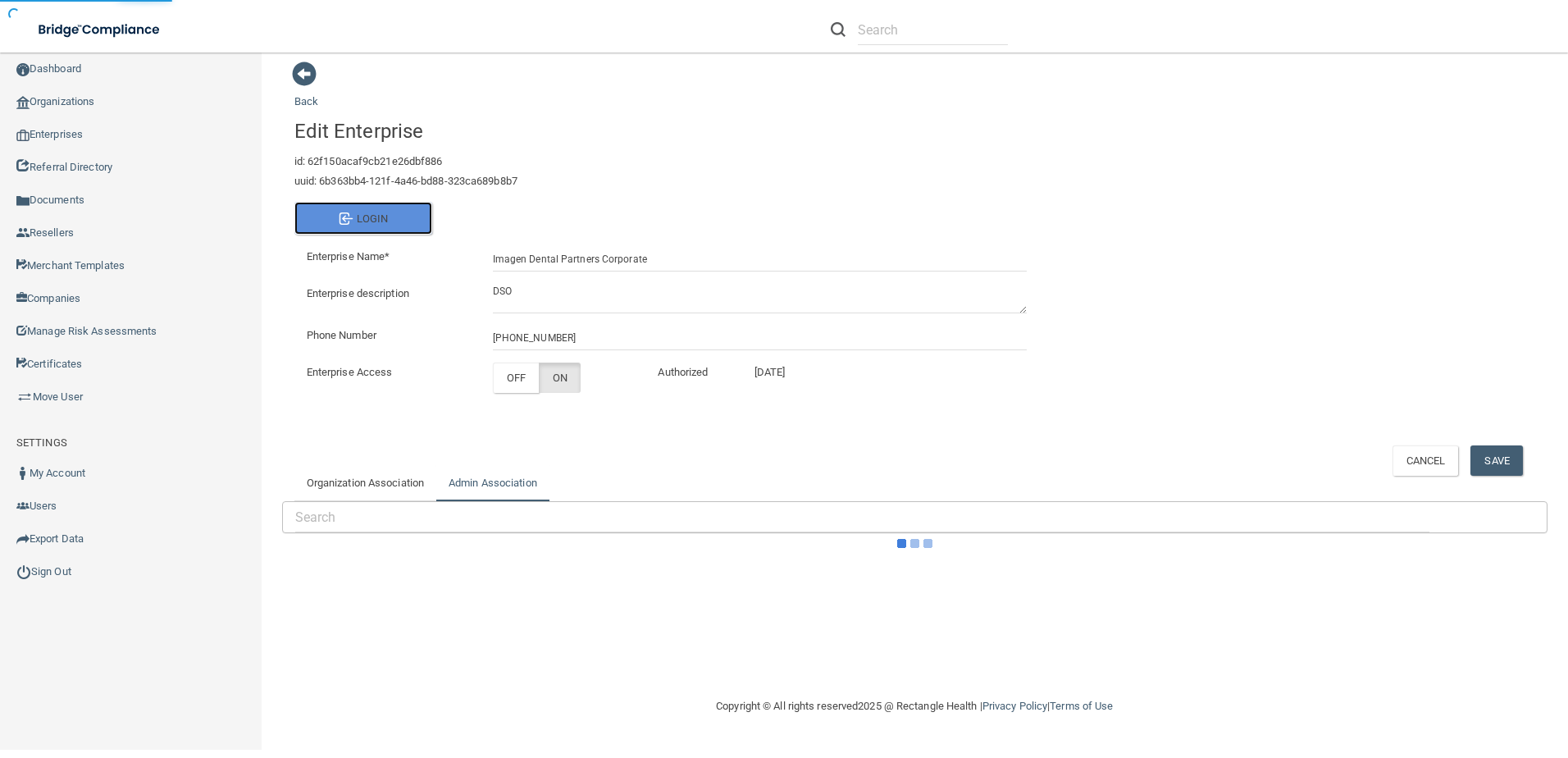
click at [375, 206] on button "Login" at bounding box center [363, 219] width 138 height 33
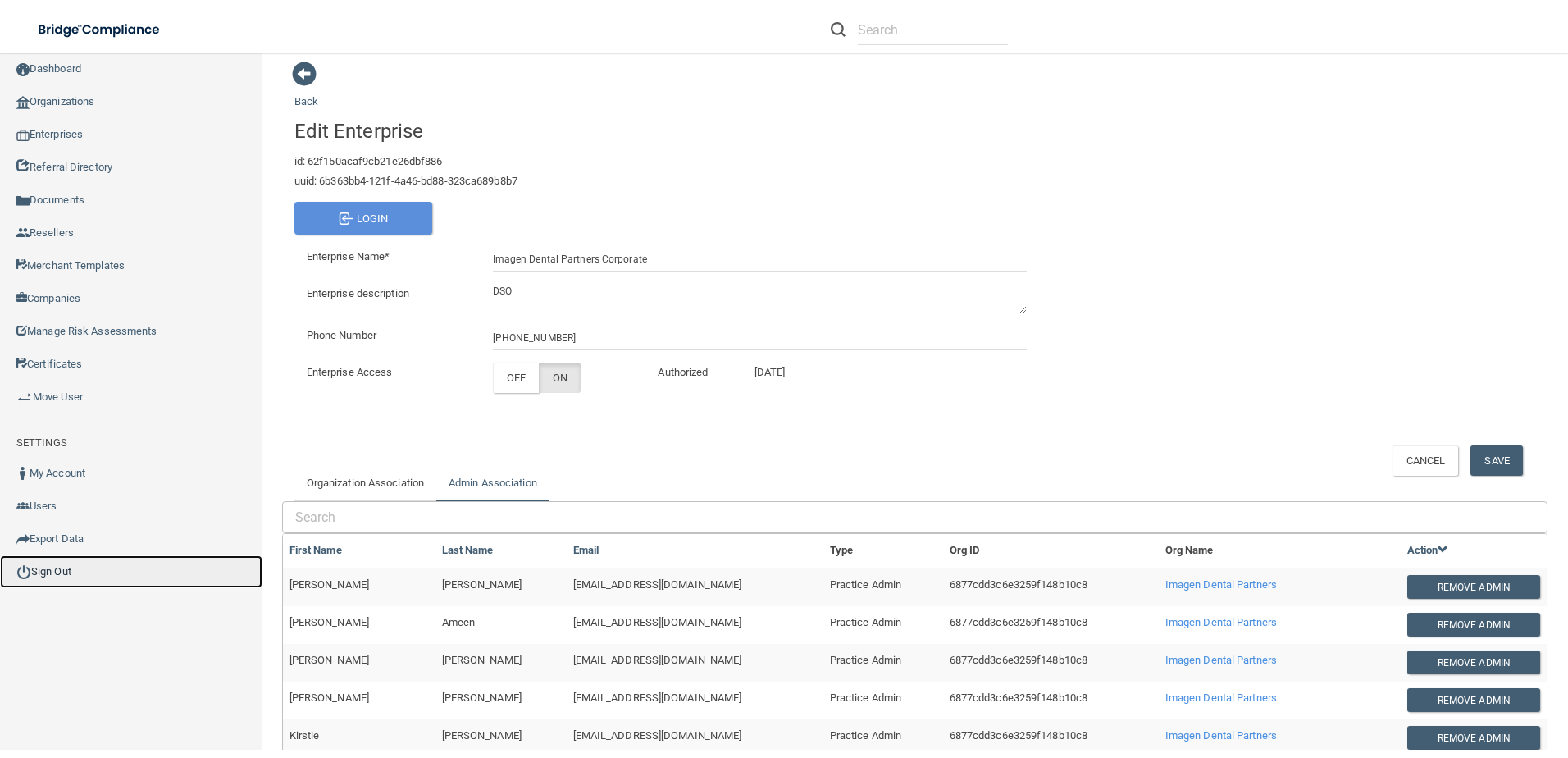
click at [40, 575] on link "Sign Out" at bounding box center [131, 571] width 262 height 33
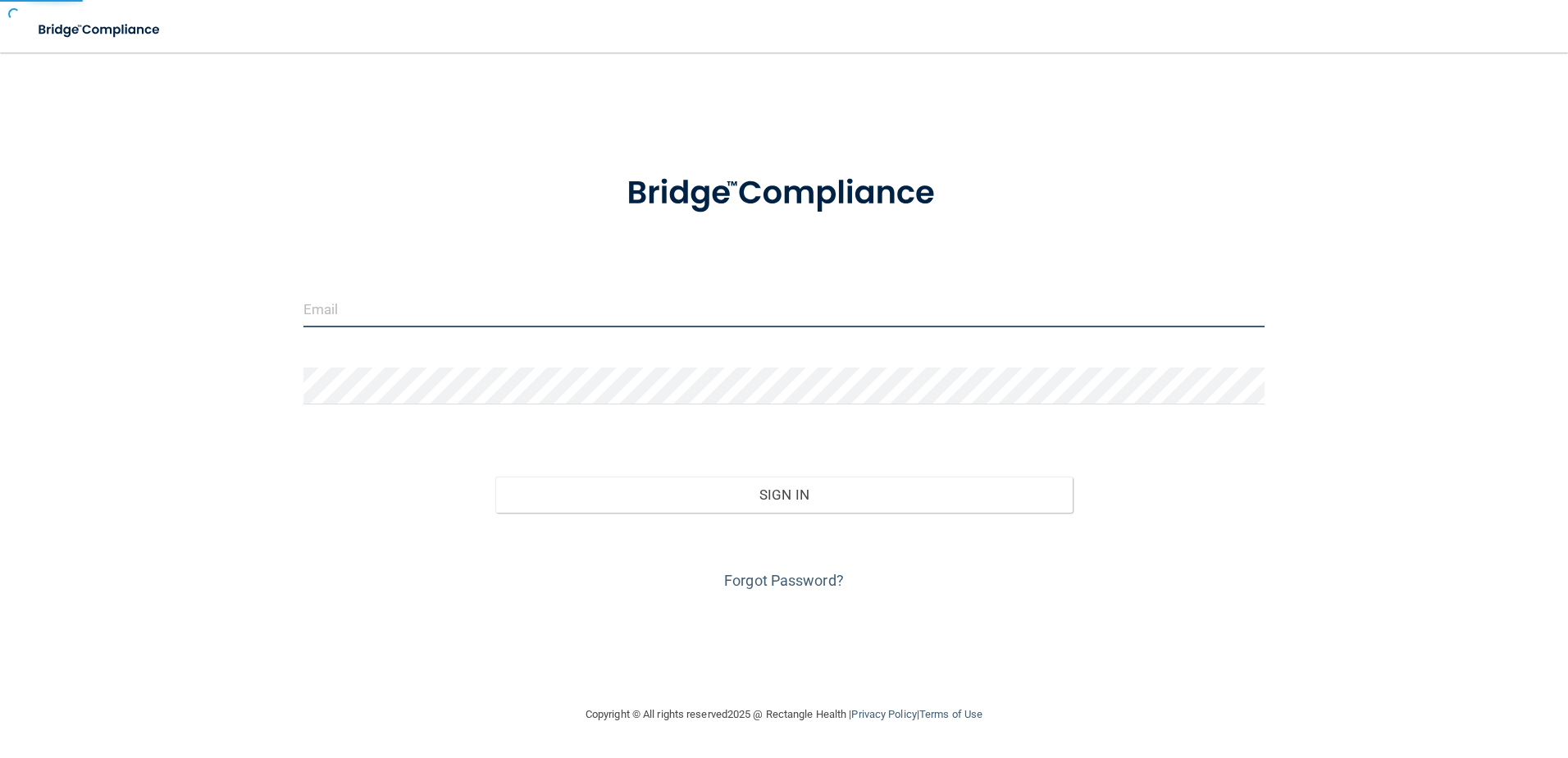
type input "[EMAIL_ADDRESS][DOMAIN_NAME]"
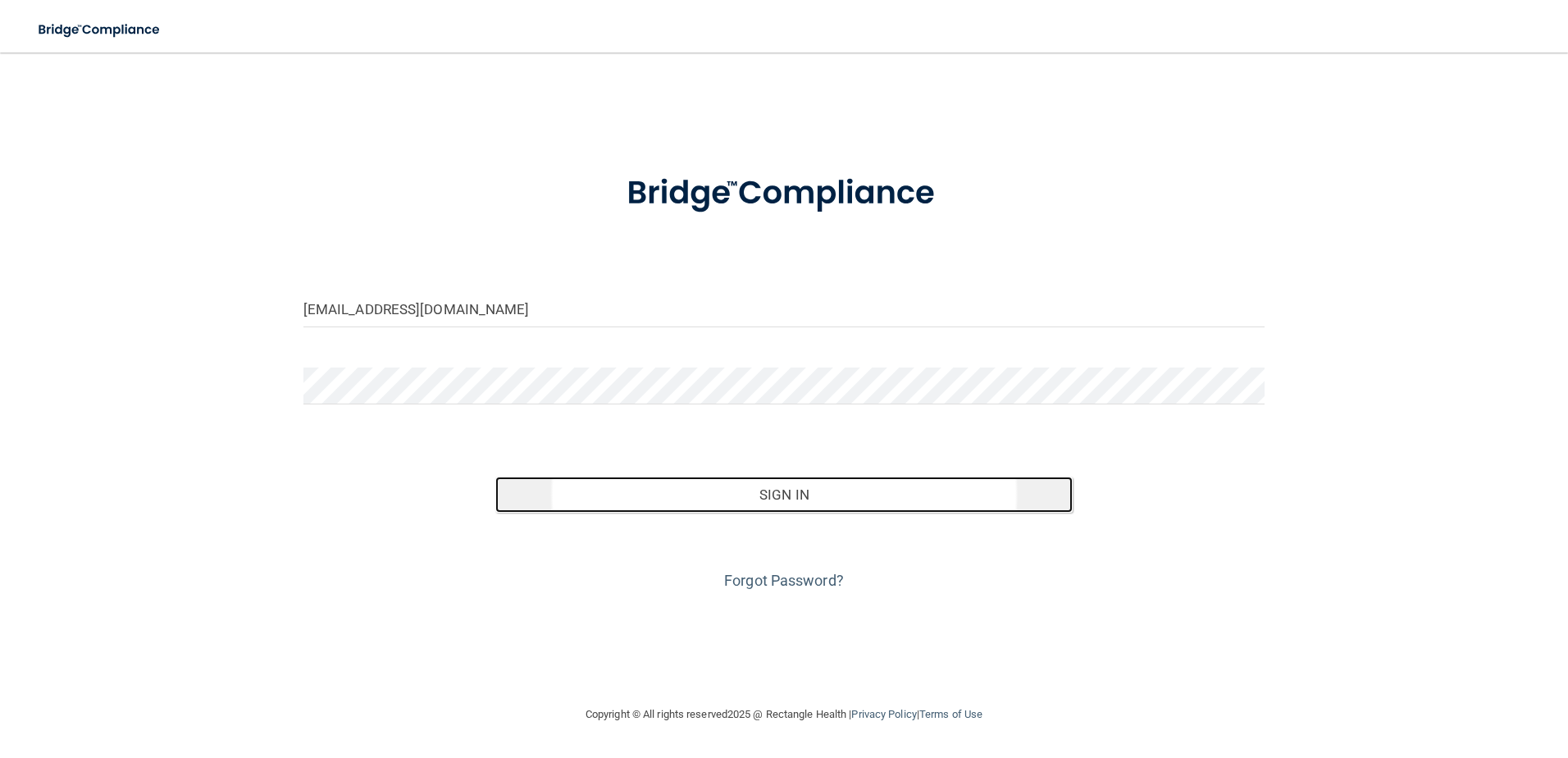
click at [691, 495] on button "Sign In" at bounding box center [784, 495] width 577 height 36
